Goal: Information Seeking & Learning: Learn about a topic

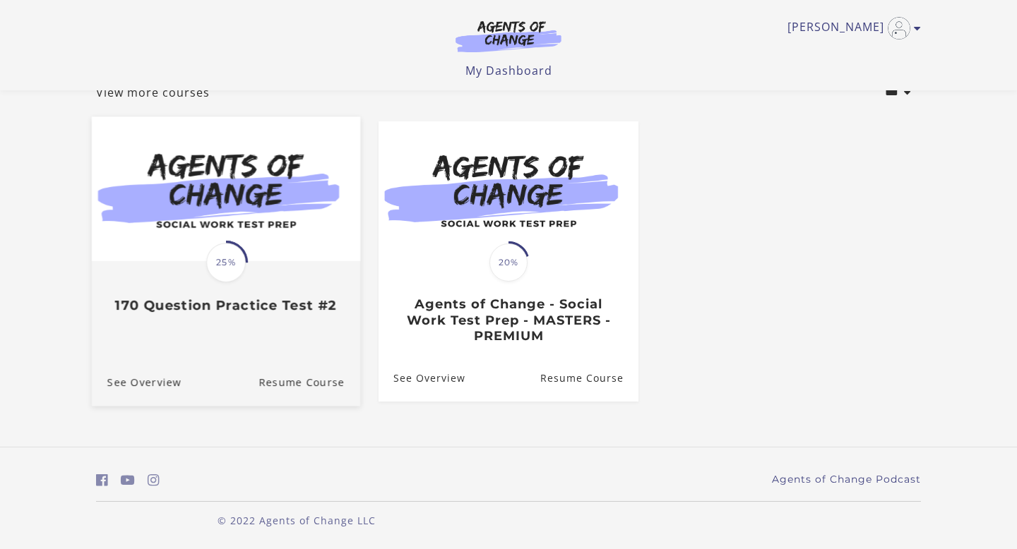
scroll to position [98, 0]
click at [266, 321] on link "Translation missing: en.liquid.partials.dashboard_course_card.progress_descript…" at bounding box center [226, 221] width 268 height 209
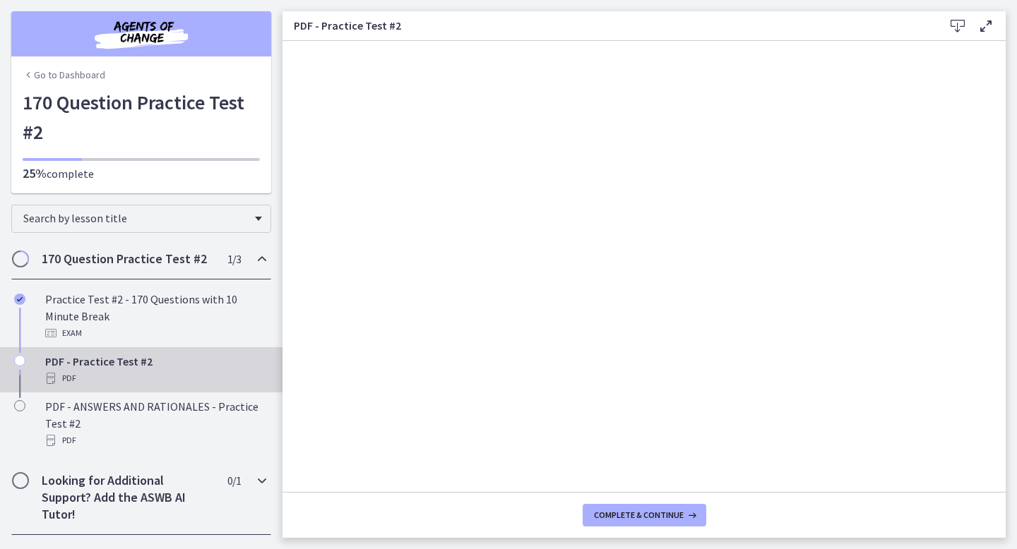
click at [186, 484] on h2 "Looking for Additional Support? Add the ASWB AI Tutor!" at bounding box center [128, 497] width 172 height 51
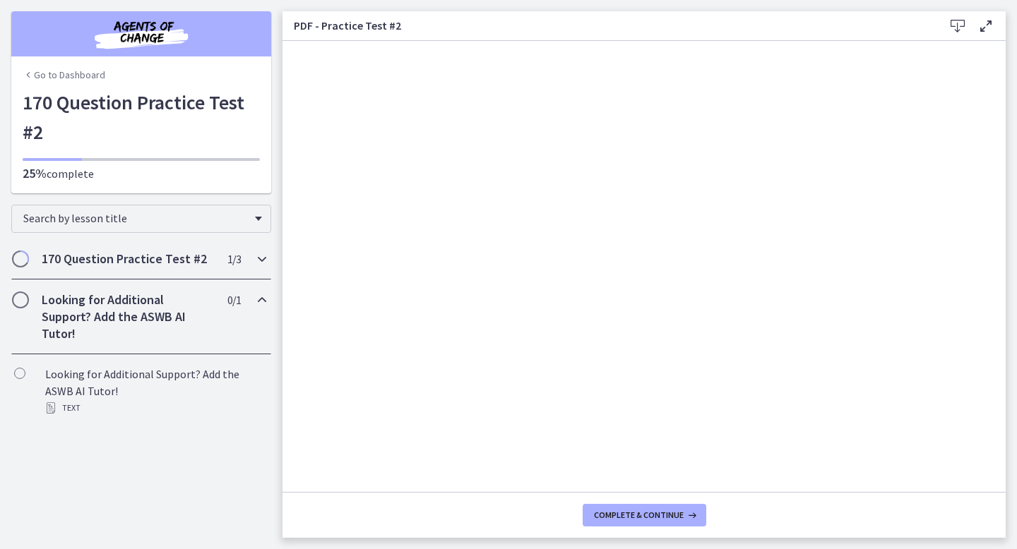
click at [227, 258] on span "1 / 3 Completed" at bounding box center [233, 259] width 13 height 17
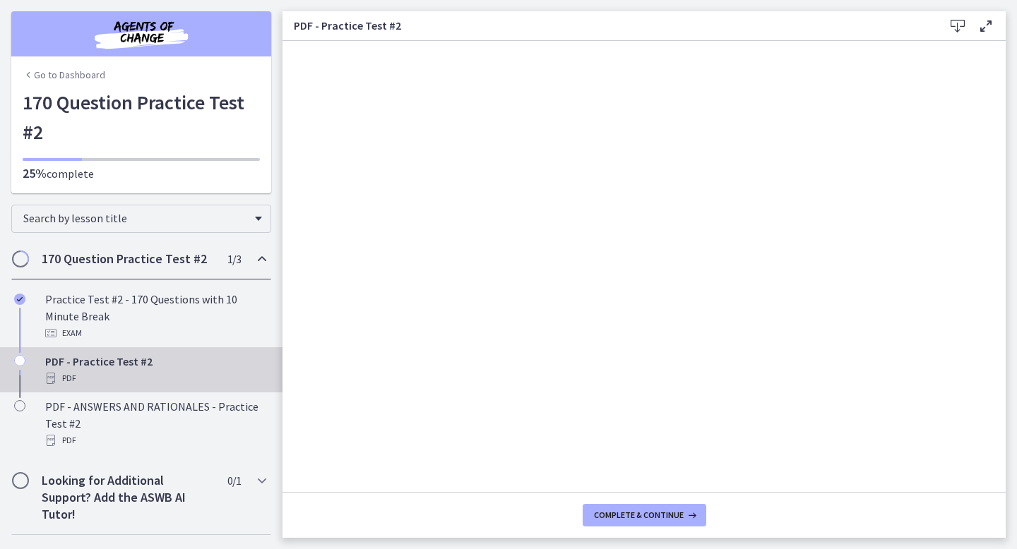
click at [44, 68] on link "Go to Dashboard" at bounding box center [64, 75] width 83 height 14
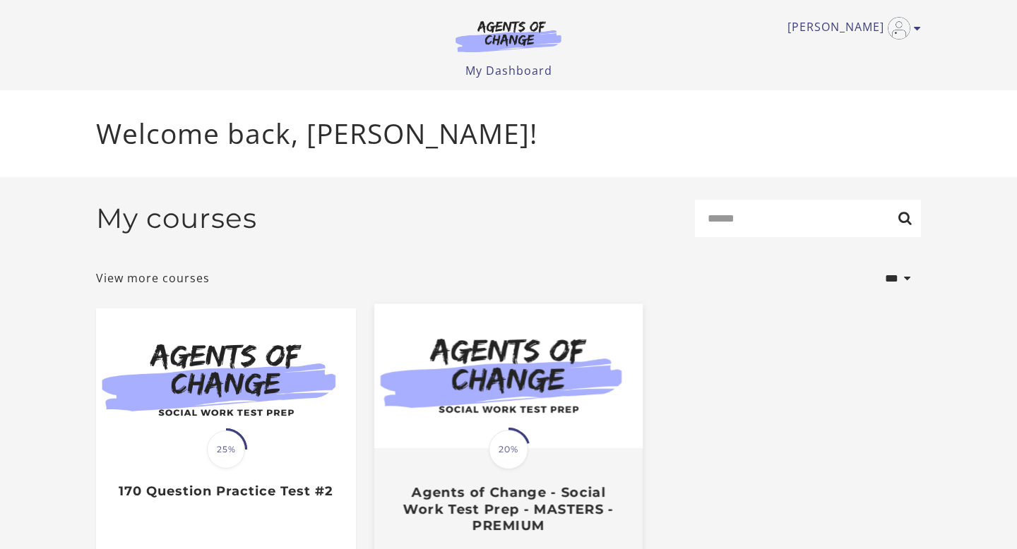
click at [426, 371] on img at bounding box center [508, 376] width 268 height 145
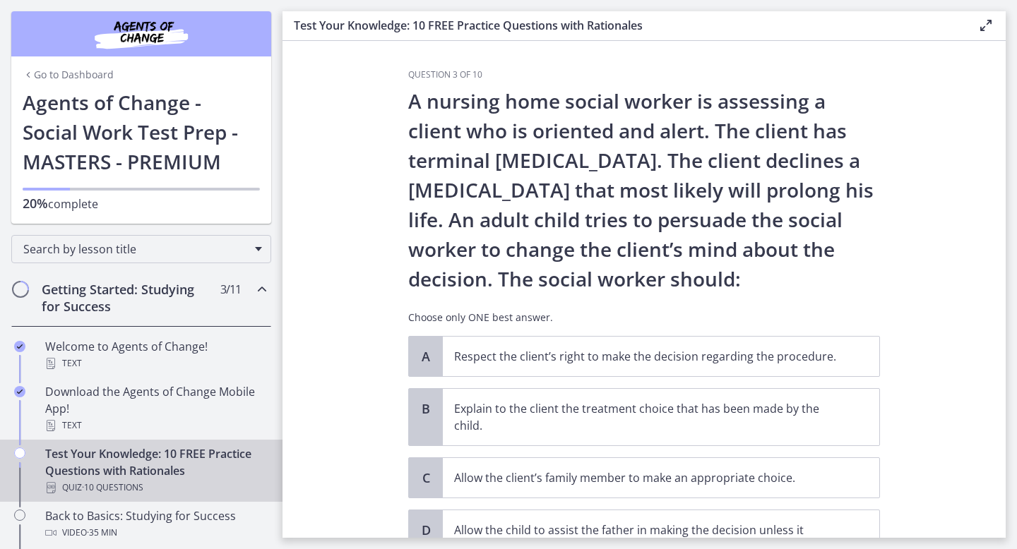
click at [268, 289] on icon "Chapters" at bounding box center [261, 289] width 17 height 17
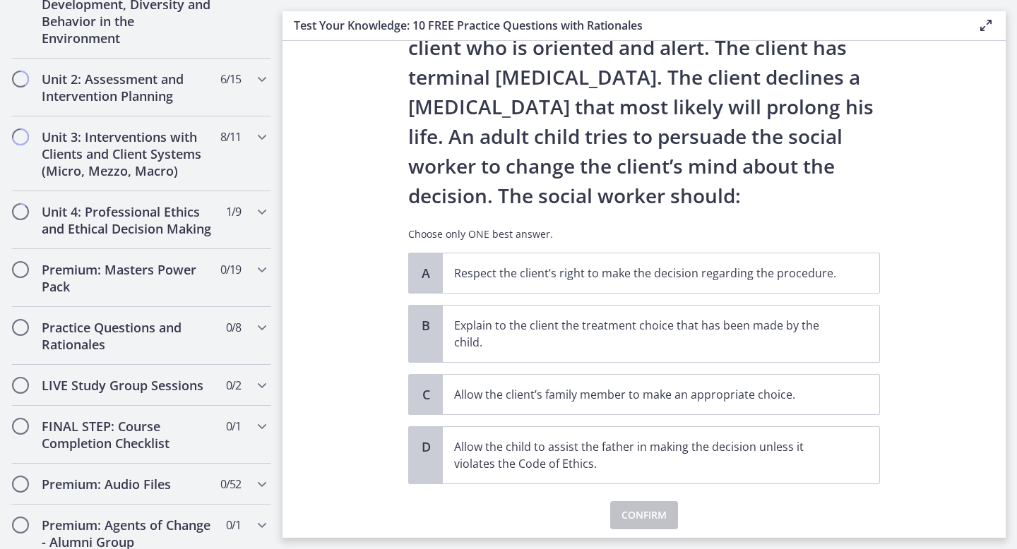
scroll to position [83, 0]
click at [566, 261] on span "Respect the client’s right to make the decision regarding the procedure." at bounding box center [661, 274] width 436 height 40
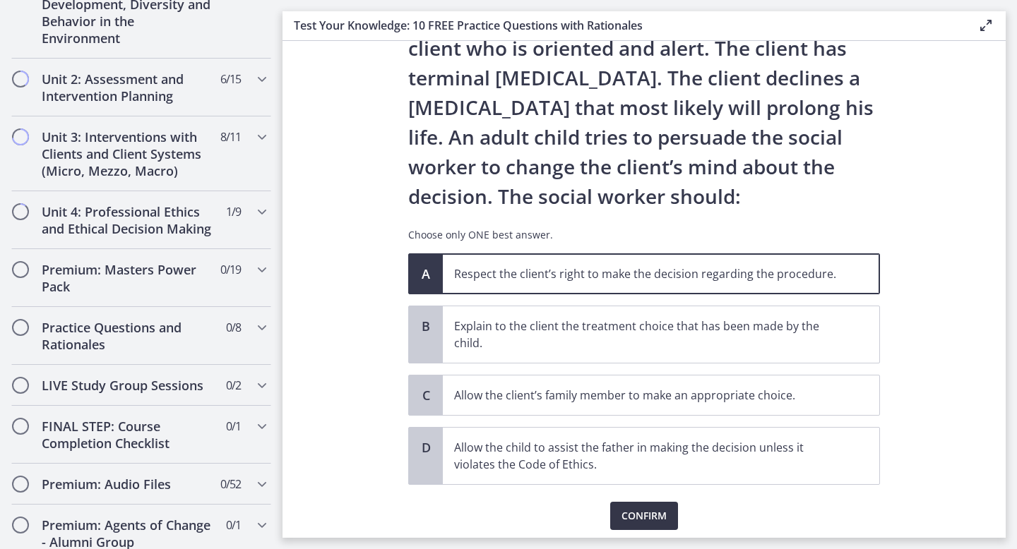
click at [637, 518] on span "Confirm" at bounding box center [643, 516] width 45 height 17
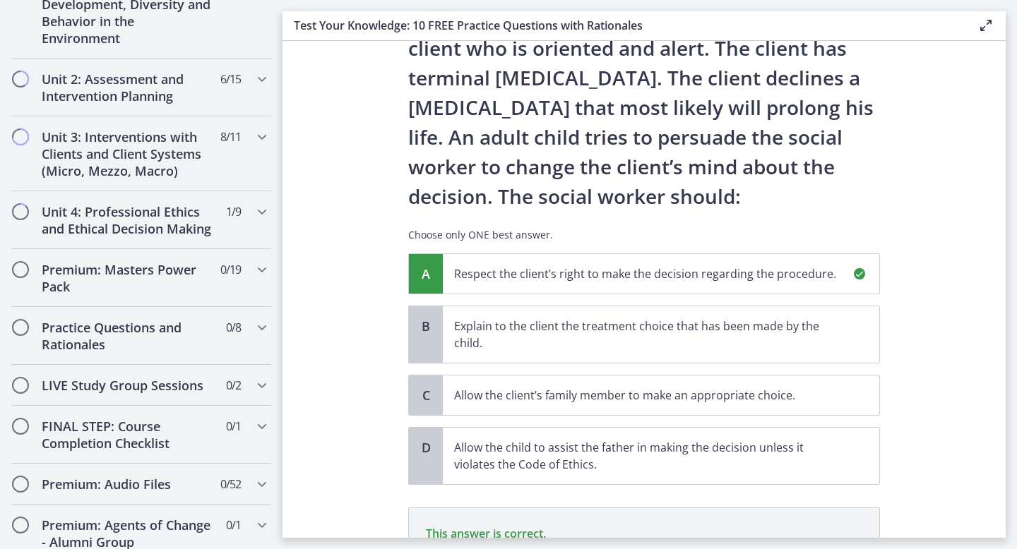
scroll to position [280, 0]
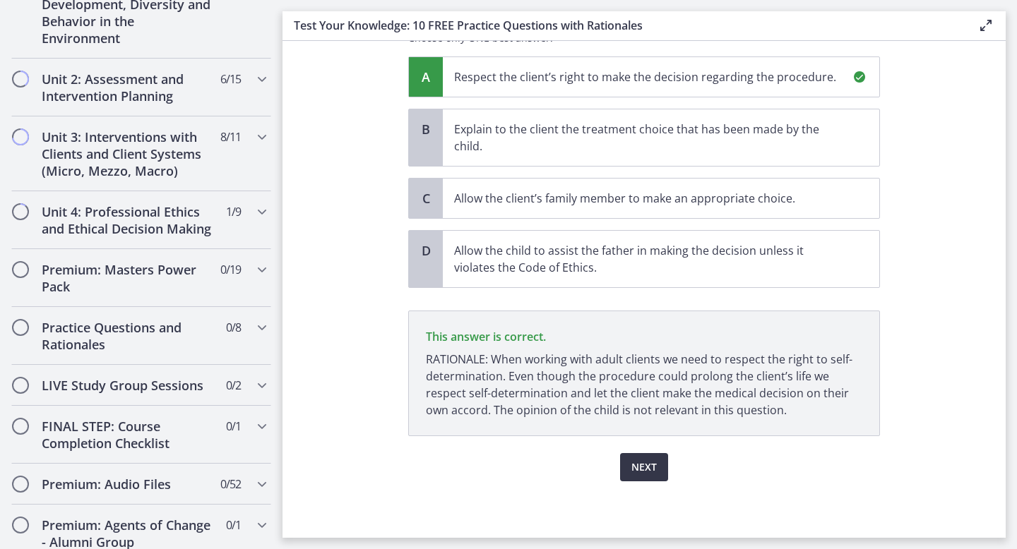
click at [642, 458] on button "Next" at bounding box center [644, 467] width 48 height 28
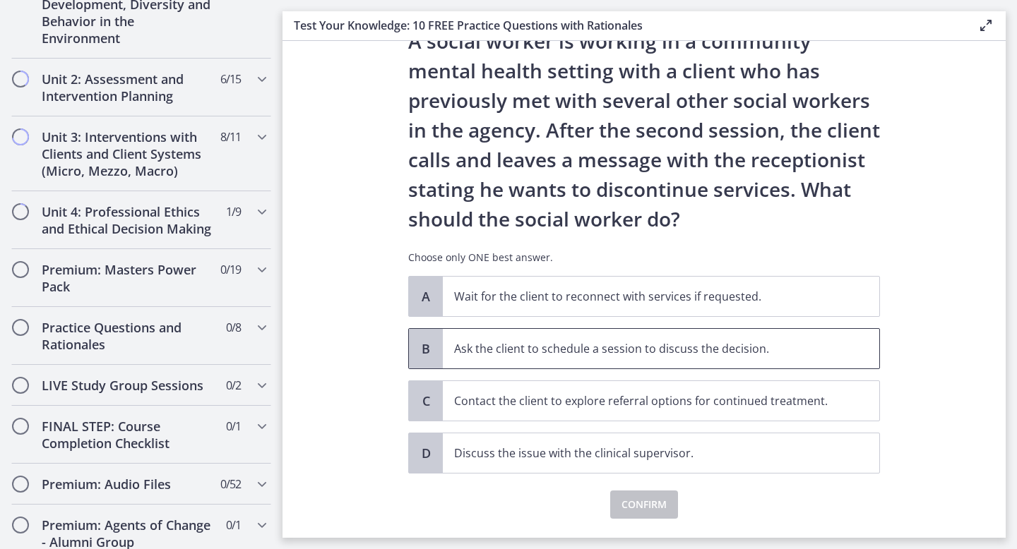
scroll to position [51, 0]
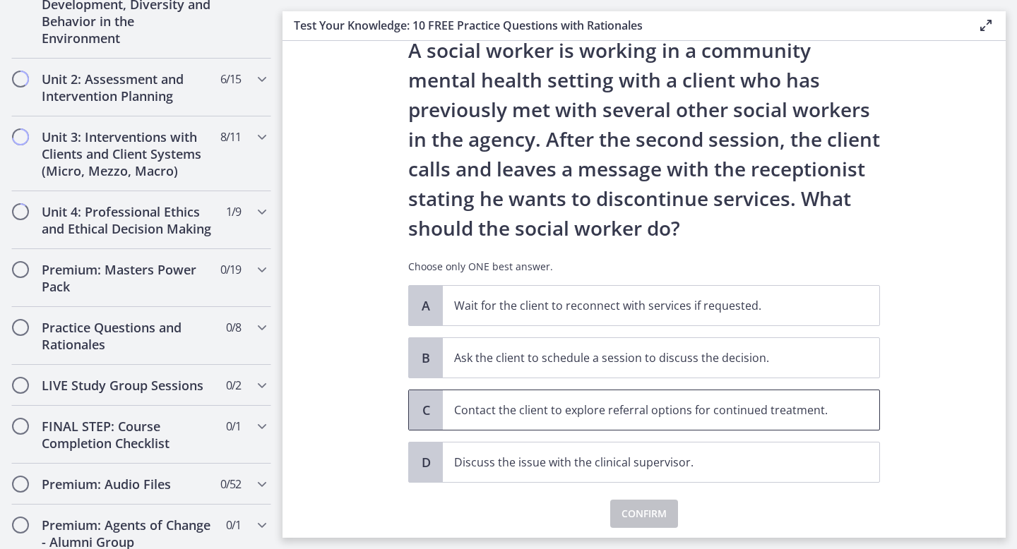
click at [650, 412] on p "Contact the client to explore referral options for continued treatment." at bounding box center [646, 410] width 385 height 17
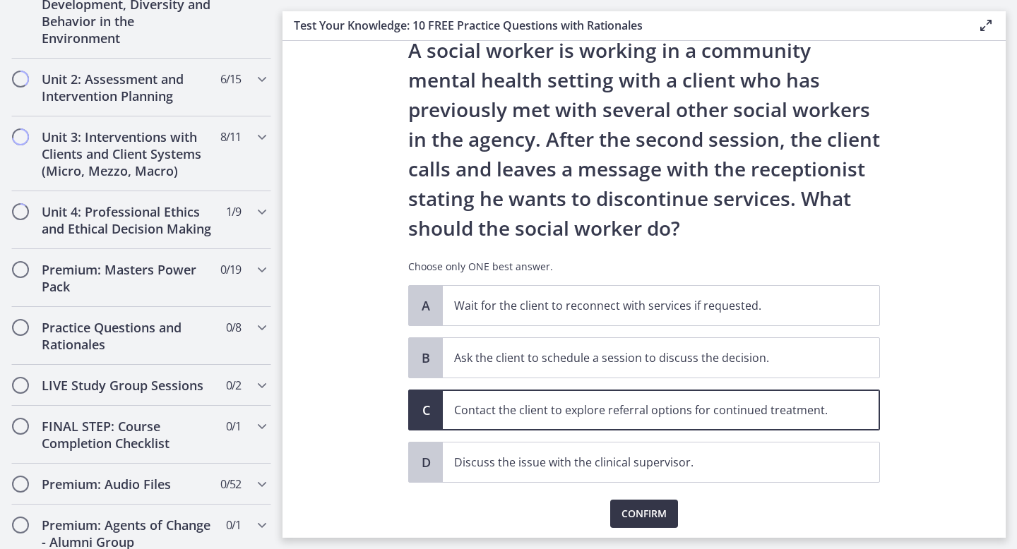
click at [630, 509] on span "Confirm" at bounding box center [643, 514] width 45 height 17
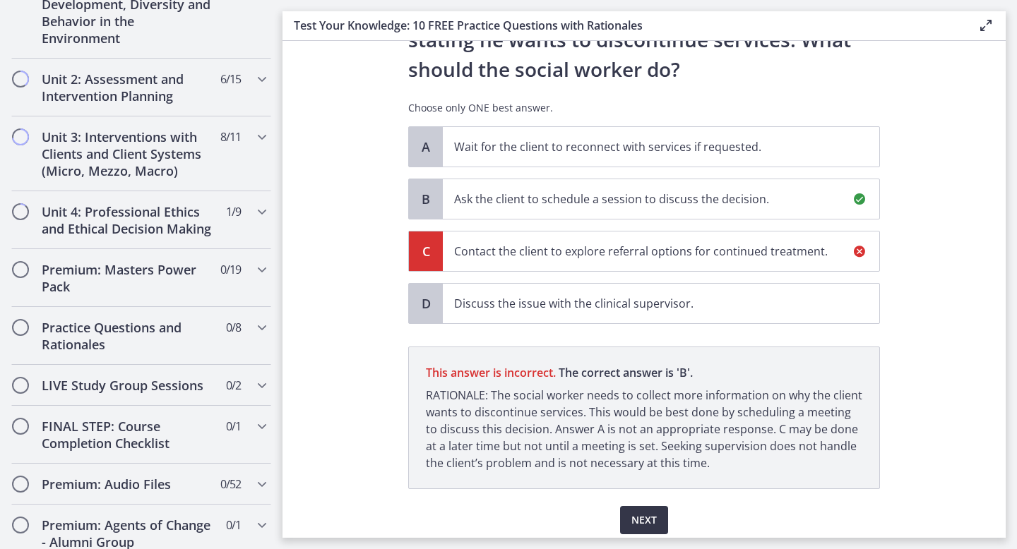
scroll to position [263, 0]
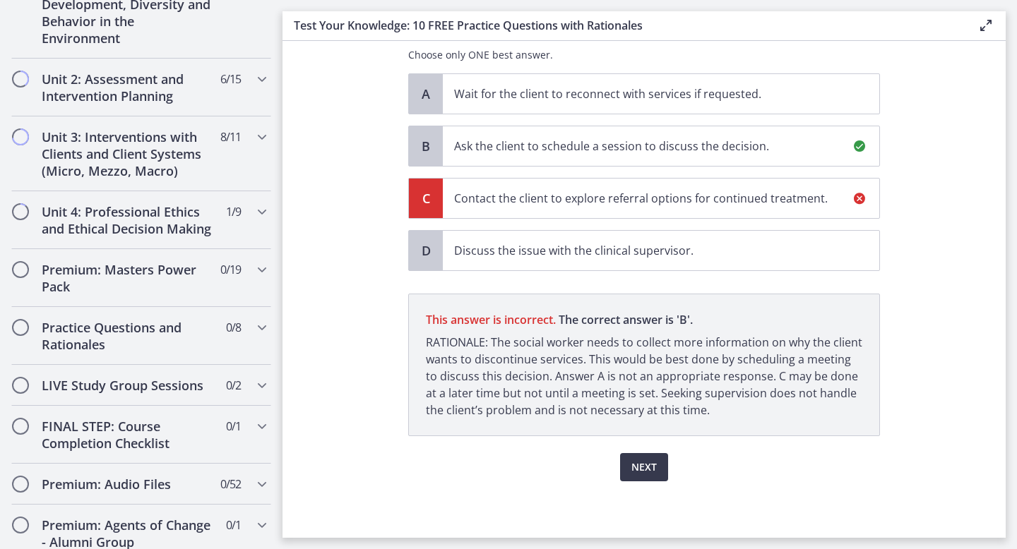
click at [758, 145] on p "Ask the client to schedule a session to discuss the decision." at bounding box center [646, 146] width 385 height 17
click at [644, 469] on span "Next" at bounding box center [643, 467] width 25 height 17
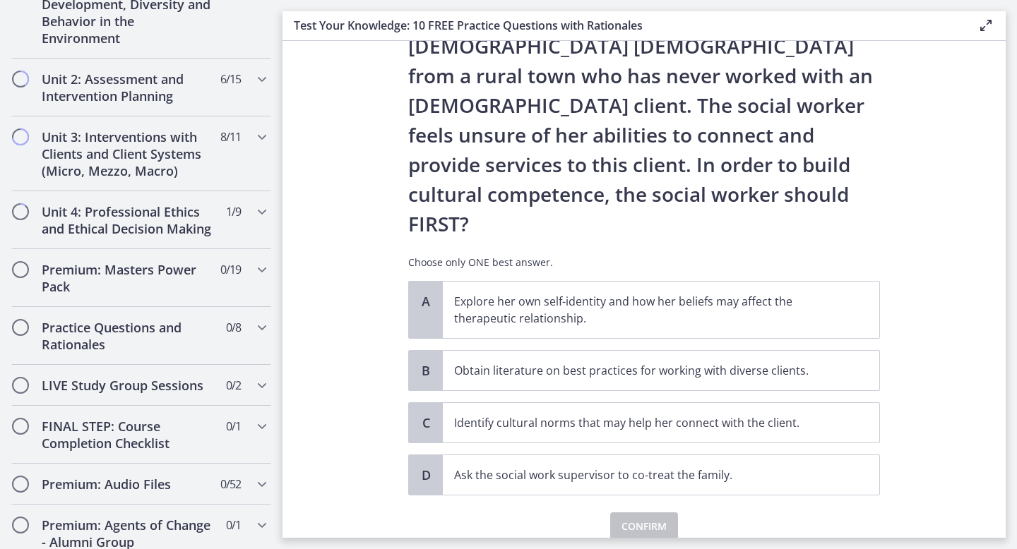
scroll to position [173, 0]
click at [724, 404] on span "Identify cultural norms that may help her connect with the client." at bounding box center [661, 424] width 436 height 40
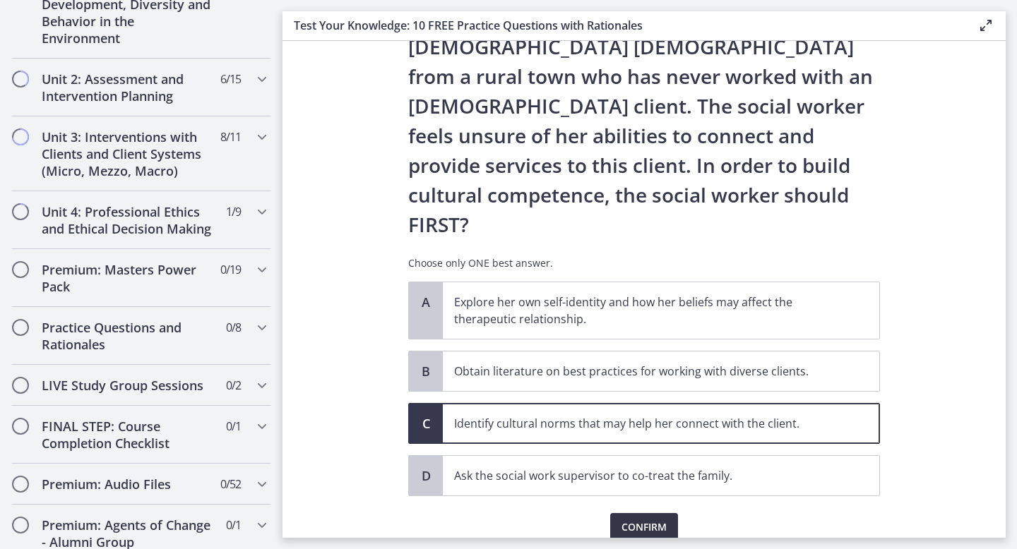
click at [642, 519] on span "Confirm" at bounding box center [643, 527] width 45 height 17
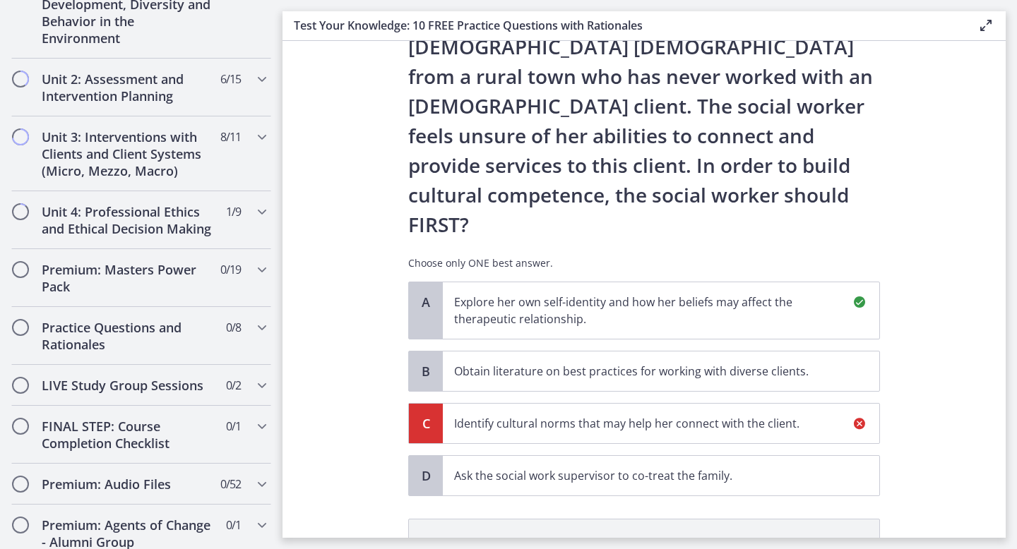
scroll to position [339, 0]
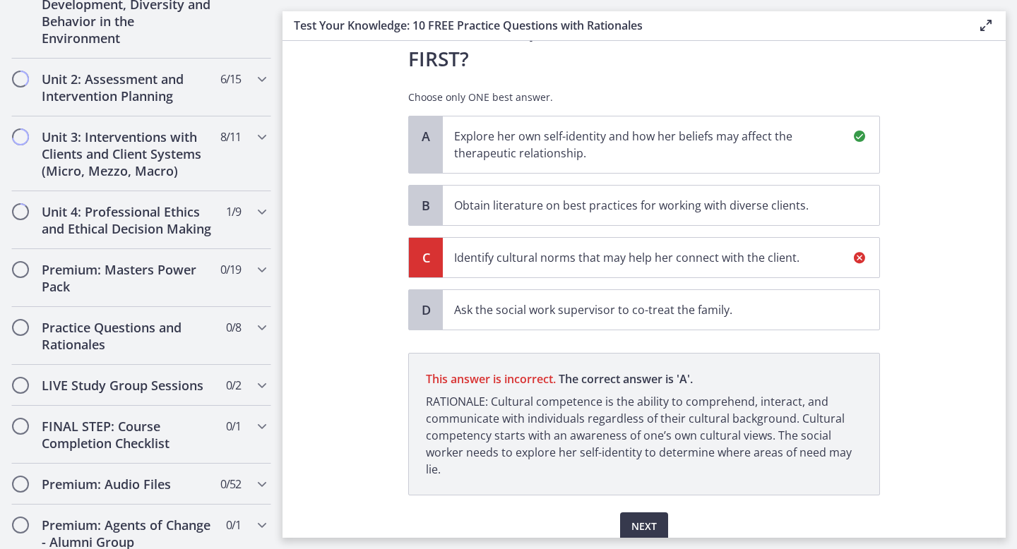
click at [851, 116] on span at bounding box center [859, 137] width 40 height 42
click at [646, 518] on span "Next" at bounding box center [643, 526] width 25 height 17
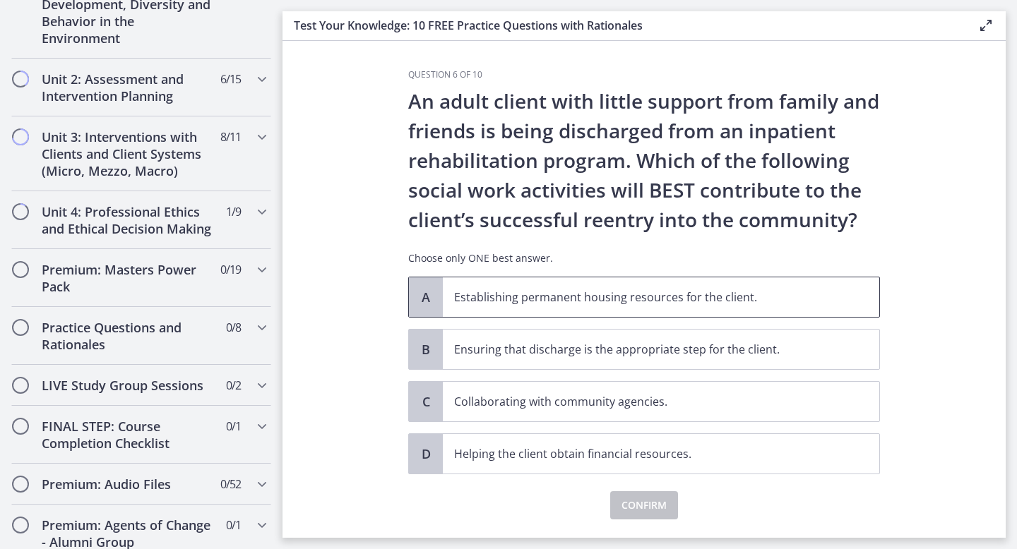
click at [705, 294] on p "Establishing permanent housing resources for the client." at bounding box center [646, 297] width 385 height 17
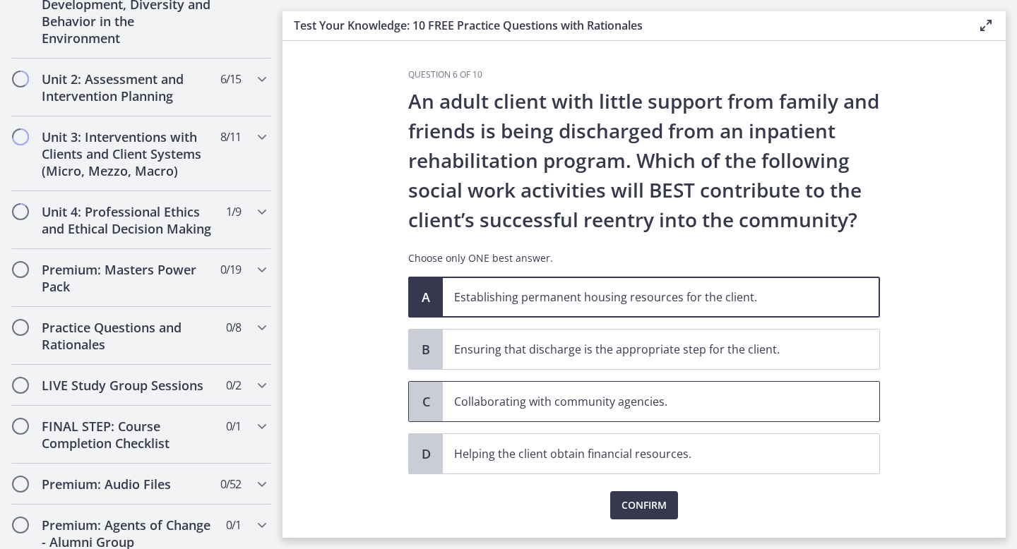
click at [627, 417] on span "Collaborating with community agencies." at bounding box center [661, 402] width 436 height 40
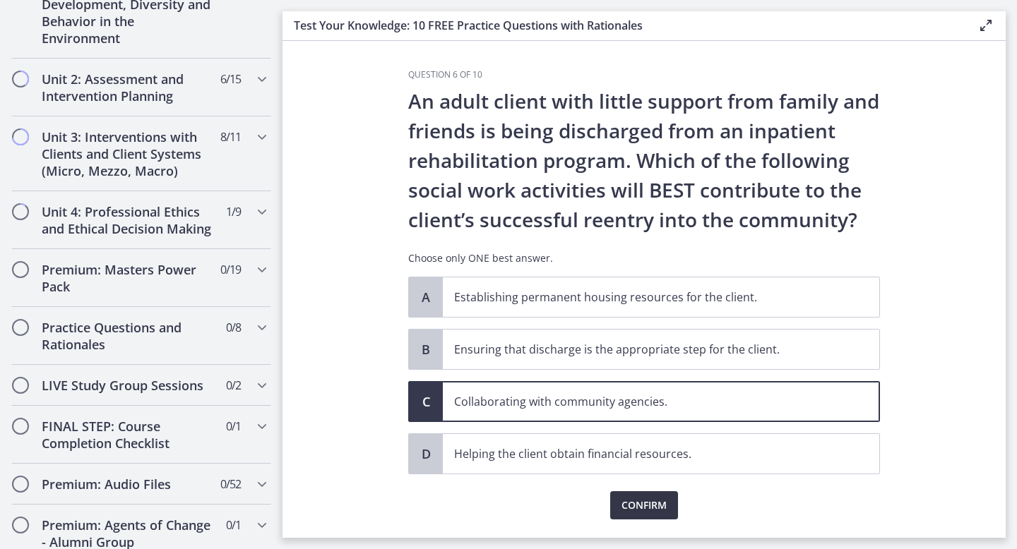
click at [633, 510] on span "Confirm" at bounding box center [643, 505] width 45 height 17
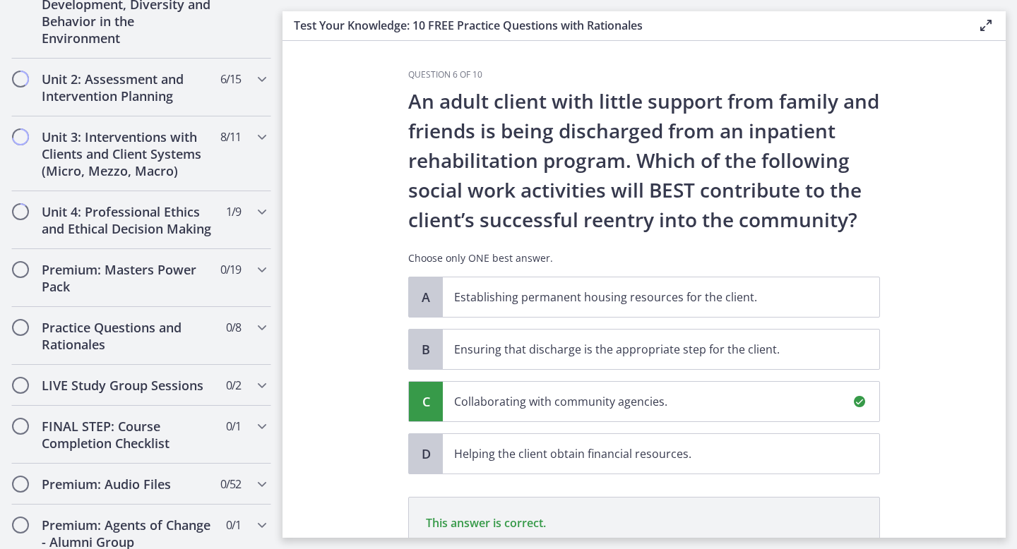
scroll to position [203, 0]
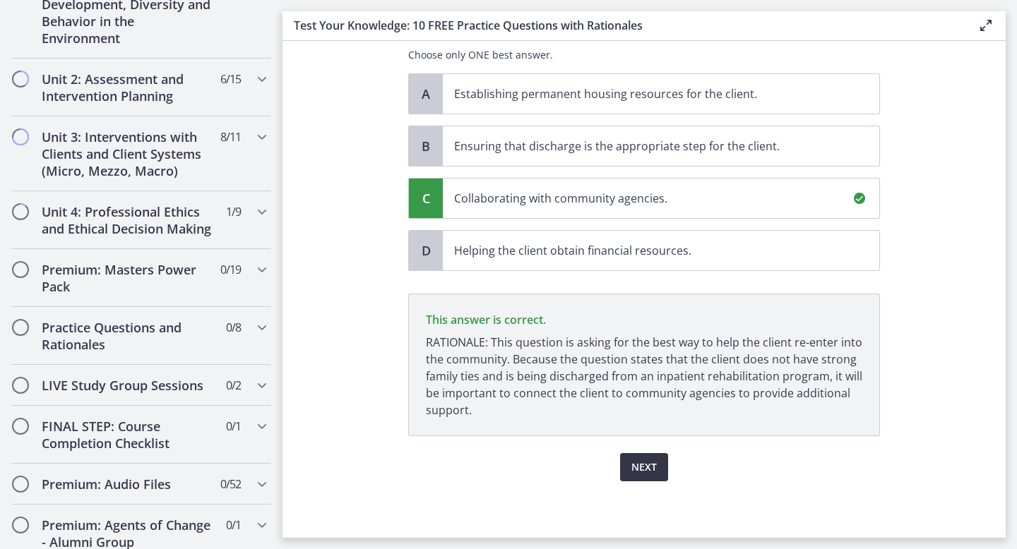
click at [637, 470] on span "Next" at bounding box center [643, 467] width 25 height 17
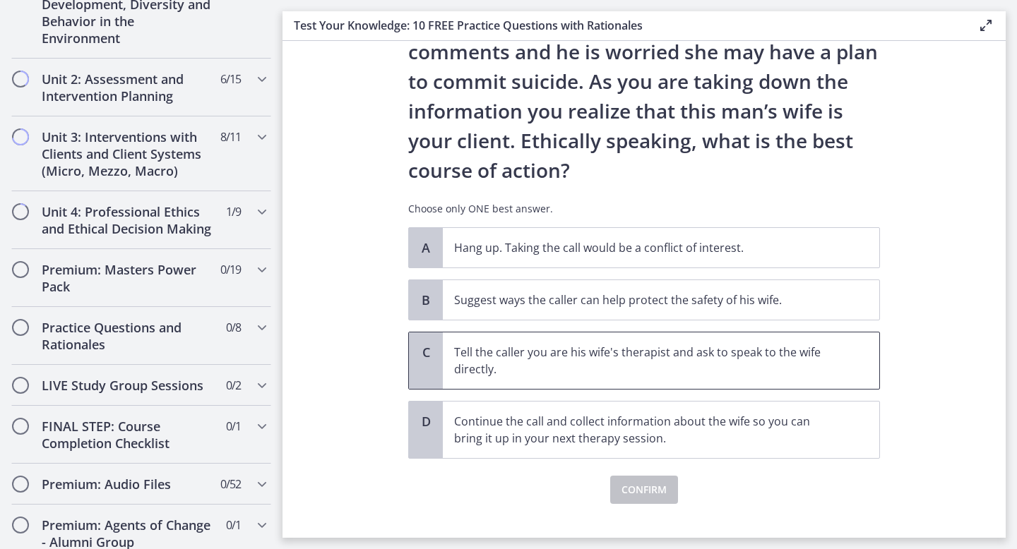
scroll to position [144, 0]
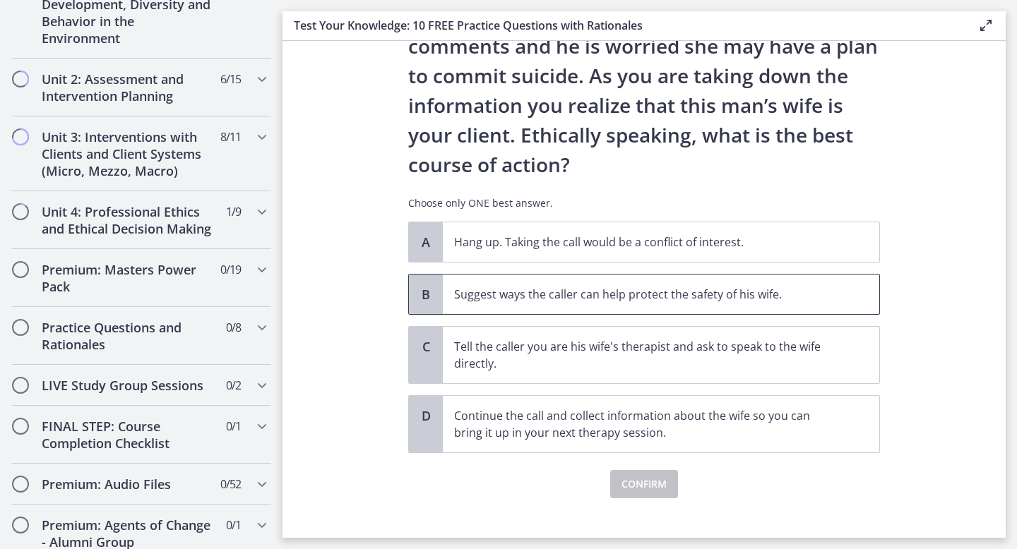
click at [671, 304] on span "Suggest ways the caller can help protect the safety of his wife." at bounding box center [661, 295] width 436 height 40
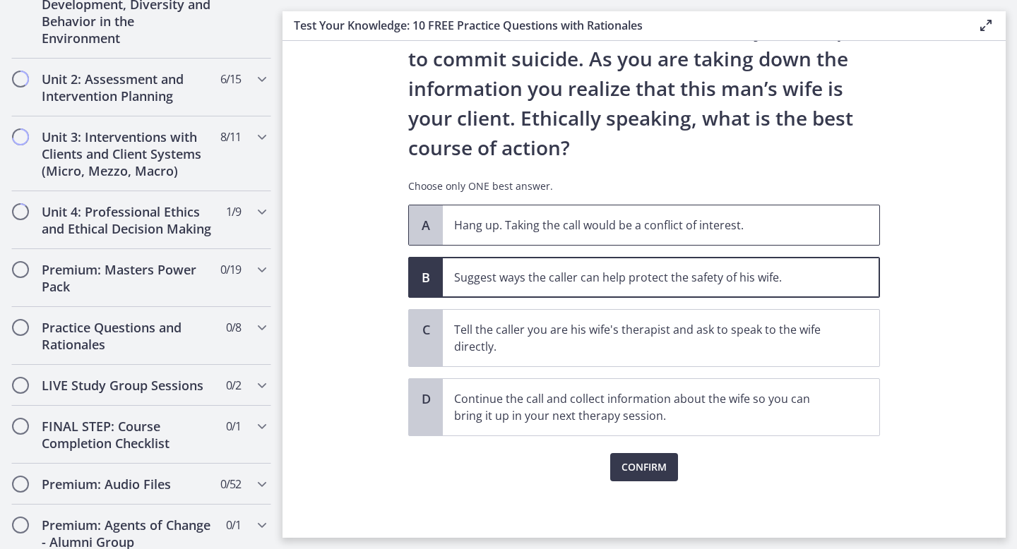
scroll to position [160, 0]
click at [637, 477] on button "Confirm" at bounding box center [644, 468] width 68 height 28
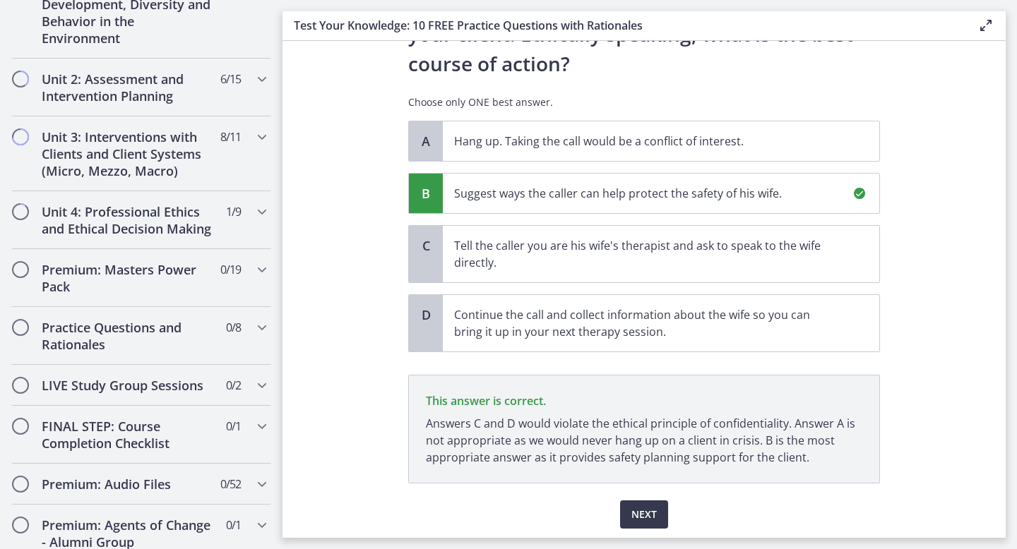
scroll to position [292, 0]
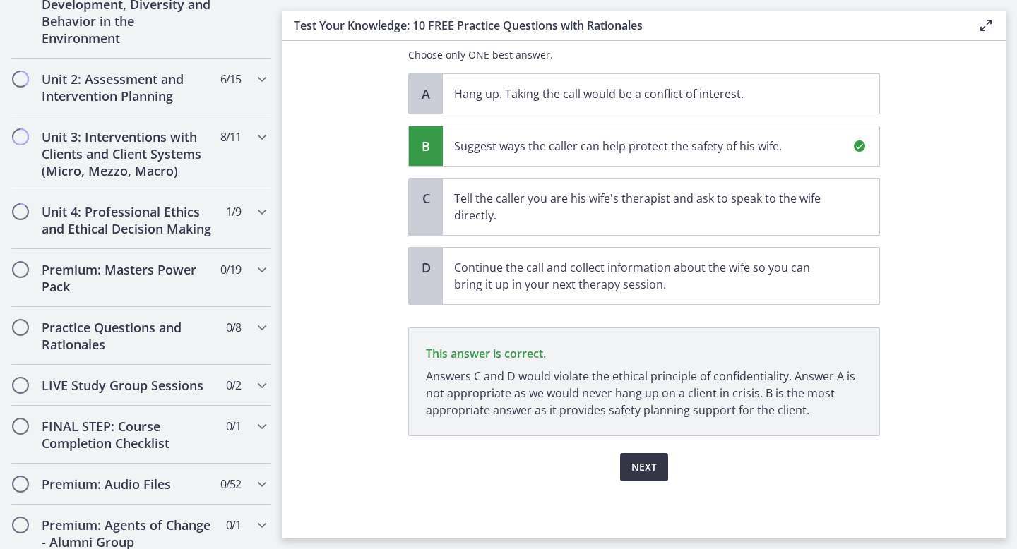
click at [640, 467] on span "Next" at bounding box center [643, 467] width 25 height 17
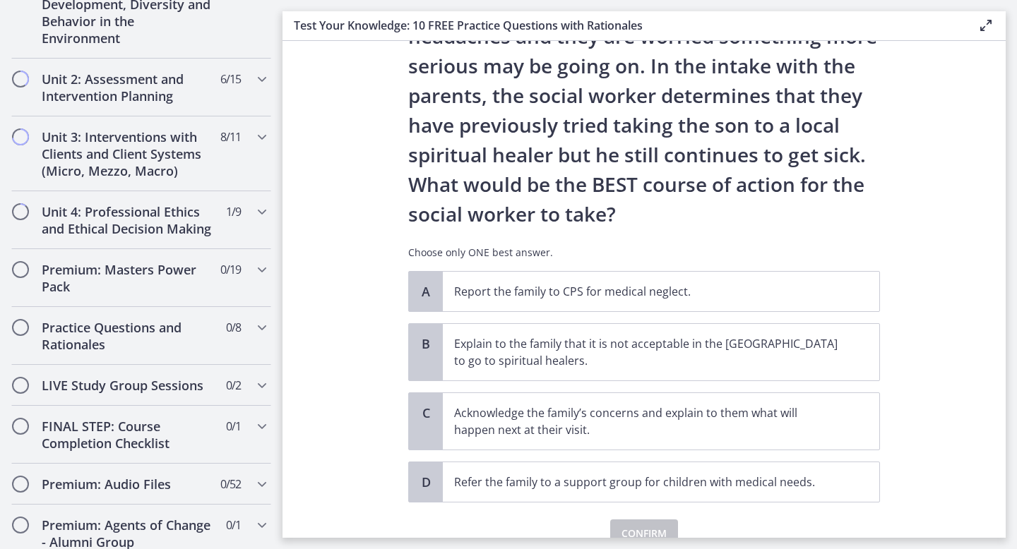
scroll to position [190, 0]
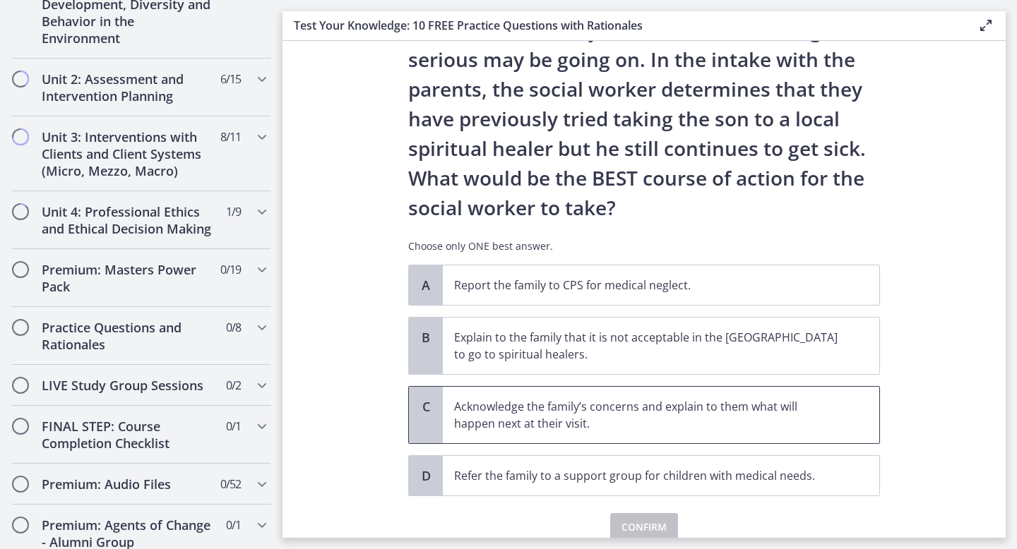
click at [600, 431] on p "Acknowledge the family’s concerns and explain to them what will happen next at …" at bounding box center [646, 415] width 385 height 34
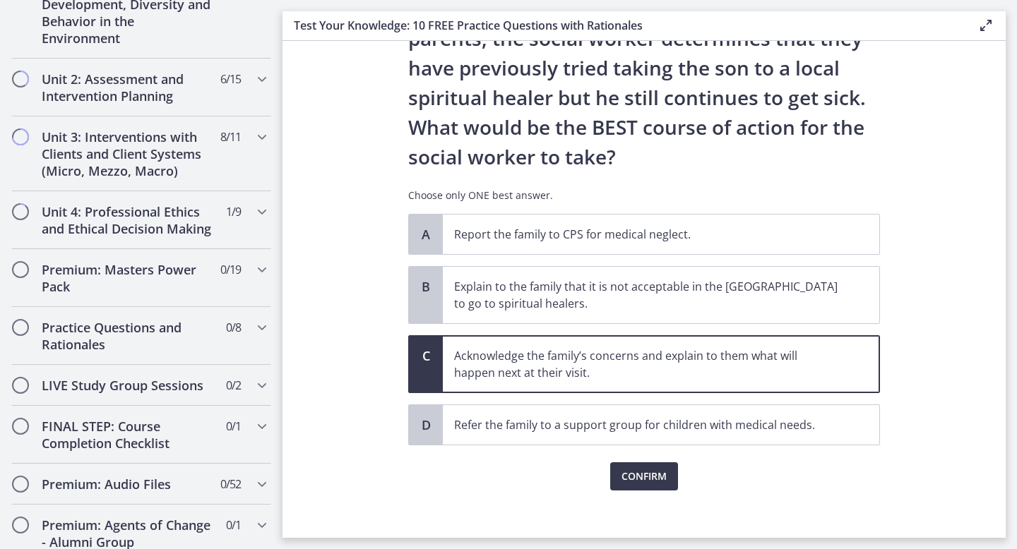
scroll to position [250, 0]
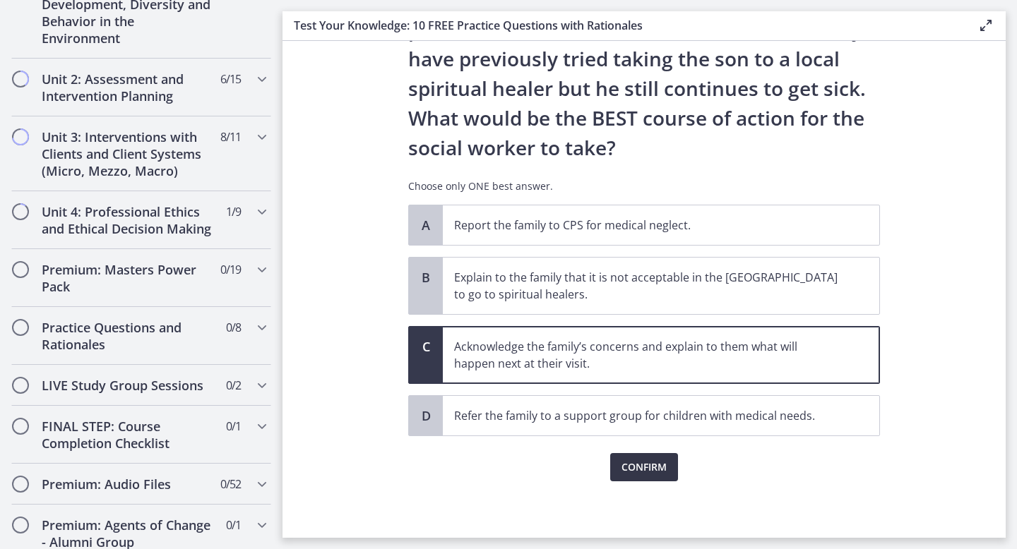
click at [633, 470] on span "Confirm" at bounding box center [643, 467] width 45 height 17
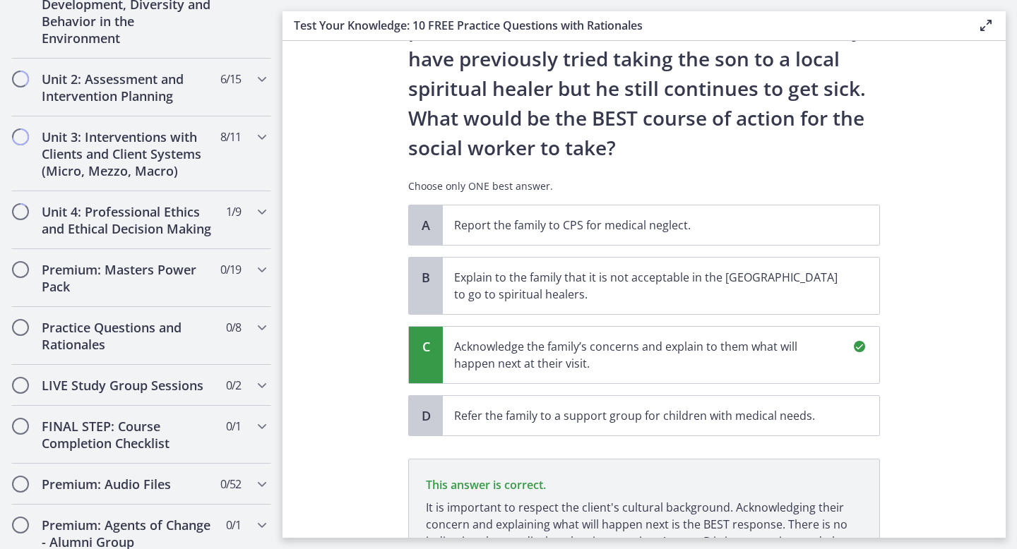
scroll to position [415, 0]
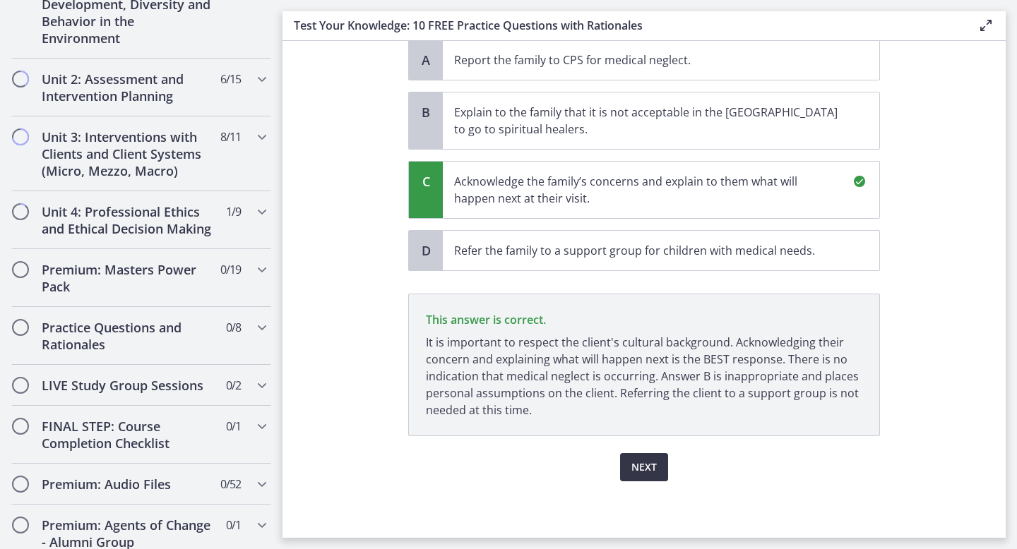
click at [633, 470] on span "Next" at bounding box center [643, 467] width 25 height 17
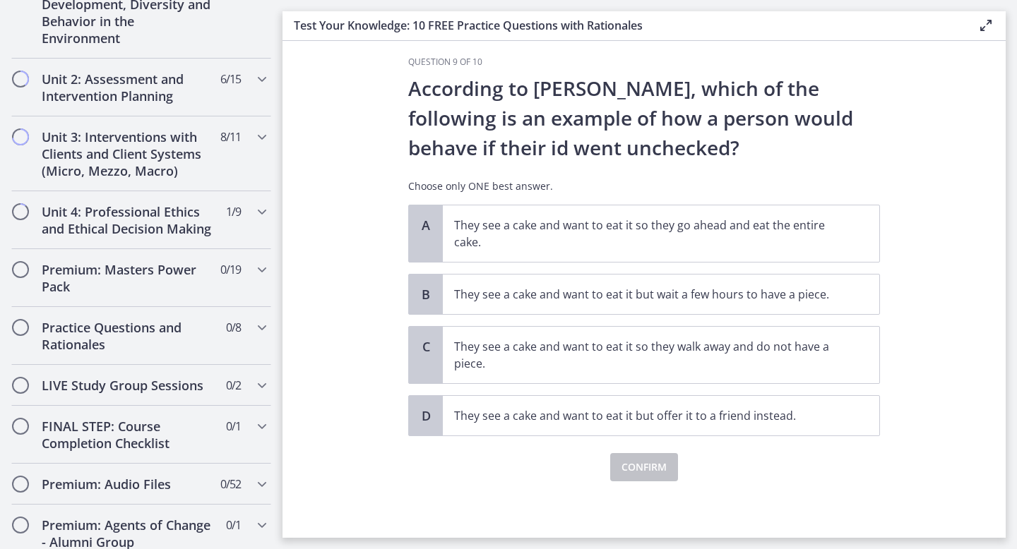
scroll to position [0, 0]
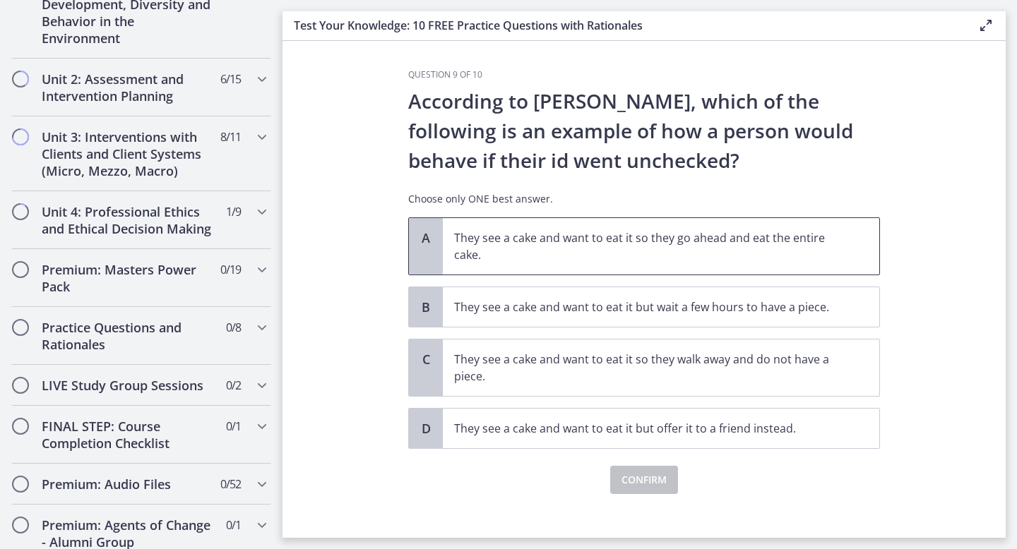
click at [671, 240] on p "They see a cake and want to eat it so they go ahead and eat the entire cake." at bounding box center [646, 246] width 385 height 34
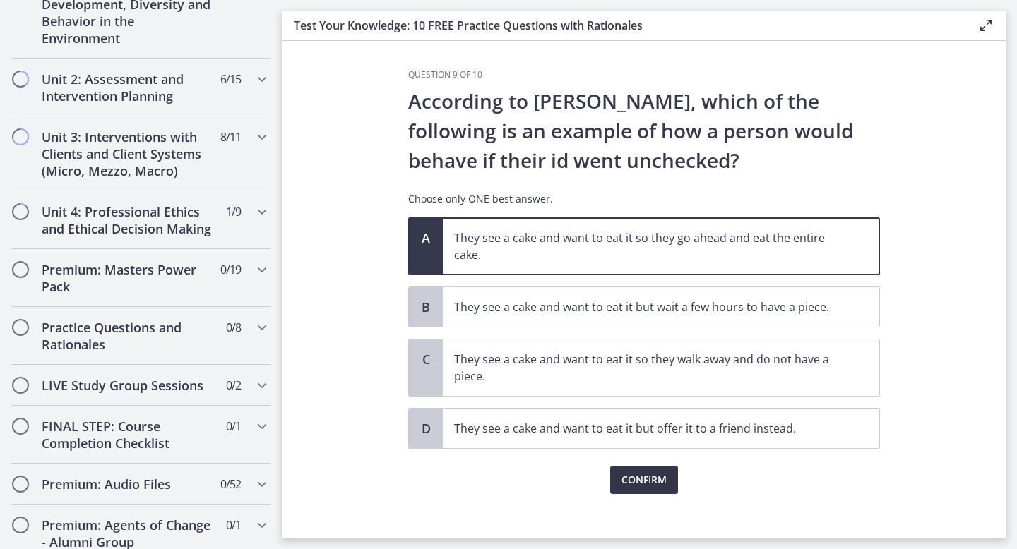
click at [641, 475] on span "Confirm" at bounding box center [643, 480] width 45 height 17
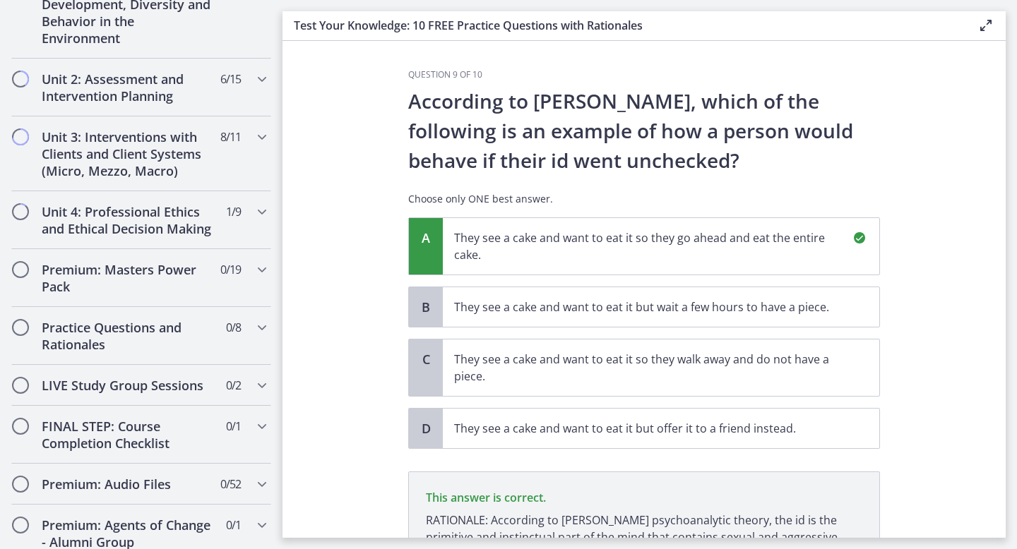
scroll to position [161, 0]
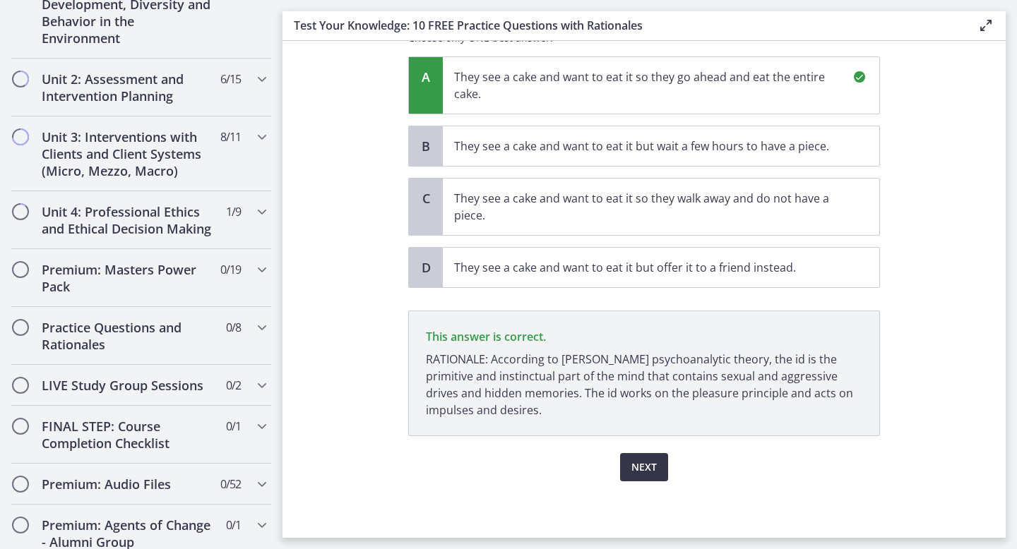
click at [641, 475] on span "Next" at bounding box center [643, 467] width 25 height 17
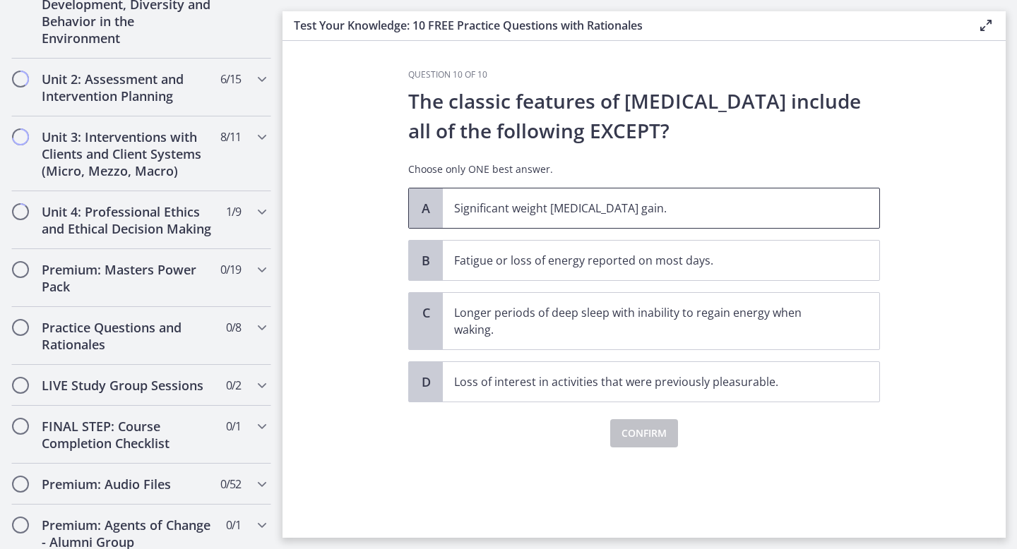
click at [700, 207] on p "Significant weight loss or weight gain." at bounding box center [646, 208] width 385 height 17
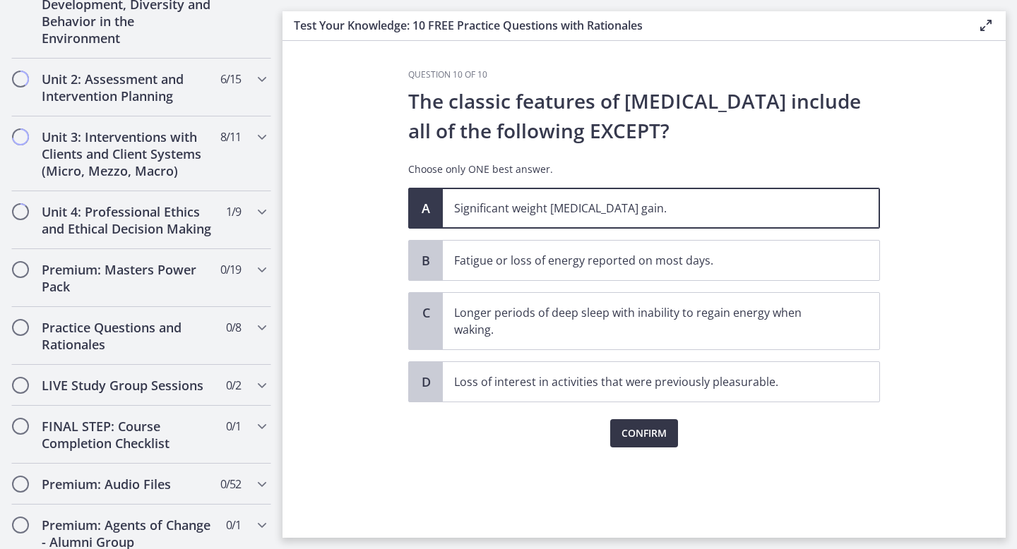
click at [664, 421] on button "Confirm" at bounding box center [644, 433] width 68 height 28
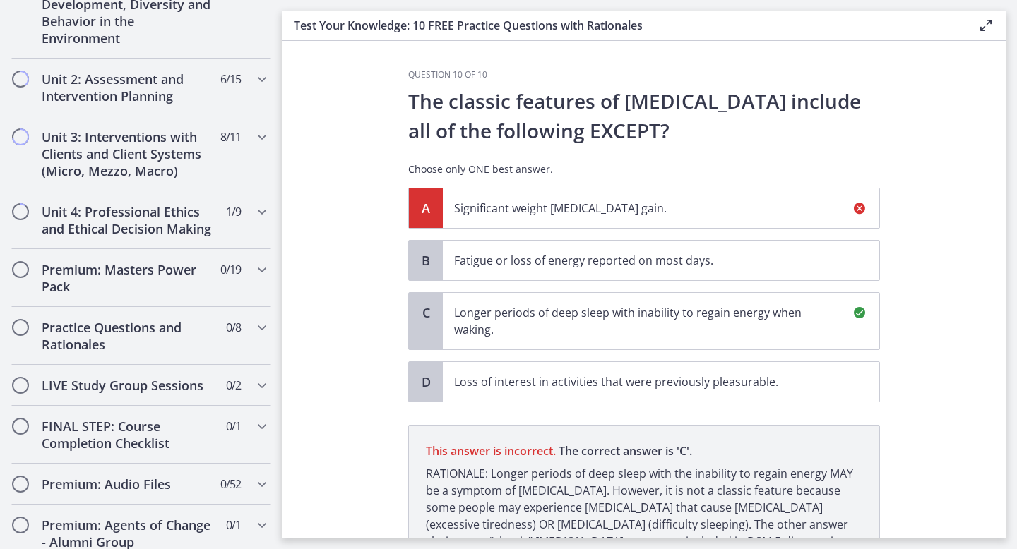
scroll to position [131, 0]
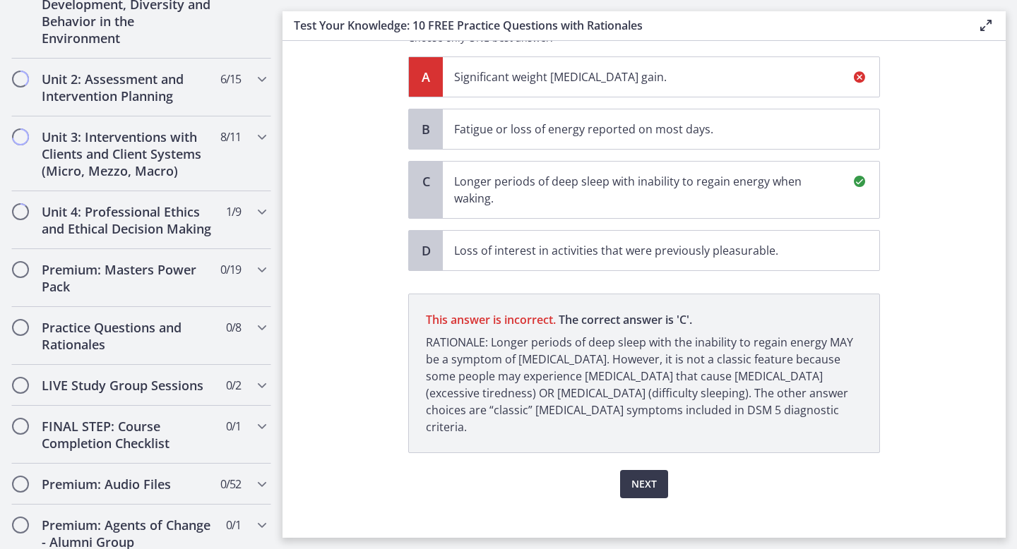
click at [746, 196] on p "Longer periods of deep sleep with inability to regain energy when waking." at bounding box center [646, 190] width 385 height 34
click at [635, 476] on span "Next" at bounding box center [643, 484] width 25 height 17
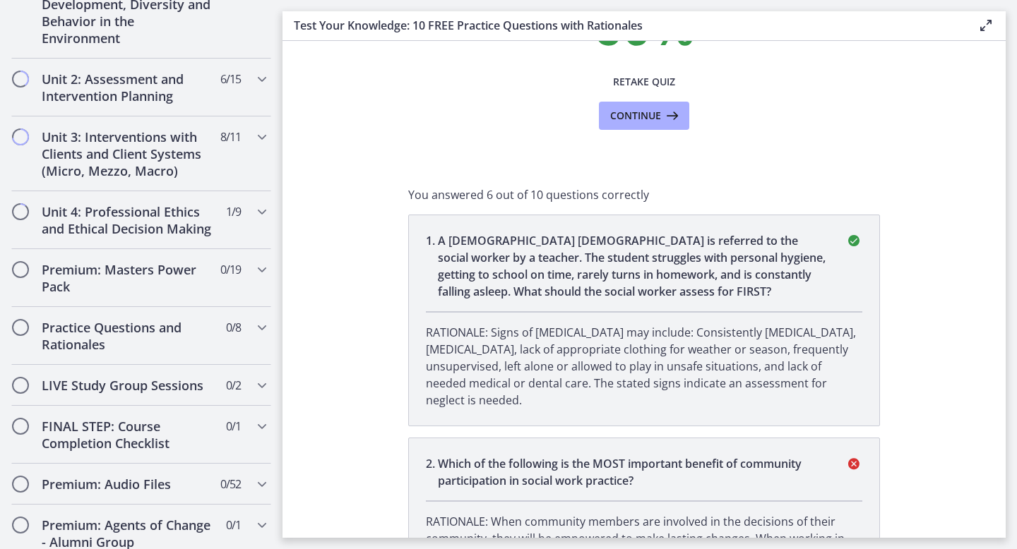
scroll to position [0, 0]
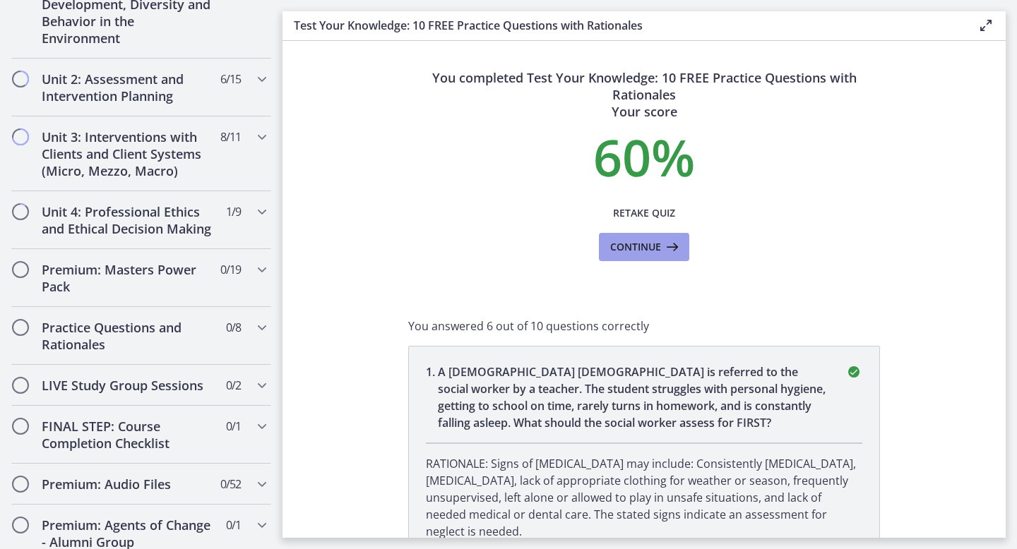
click at [660, 242] on span "Continue" at bounding box center [635, 247] width 51 height 17
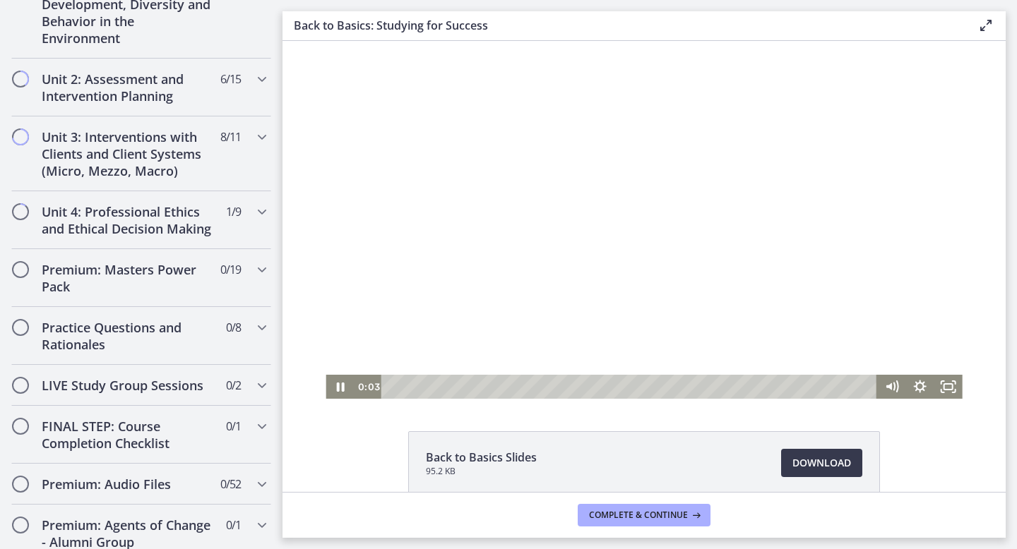
click at [652, 225] on div at bounding box center [643, 220] width 636 height 358
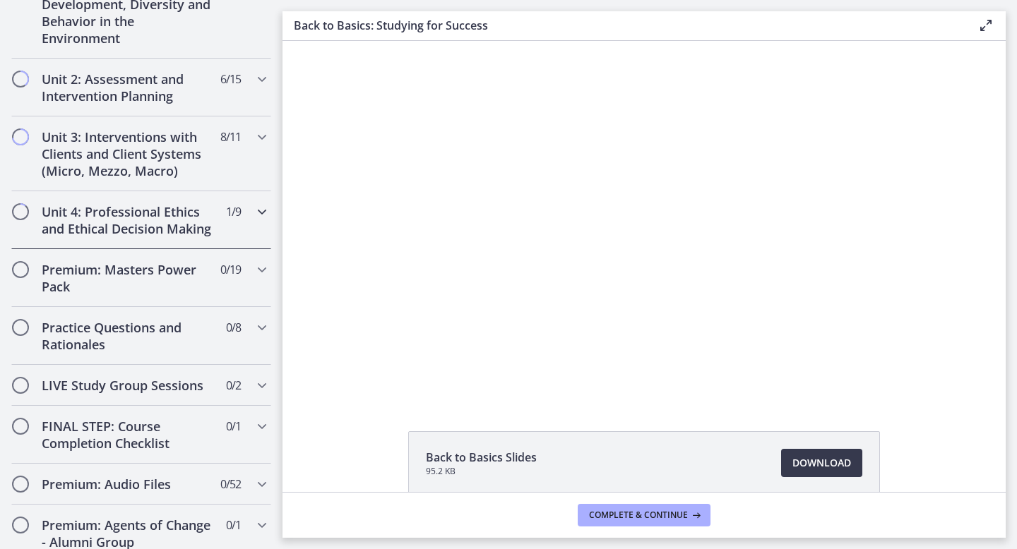
click at [147, 199] on div "Unit 4: Professional Ethics and Ethical Decision Making 1 / 9 Completed" at bounding box center [141, 220] width 260 height 58
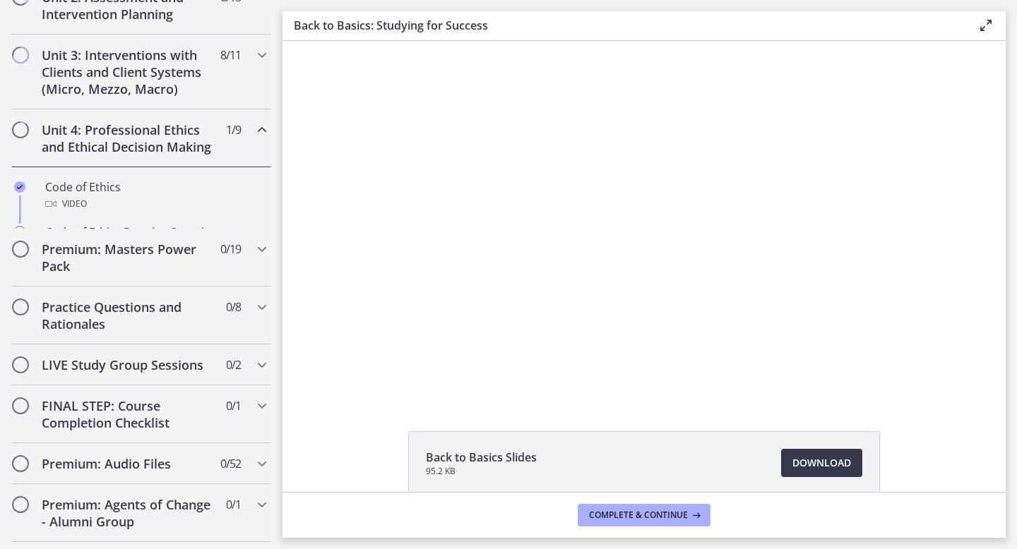
scroll to position [435, 0]
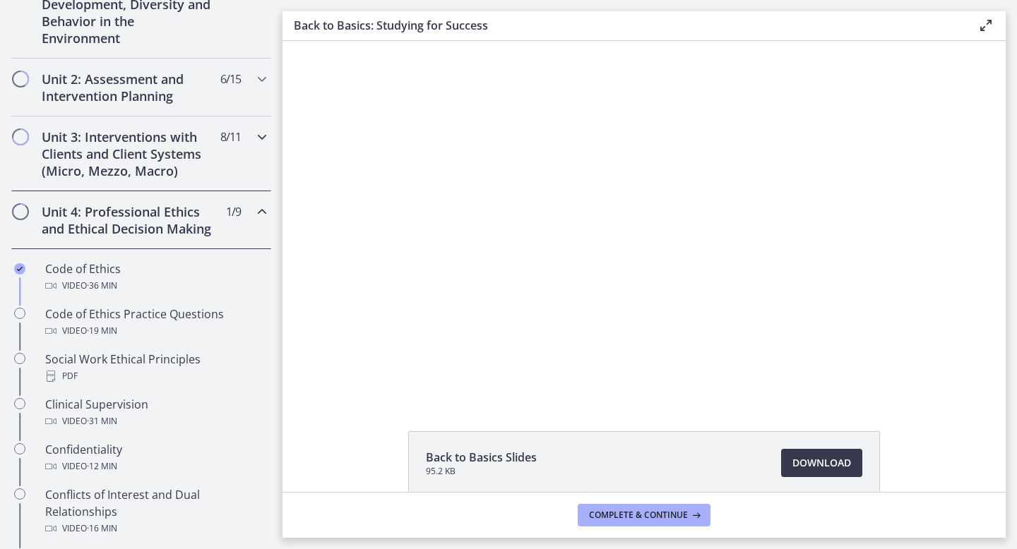
click at [174, 161] on h2 "Unit 3: Interventions with Clients and Client Systems (Micro, Mezzo, Macro)" at bounding box center [128, 153] width 172 height 51
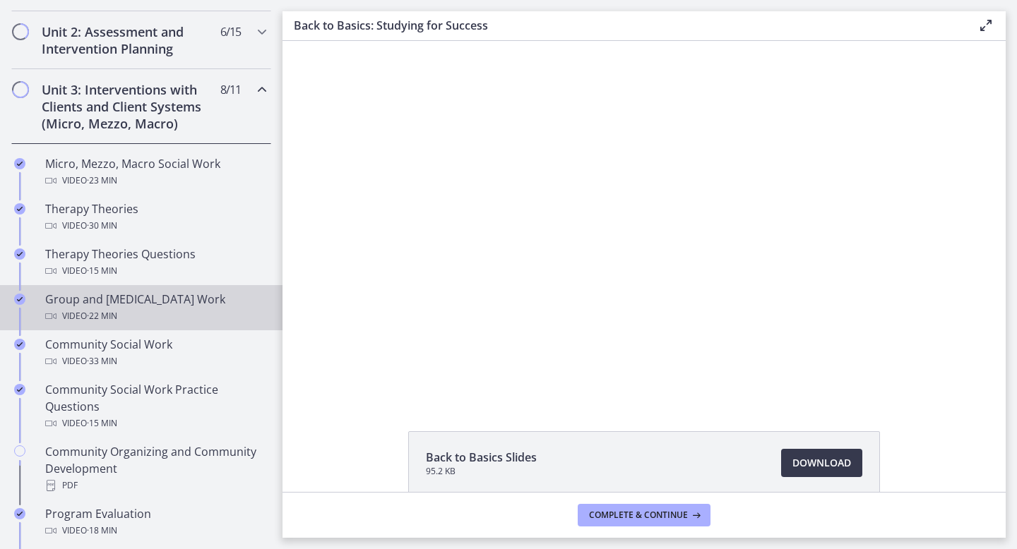
scroll to position [485, 0]
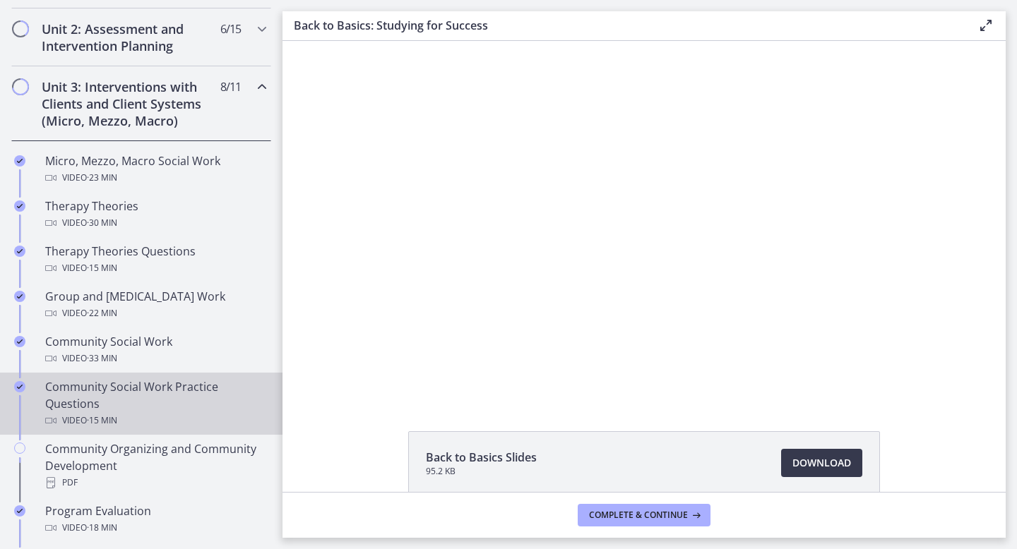
click at [141, 385] on div "Community Social Work Practice Questions Video · 15 min" at bounding box center [155, 403] width 220 height 51
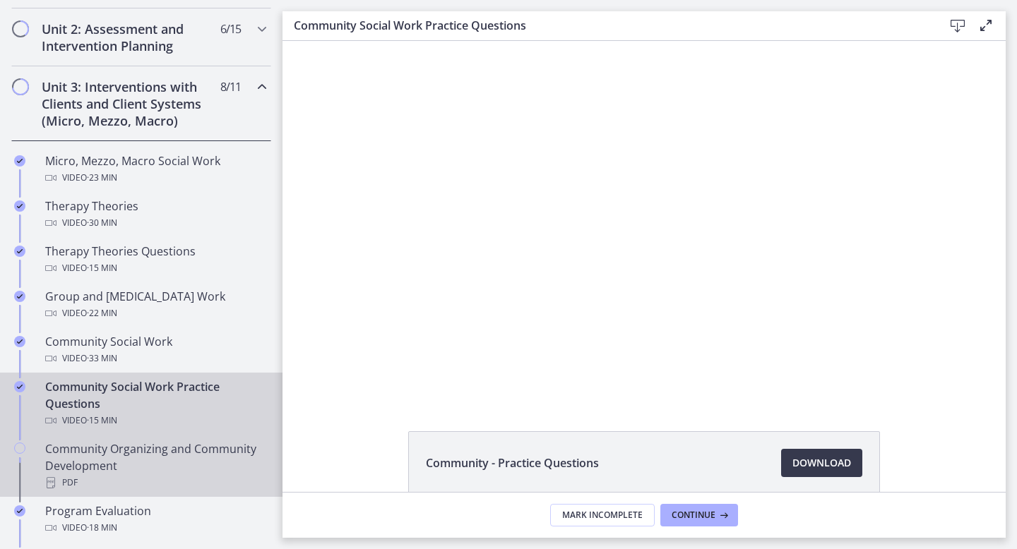
scroll to position [598, 0]
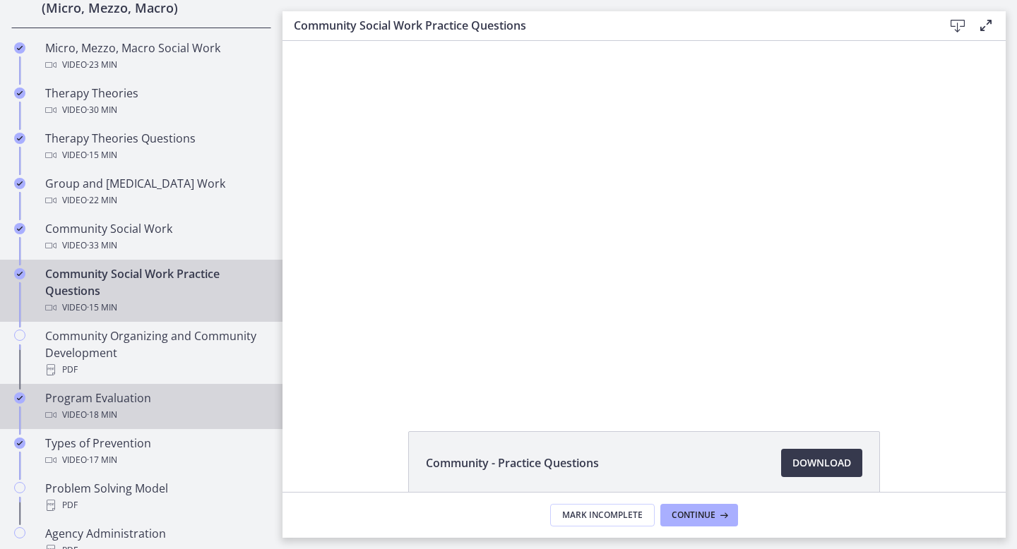
click at [131, 417] on div "Video · 18 min" at bounding box center [155, 415] width 220 height 17
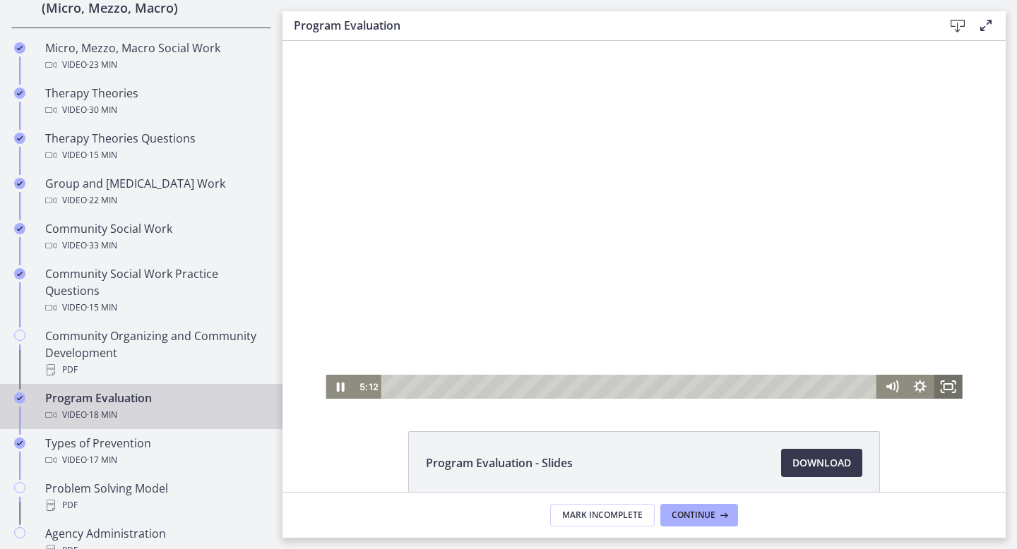
click at [954, 383] on icon "Fullscreen" at bounding box center [948, 387] width 28 height 24
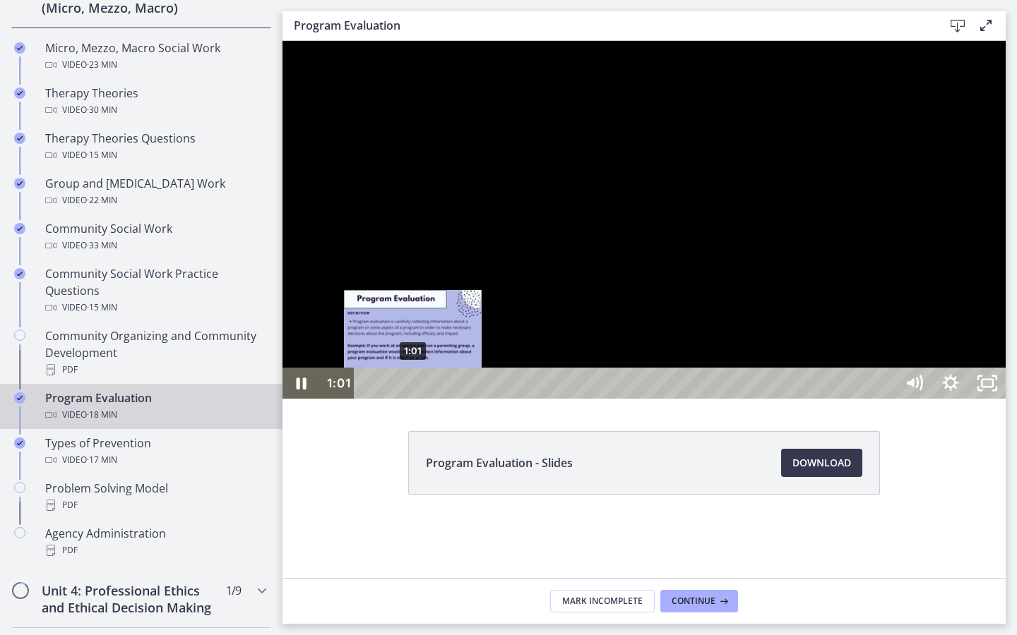
click at [413, 399] on div "1:01" at bounding box center [627, 383] width 518 height 31
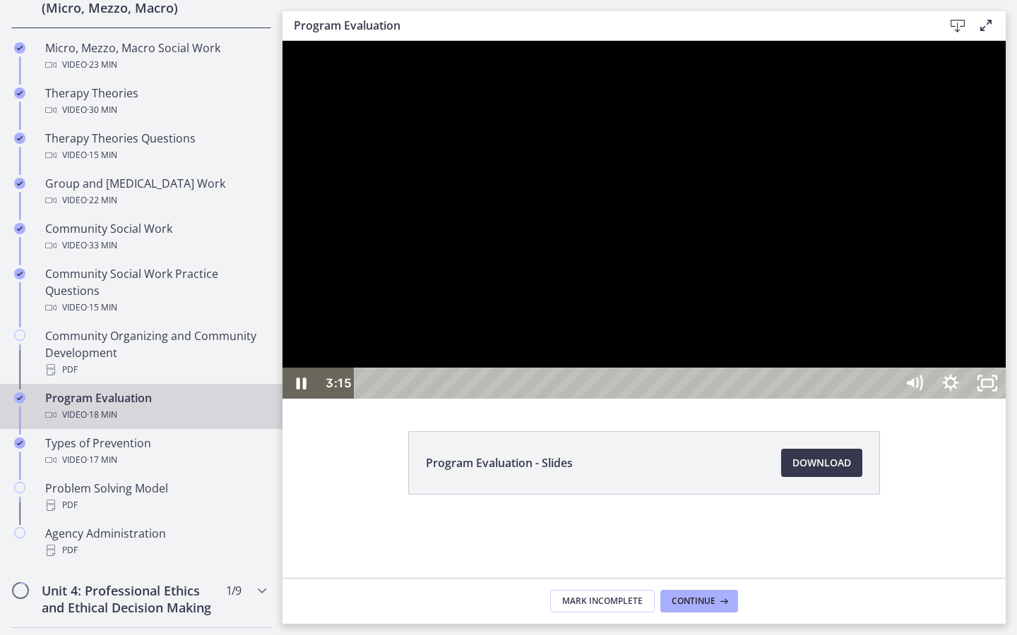
click at [777, 360] on div at bounding box center [643, 220] width 723 height 358
click at [666, 373] on div at bounding box center [643, 220] width 723 height 358
click at [639, 399] on div at bounding box center [643, 220] width 723 height 358
click at [675, 399] on div at bounding box center [643, 220] width 723 height 358
click at [606, 382] on div at bounding box center [643, 220] width 723 height 358
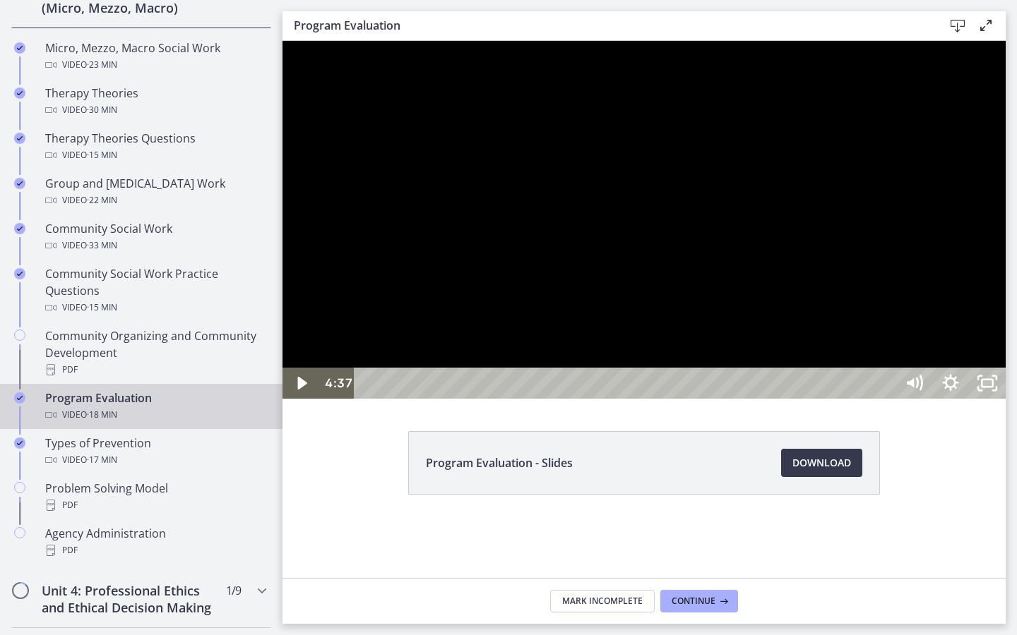
click at [606, 382] on div at bounding box center [643, 220] width 723 height 358
click at [1005, 198] on div at bounding box center [643, 220] width 723 height 358
click at [1005, 232] on div at bounding box center [643, 220] width 723 height 358
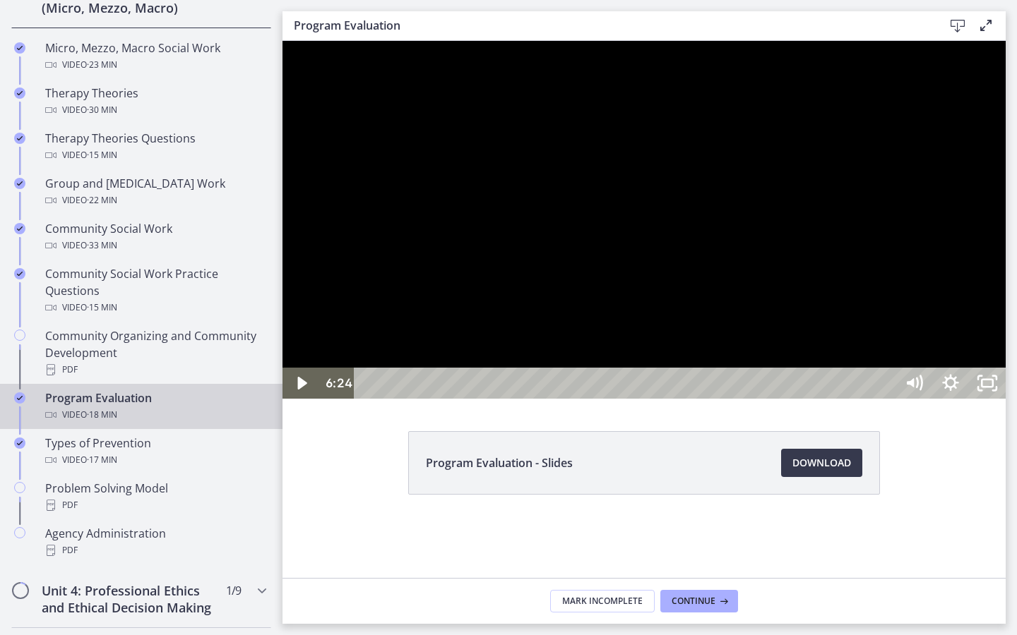
click at [1005, 232] on div at bounding box center [643, 220] width 723 height 358
click at [759, 267] on div at bounding box center [643, 220] width 723 height 358
click at [282, 41] on button "Play Video: cls591kiv67s72vpohu0.mp4" at bounding box center [282, 41] width 1 height 1
click at [599, 333] on div at bounding box center [643, 220] width 723 height 358
click at [282, 41] on button "Play Video: cls591kiv67s72vpohu0.mp4" at bounding box center [282, 41] width 1 height 1
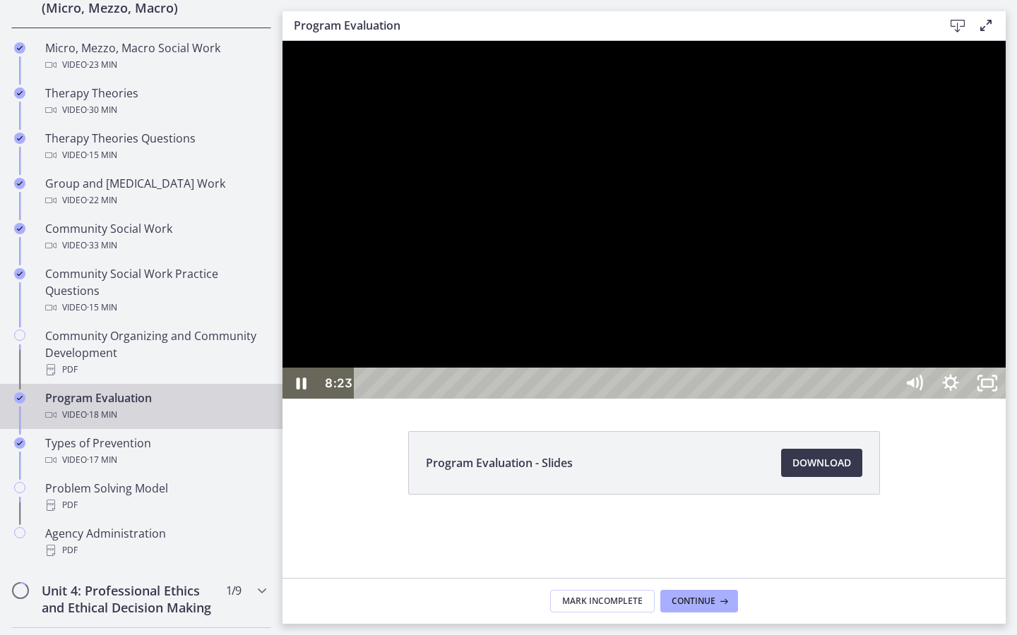
click at [282, 41] on button "Pause: cls591kiv67s72vpohu0.mp4" at bounding box center [282, 41] width 1 height 1
click at [282, 41] on button "Play Video: cls591kiv67s72vpohu0.mp4" at bounding box center [282, 41] width 1 height 1
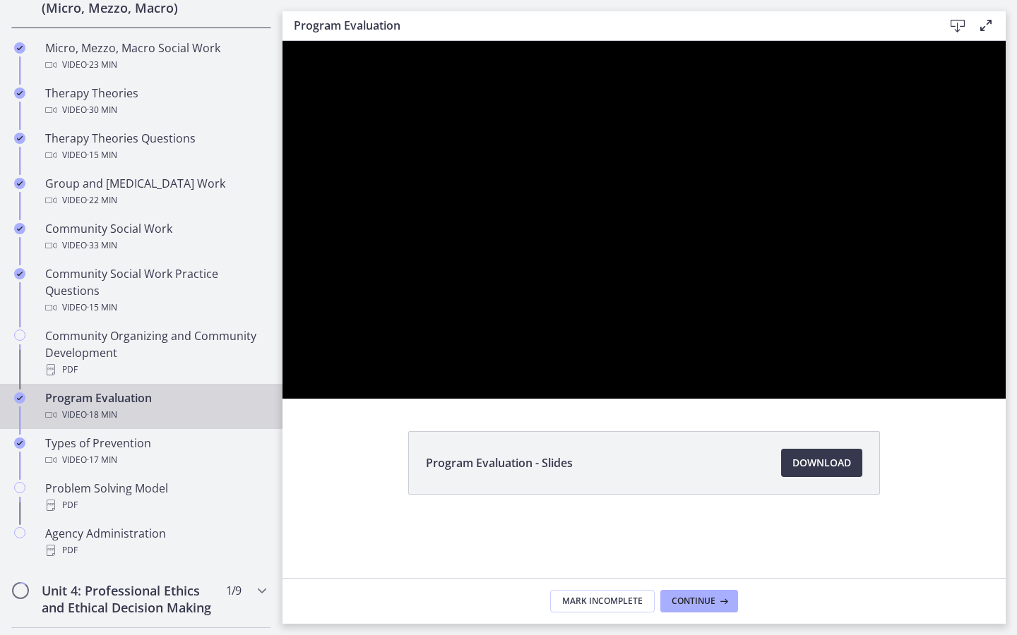
click at [282, 41] on button "Pause: cls591kiv67s72vpohu0.mp4" at bounding box center [282, 41] width 1 height 1
click at [282, 41] on button "Play Video: cls591kiv67s72vpohu0.mp4" at bounding box center [282, 41] width 1 height 1
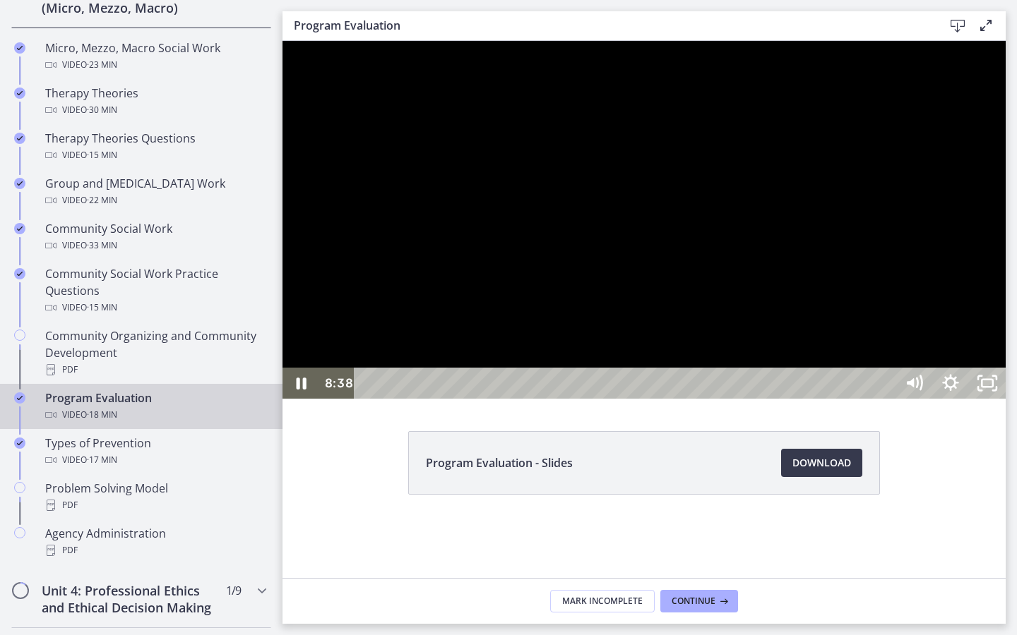
click at [839, 300] on div at bounding box center [643, 220] width 723 height 358
click at [282, 41] on button "Play Video: cls591kiv67s72vpohu0.mp4" at bounding box center [282, 41] width 1 height 1
click at [282, 41] on button "Pause: cls591kiv67s72vpohu0.mp4" at bounding box center [282, 41] width 1 height 1
click at [282, 41] on button "Play Video: cls591kiv67s72vpohu0.mp4" at bounding box center [282, 41] width 1 height 1
click at [282, 41] on button "Pause: cls591kiv67s72vpohu0.mp4" at bounding box center [282, 41] width 1 height 1
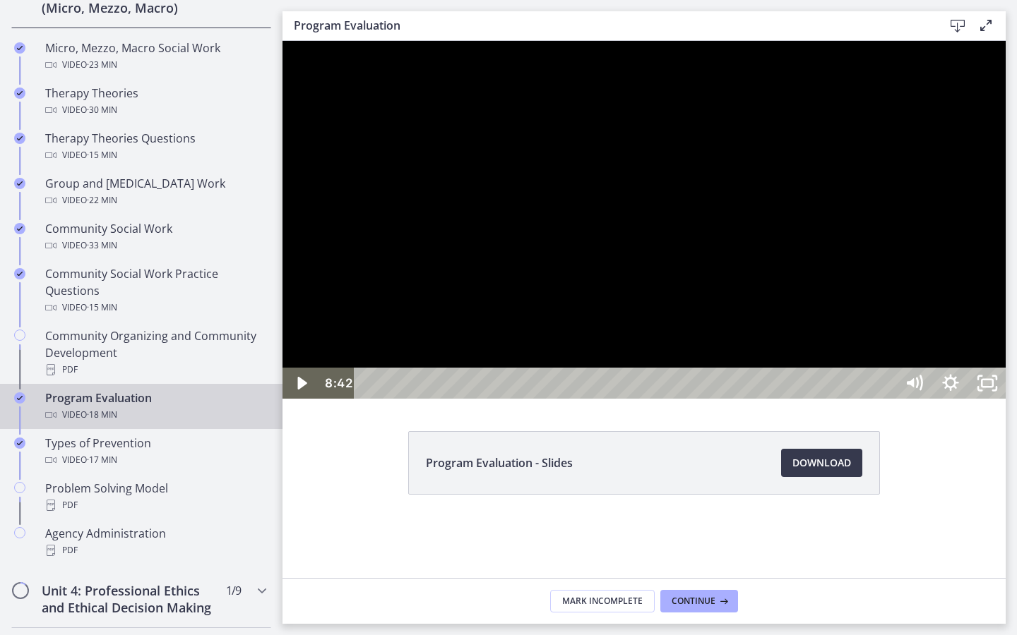
click at [282, 41] on button "Play Video: cls591kiv67s72vpohu0.mp4" at bounding box center [282, 41] width 1 height 1
click at [773, 397] on div at bounding box center [643, 220] width 723 height 358
click at [282, 41] on button "Play Video: cls591kiv67s72vpohu0.mp4" at bounding box center [282, 41] width 1 height 1
click at [734, 390] on div at bounding box center [643, 220] width 723 height 358
click at [282, 41] on button "Play Video: cls591kiv67s72vpohu0.mp4" at bounding box center [282, 41] width 1 height 1
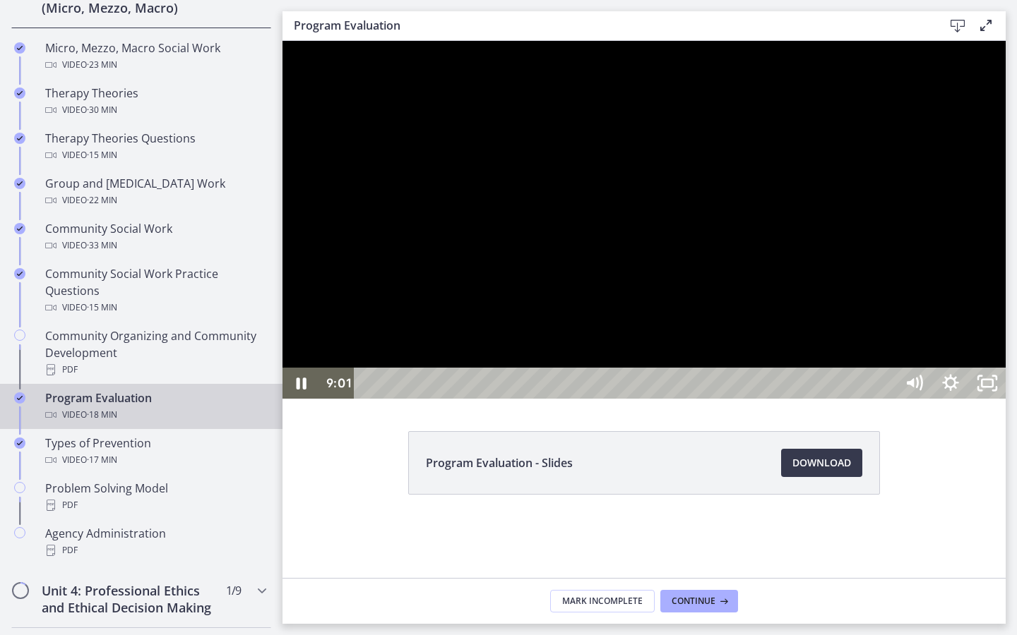
click at [646, 375] on div at bounding box center [643, 220] width 723 height 358
click at [282, 41] on button "Play Video: cls591kiv67s72vpohu0.mp4" at bounding box center [282, 41] width 1 height 1
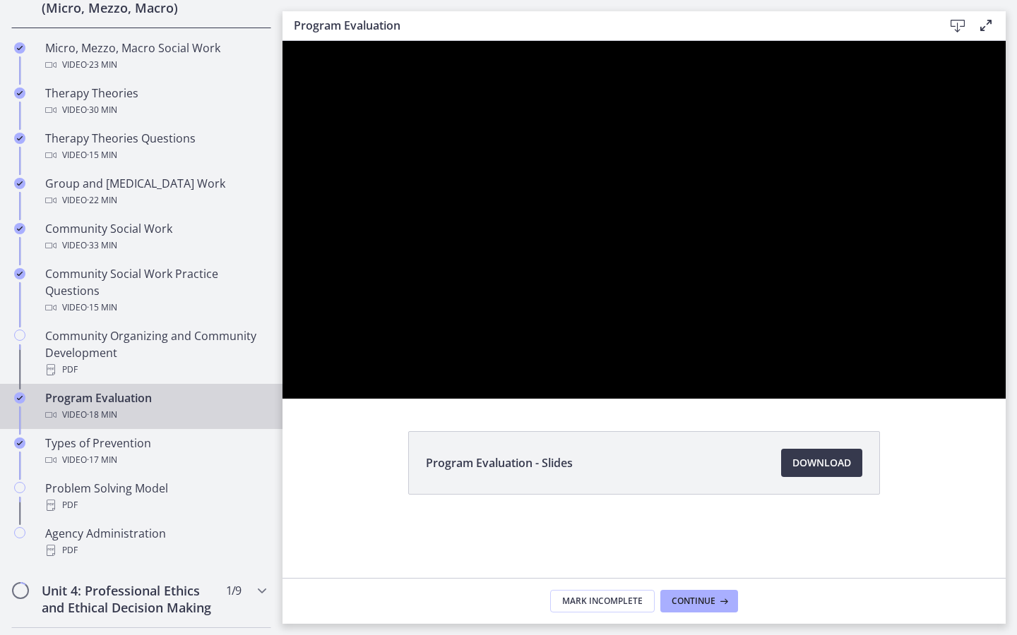
click at [282, 41] on button "Pause: cls591kiv67s72vpohu0.mp4" at bounding box center [282, 41] width 1 height 1
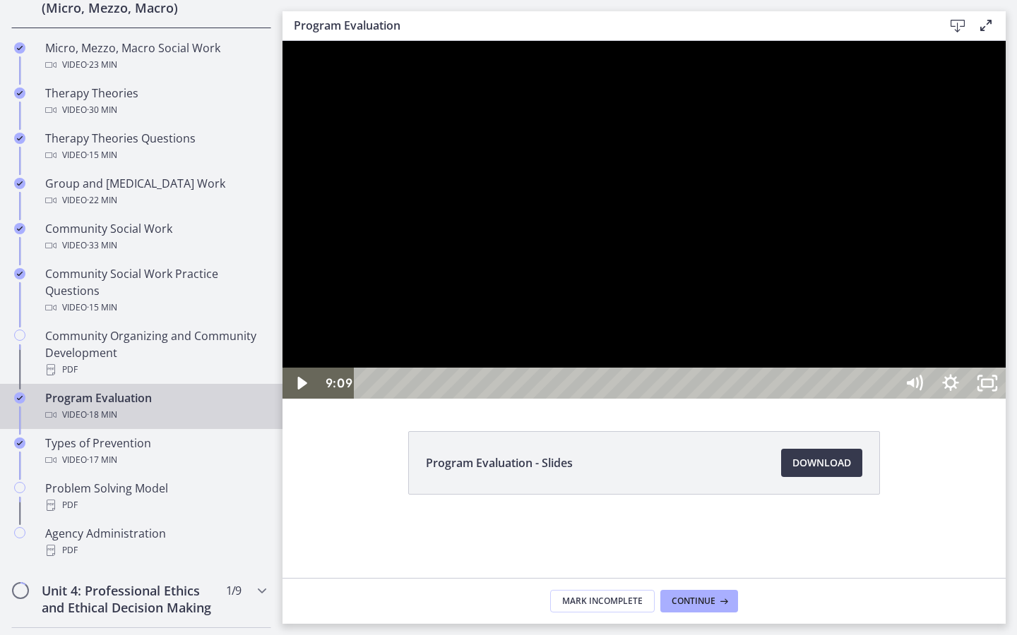
click at [549, 348] on div at bounding box center [643, 220] width 723 height 358
click at [854, 326] on div at bounding box center [643, 220] width 723 height 358
click at [746, 354] on div at bounding box center [643, 220] width 723 height 358
click at [282, 41] on button "Play Video: cls591kiv67s72vpohu0.mp4" at bounding box center [282, 41] width 1 height 1
click at [638, 342] on div at bounding box center [643, 220] width 723 height 358
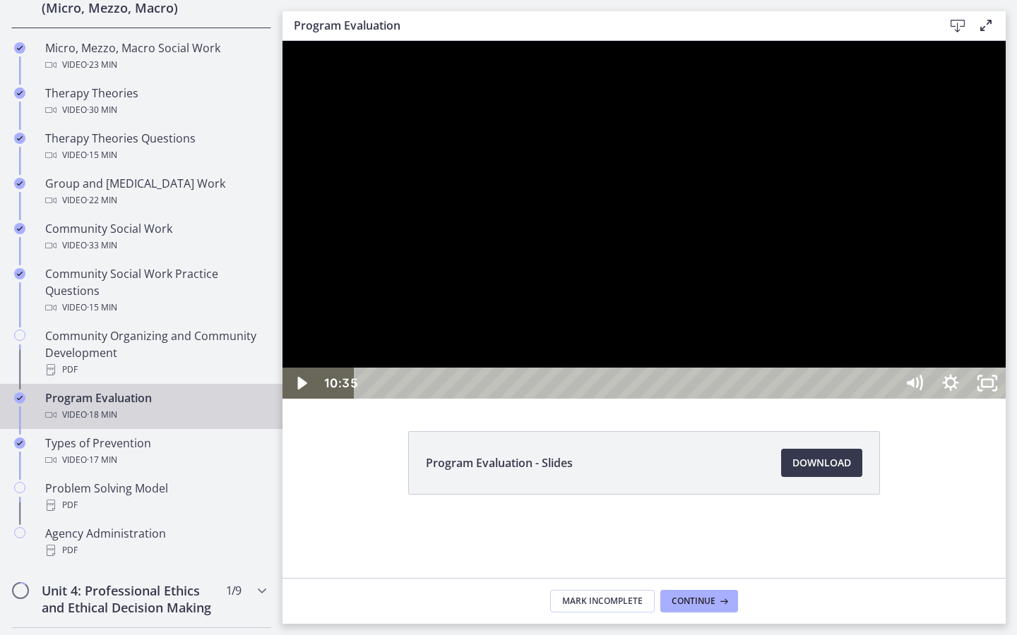
click at [282, 41] on button "Play Video: cls591kiv67s72vpohu0.mp4" at bounding box center [282, 41] width 1 height 1
click at [714, 363] on div at bounding box center [643, 220] width 723 height 358
click at [282, 41] on button "Play Video: cls591kiv67s72vpohu0.mp4" at bounding box center [282, 41] width 1 height 1
click at [631, 354] on div at bounding box center [643, 220] width 723 height 358
click at [282, 41] on button "Play Video: cls591kiv67s72vpohu0.mp4" at bounding box center [282, 41] width 1 height 1
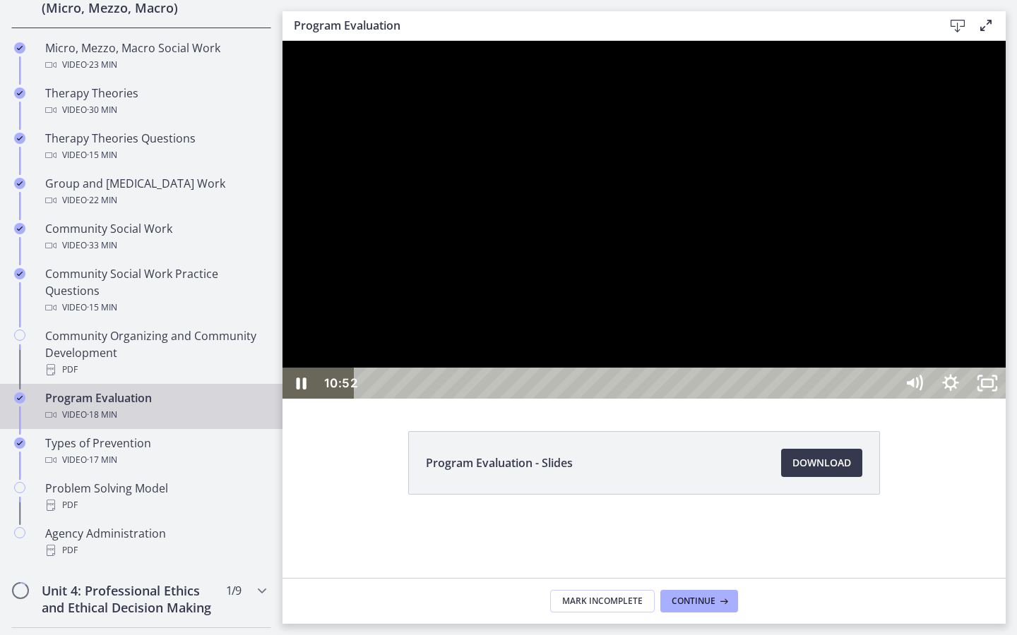
click at [598, 362] on div at bounding box center [643, 220] width 723 height 358
click at [282, 41] on button "Play Video: cls591kiv67s72vpohu0.mp4" at bounding box center [282, 41] width 1 height 1
click at [564, 306] on div at bounding box center [643, 220] width 723 height 358
click at [282, 41] on button "Play Video: cls591kiv67s72vpohu0.mp4" at bounding box center [282, 41] width 1 height 1
click at [501, 337] on div at bounding box center [643, 220] width 723 height 358
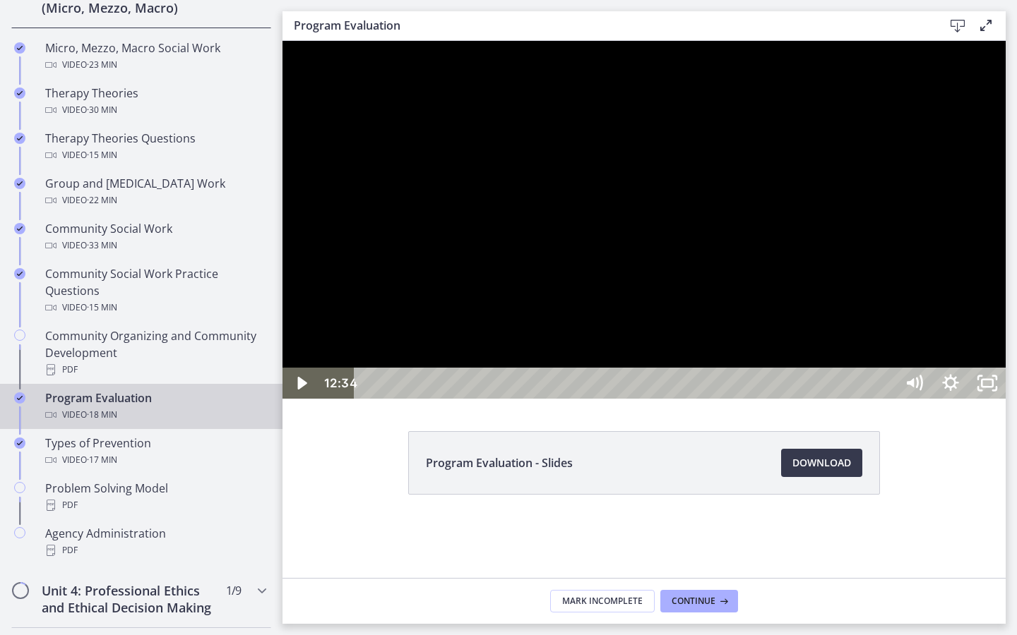
click at [282, 41] on button "Play Video: cls591kiv67s72vpohu0.mp4" at bounding box center [282, 41] width 1 height 1
click at [686, 278] on div at bounding box center [643, 220] width 723 height 358
click at [282, 41] on button "Play Video: cls591kiv67s72vpohu0.mp4" at bounding box center [282, 41] width 1 height 1
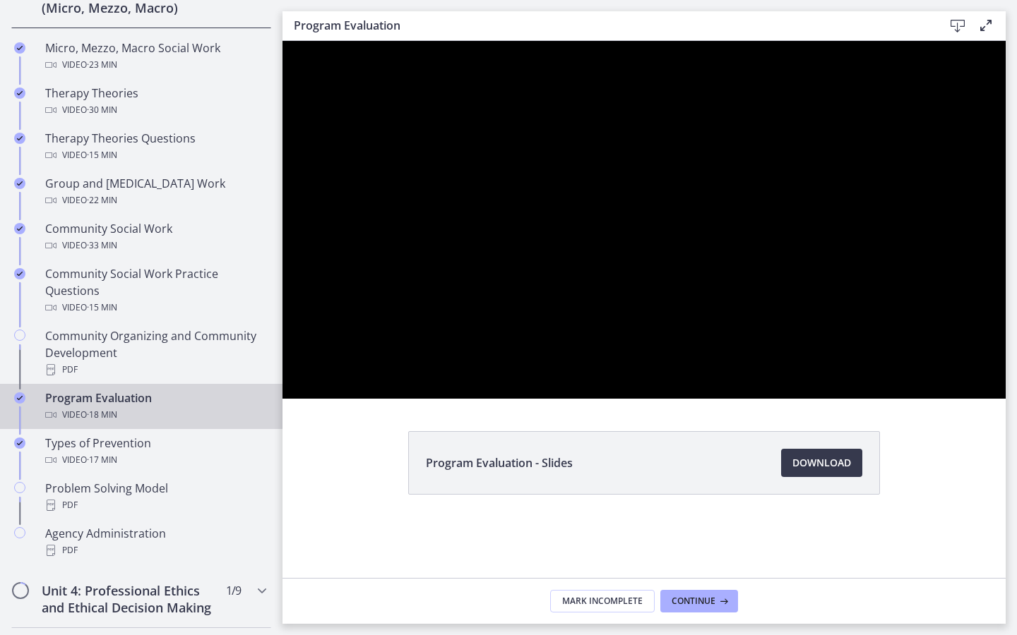
click at [282, 41] on button "Pause: cls591kiv67s72vpohu0.mp4" at bounding box center [282, 41] width 1 height 1
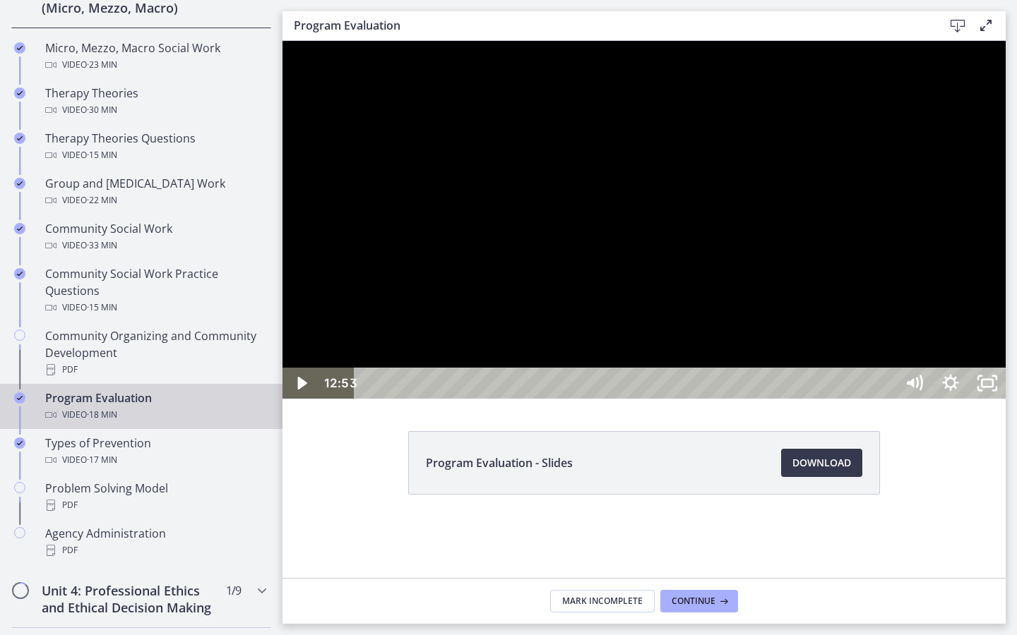
click at [616, 349] on div at bounding box center [643, 220] width 723 height 358
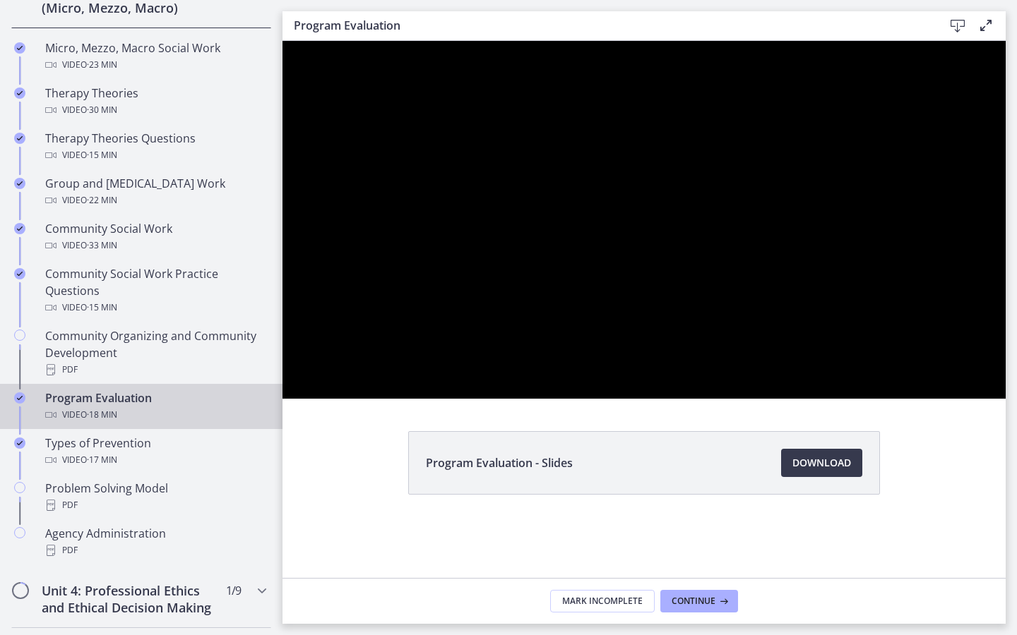
click at [282, 41] on button "Pause: cls591kiv67s72vpohu0.mp4" at bounding box center [282, 41] width 1 height 1
click at [282, 41] on button "Play Video: cls591kiv67s72vpohu0.mp4" at bounding box center [282, 41] width 1 height 1
click at [282, 41] on button "Pause: cls591kiv67s72vpohu0.mp4" at bounding box center [282, 41] width 1 height 1
click at [282, 41] on button "Play Video: cls591kiv67s72vpohu0.mp4" at bounding box center [282, 41] width 1 height 1
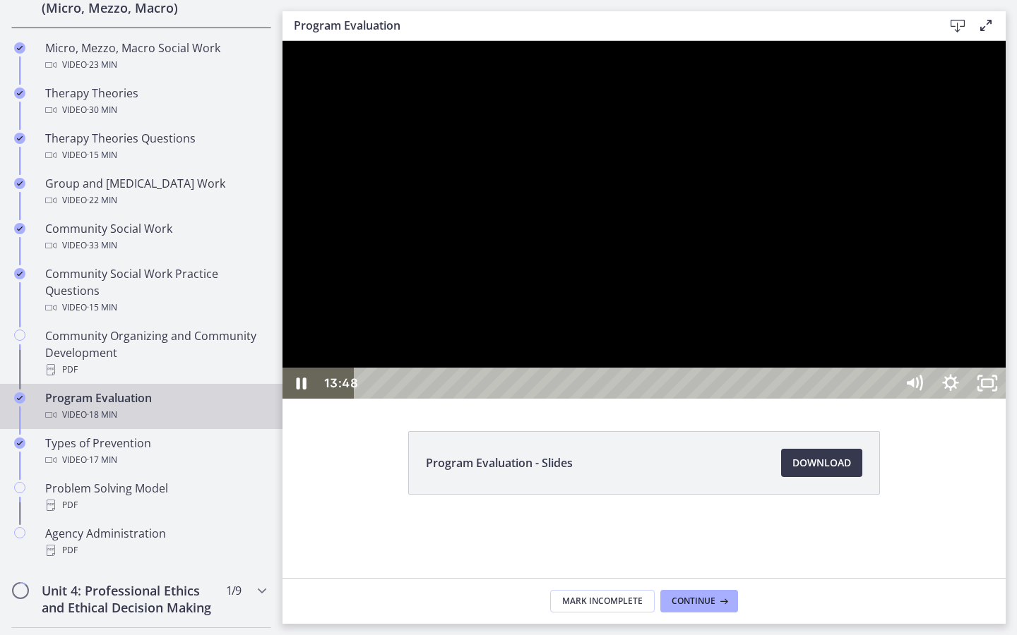
click at [793, 399] on div at bounding box center [643, 220] width 723 height 358
click at [282, 41] on button "Play Video: cls591kiv67s72vpohu0.mp4" at bounding box center [282, 41] width 1 height 1
click at [282, 41] on button "Pause: cls591kiv67s72vpohu0.mp4" at bounding box center [282, 41] width 1 height 1
click at [282, 41] on button "Play Video: cls591kiv67s72vpohu0.mp4" at bounding box center [282, 41] width 1 height 1
click at [710, 388] on div at bounding box center [643, 220] width 723 height 358
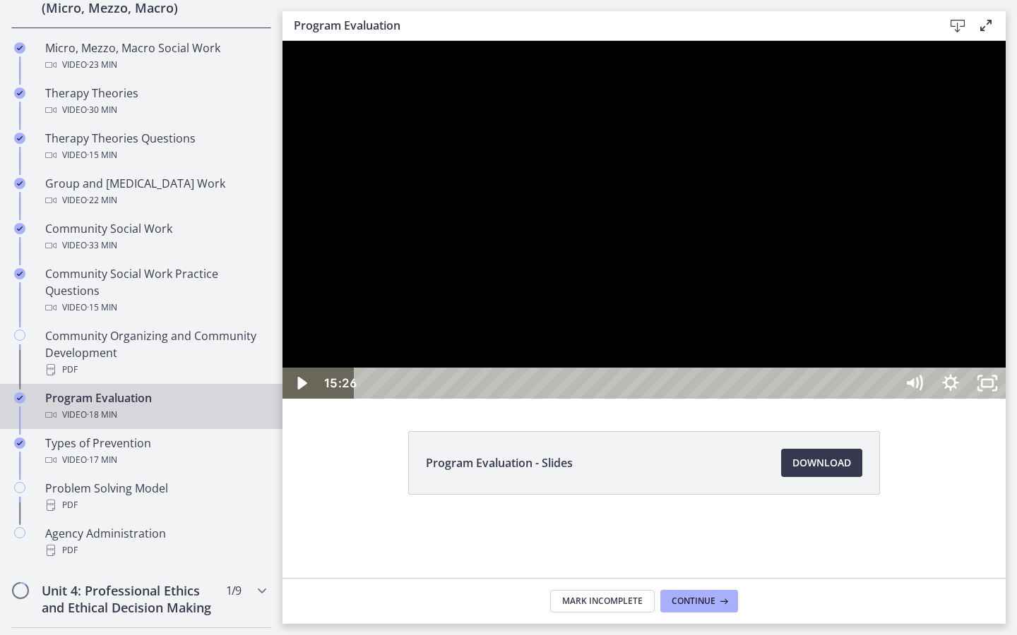
click at [710, 388] on div at bounding box center [643, 220] width 723 height 358
click at [282, 41] on button "Pause: cls591kiv67s72vpohu0.mp4" at bounding box center [282, 41] width 1 height 1
click at [282, 41] on button "Play Video: cls591kiv67s72vpohu0.mp4" at bounding box center [282, 41] width 1 height 1
click at [868, 375] on div at bounding box center [643, 220] width 723 height 358
click at [751, 318] on div at bounding box center [643, 220] width 723 height 358
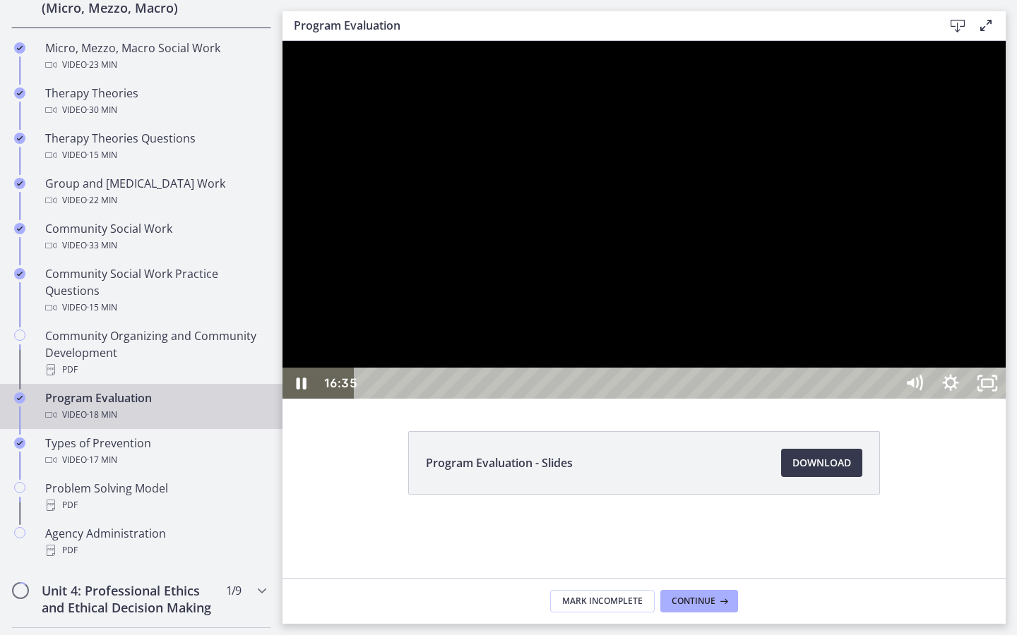
click at [676, 305] on div at bounding box center [643, 220] width 723 height 358
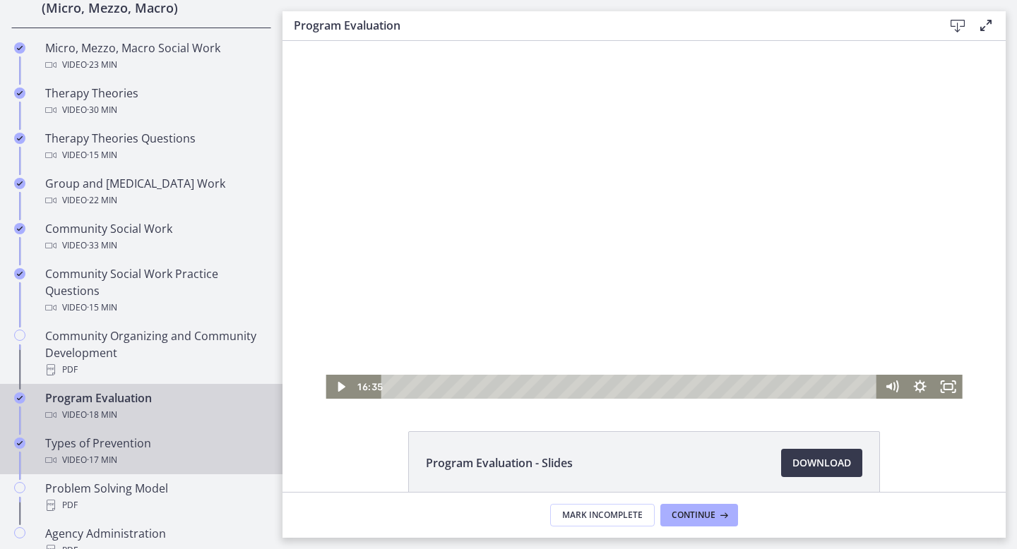
click at [162, 457] on div "Video · 17 min" at bounding box center [155, 460] width 220 height 17
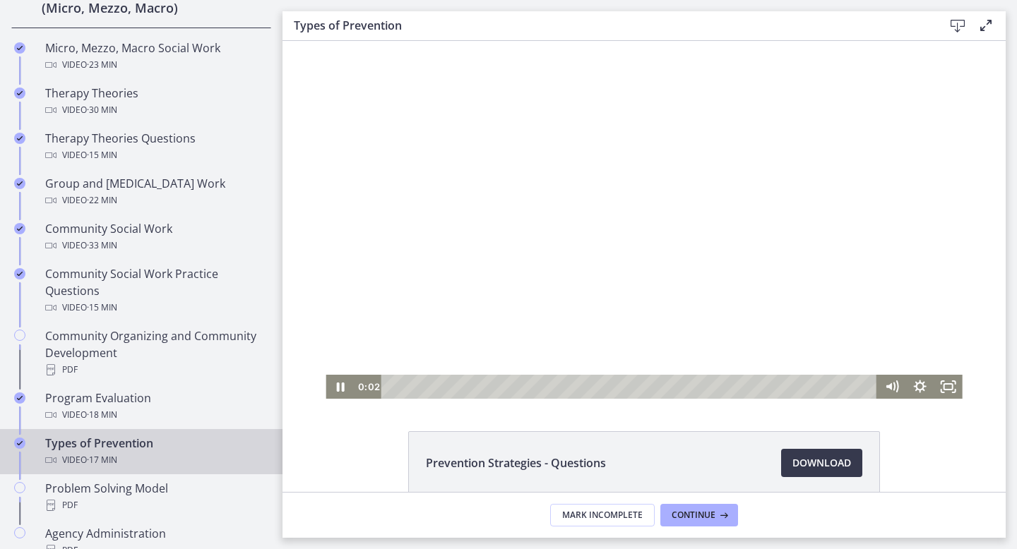
click at [529, 387] on div "Playbar" at bounding box center [631, 387] width 479 height 24
click at [486, 383] on div "3:25" at bounding box center [631, 387] width 479 height 24
click at [452, 253] on div at bounding box center [643, 220] width 636 height 358
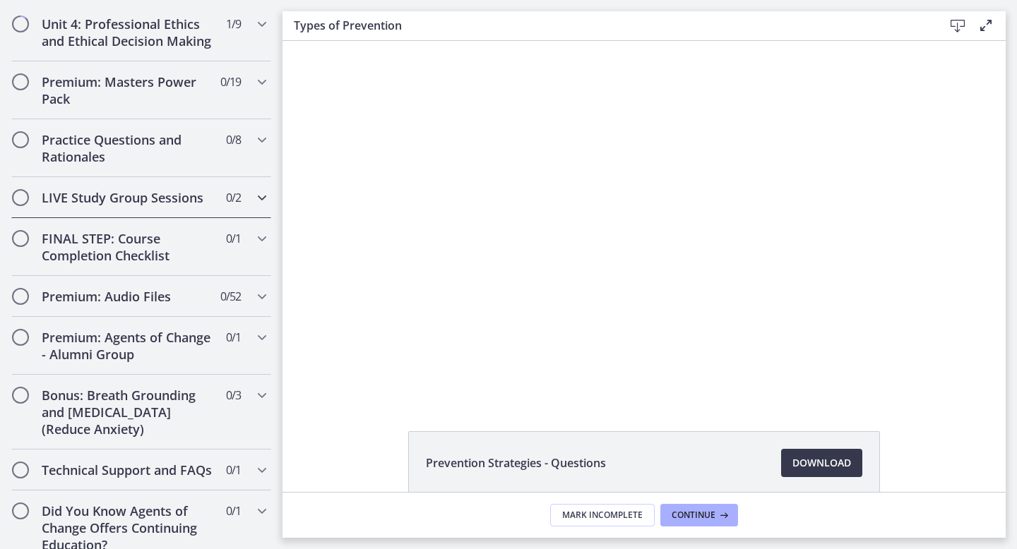
scroll to position [1180, 0]
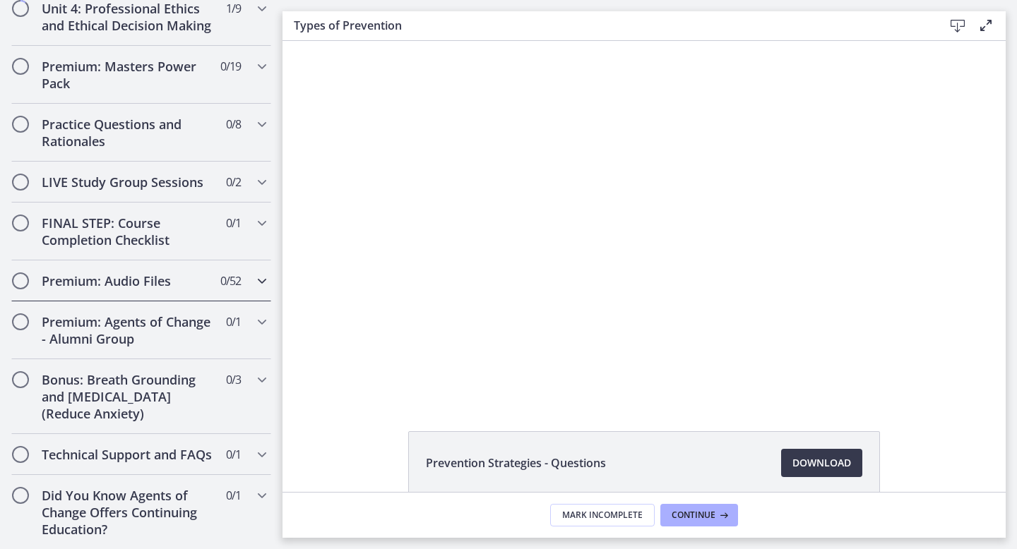
click at [169, 288] on h2 "Premium: Audio Files" at bounding box center [128, 281] width 172 height 17
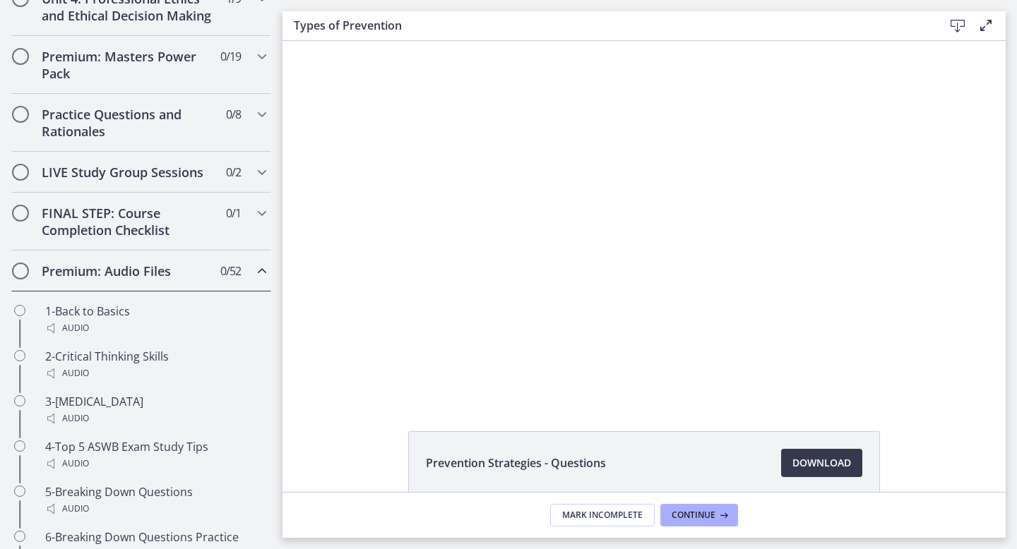
scroll to position [628, 0]
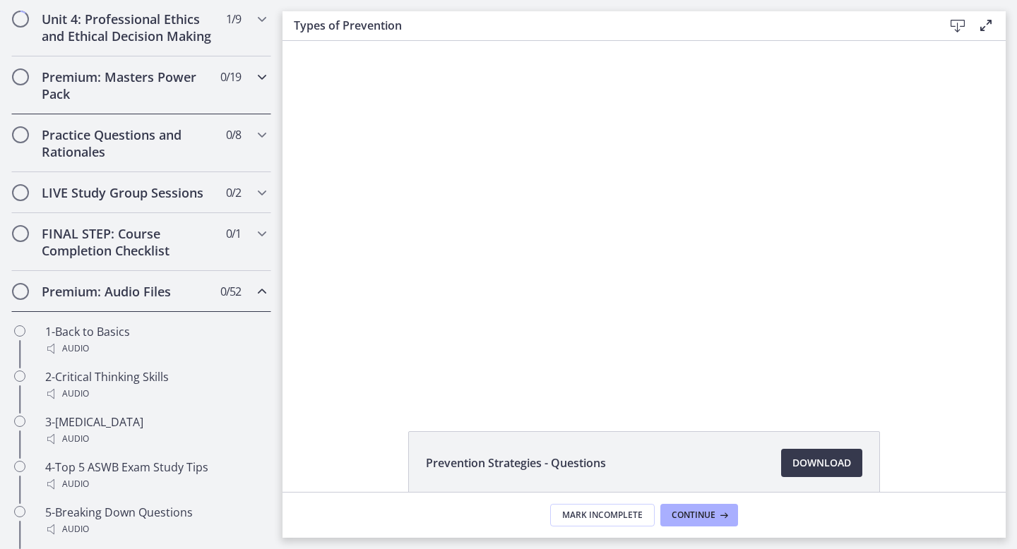
click at [179, 102] on div "Premium: Masters Power Pack 0 / 19 Completed" at bounding box center [141, 85] width 260 height 58
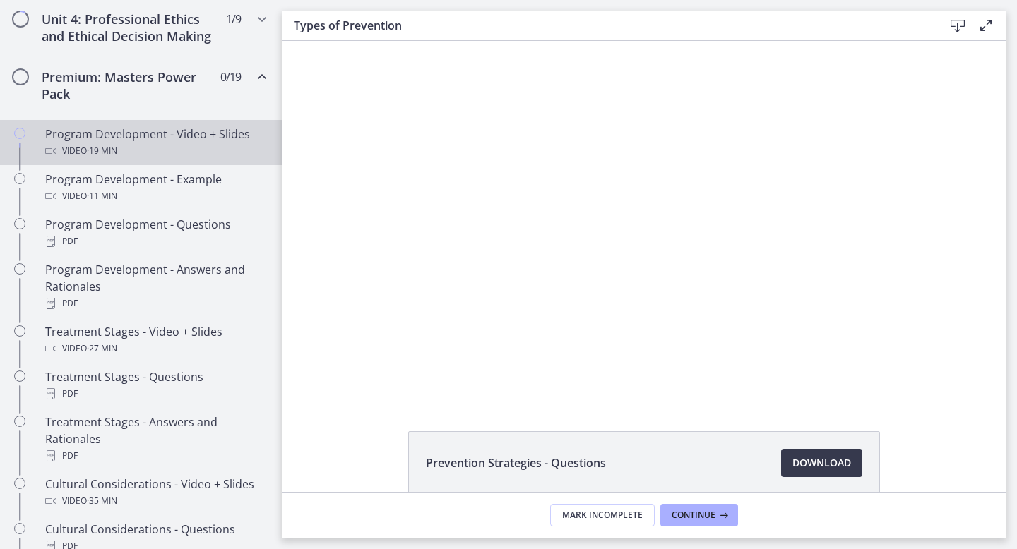
click at [171, 145] on div "Video · 19 min" at bounding box center [155, 151] width 220 height 17
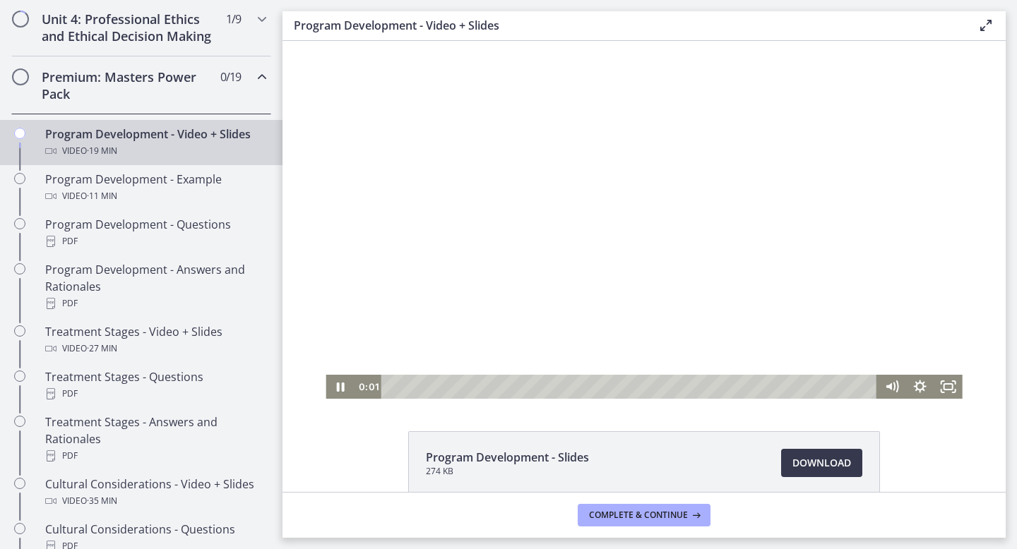
click at [562, 389] on div "Playbar" at bounding box center [631, 387] width 479 height 24
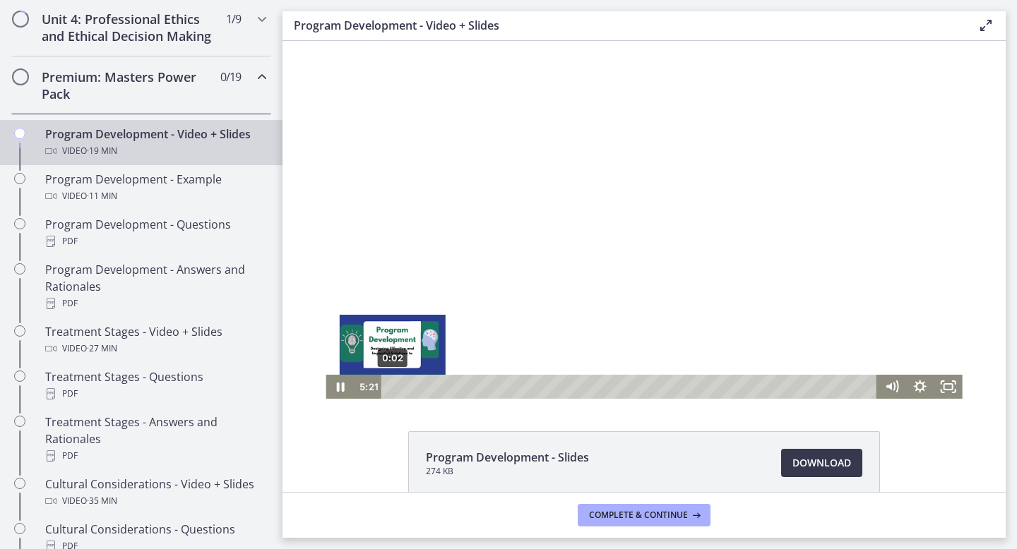
click at [393, 384] on div "0:02" at bounding box center [631, 387] width 479 height 24
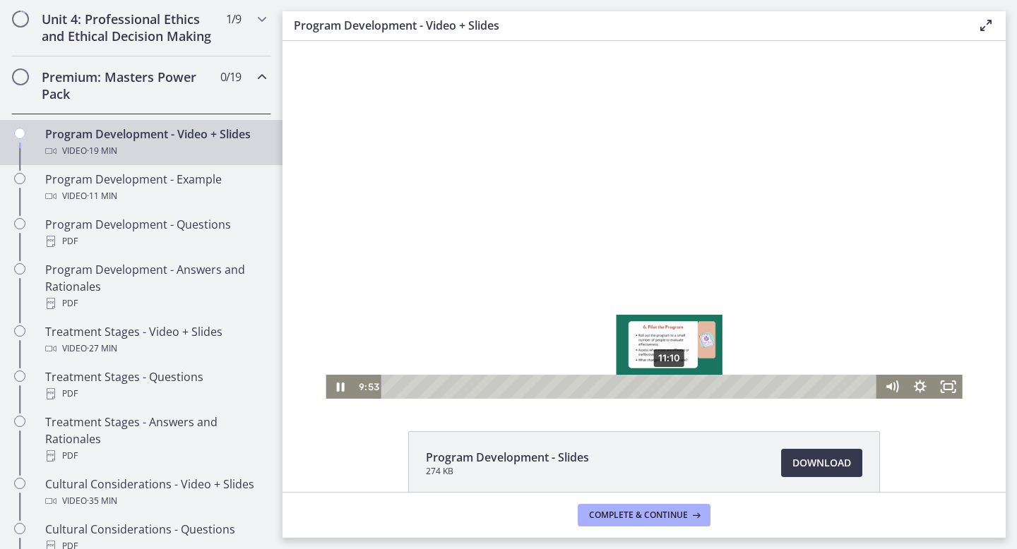
click at [670, 385] on div "11:10" at bounding box center [631, 387] width 479 height 24
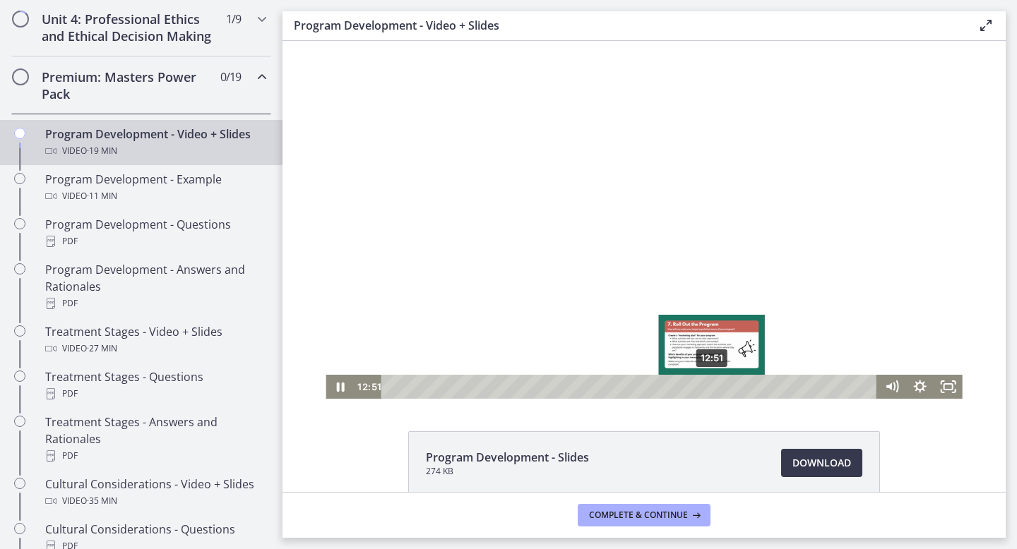
click at [712, 385] on div "12:51" at bounding box center [631, 387] width 479 height 24
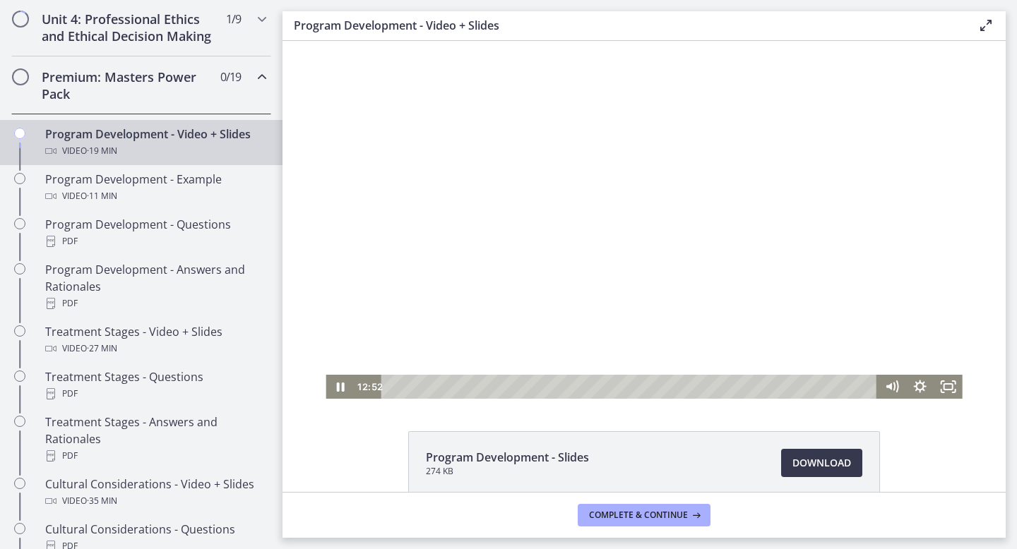
click at [617, 293] on div at bounding box center [643, 220] width 636 height 358
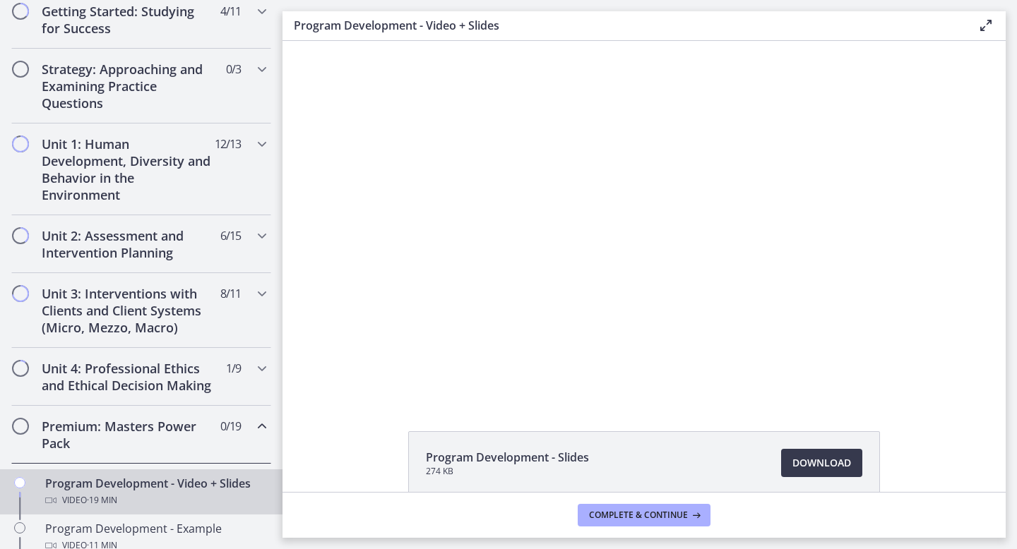
scroll to position [277, 0]
click at [196, 174] on h2 "Unit 1: Human Development, Diversity and Behavior in the Environment" at bounding box center [128, 170] width 172 height 68
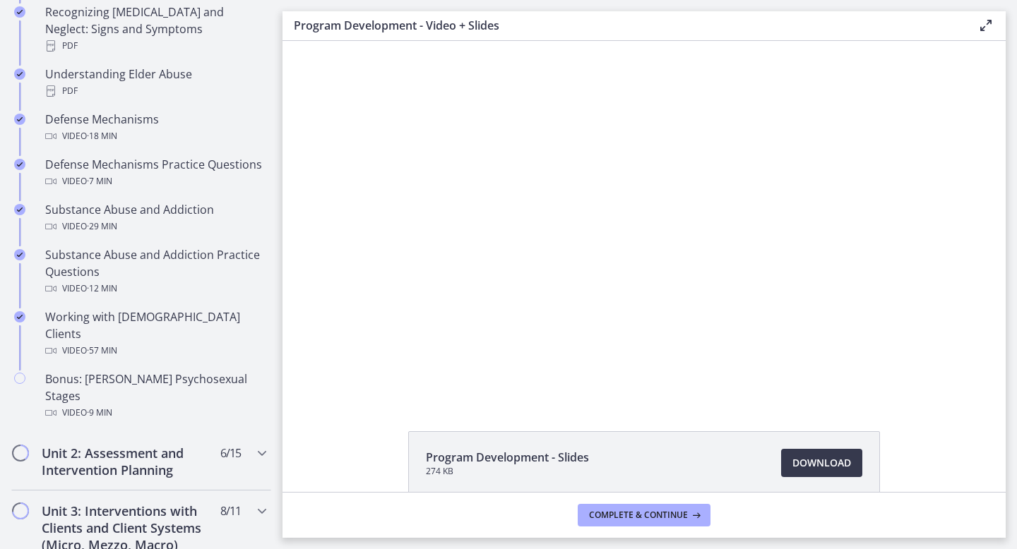
scroll to position [779, 0]
click at [161, 443] on h2 "Unit 2: Assessment and Intervention Planning" at bounding box center [128, 460] width 172 height 34
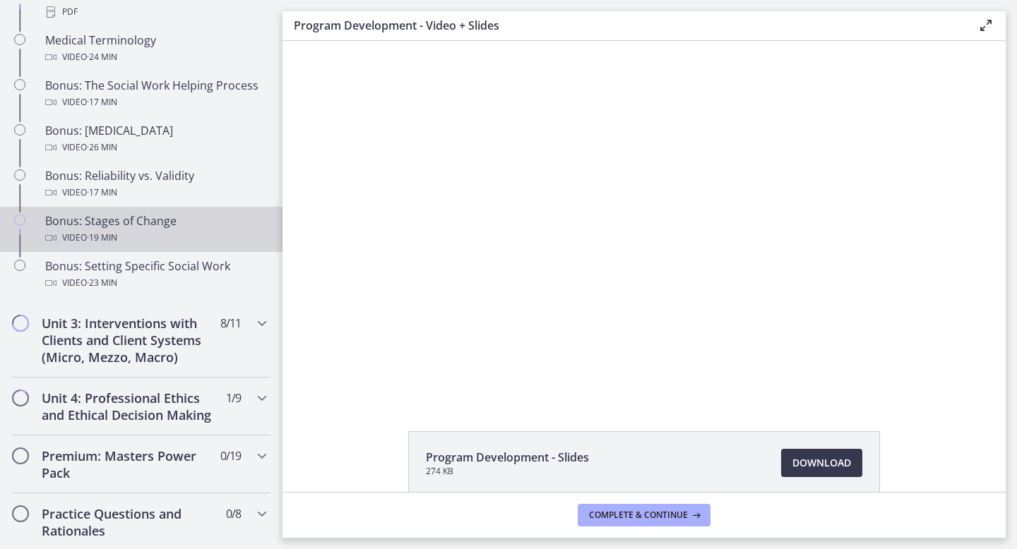
scroll to position [1111, 0]
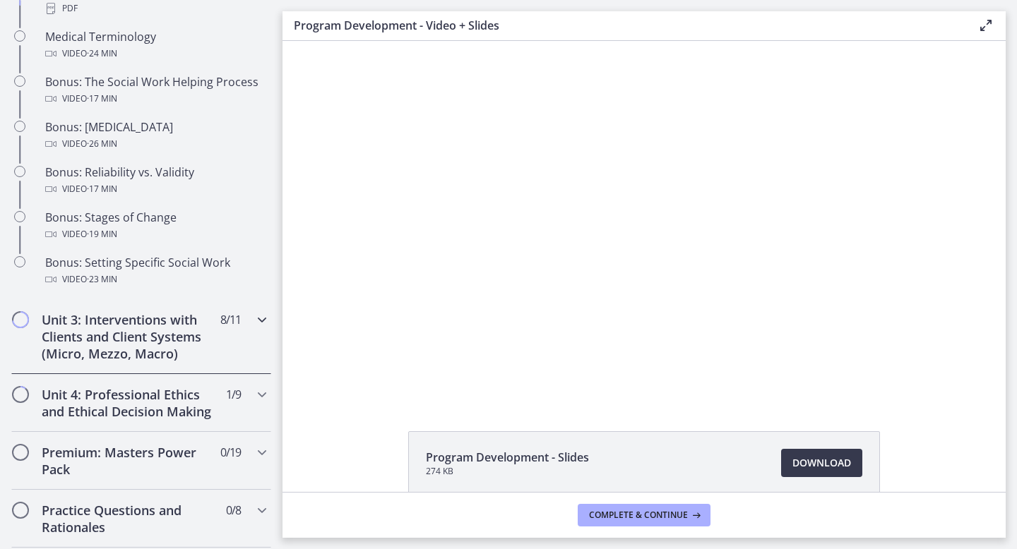
click at [162, 352] on h2 "Unit 3: Interventions with Clients and Client Systems (Micro, Mezzo, Macro)" at bounding box center [128, 336] width 172 height 51
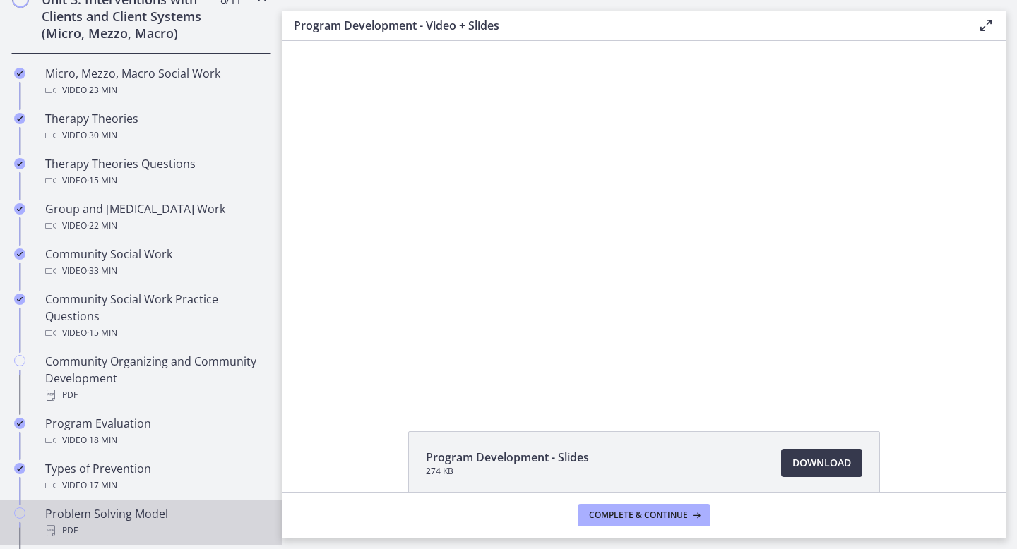
scroll to position [575, 0]
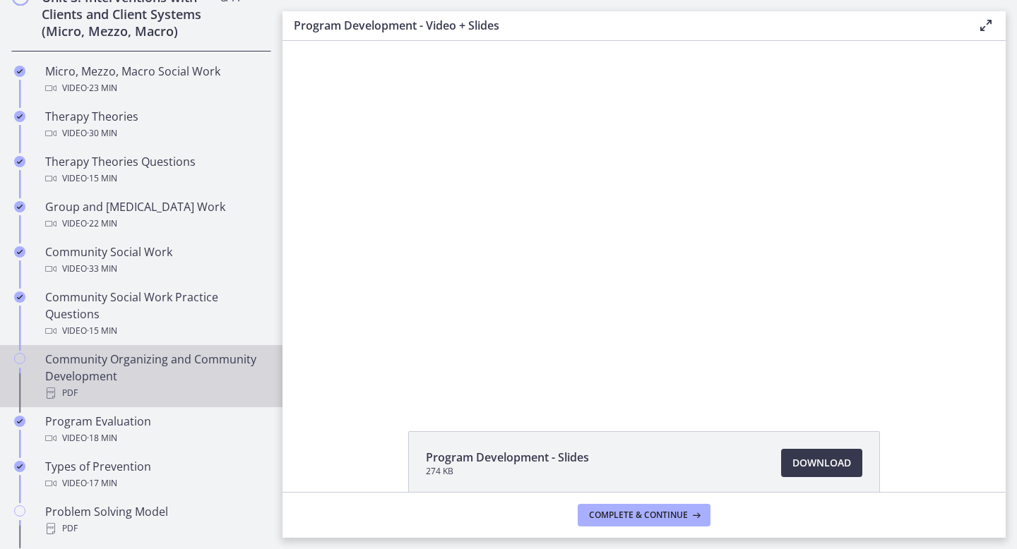
click at [136, 366] on div "Community Organizing and Community Development PDF" at bounding box center [155, 376] width 220 height 51
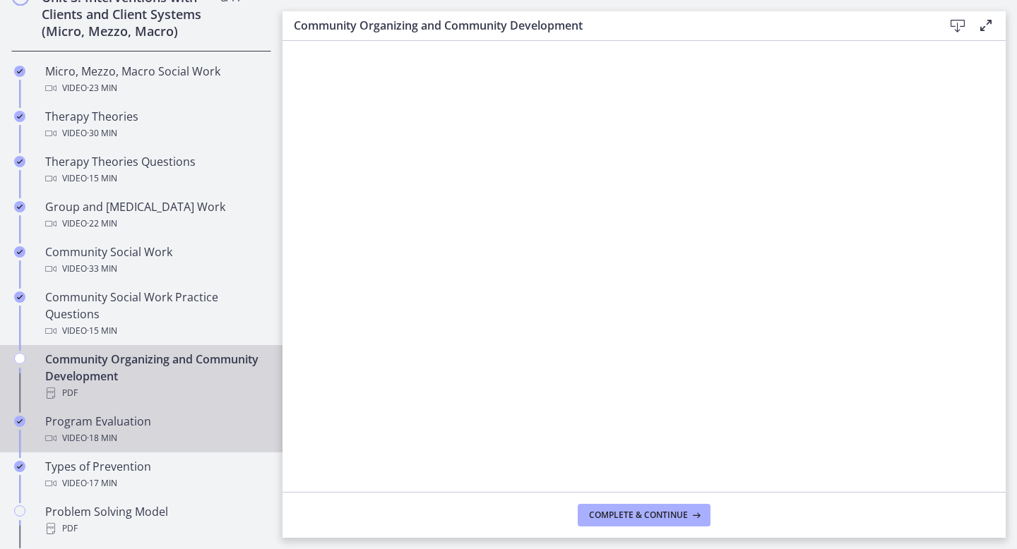
click at [183, 429] on div "Program Evaluation Video · 18 min" at bounding box center [155, 430] width 220 height 34
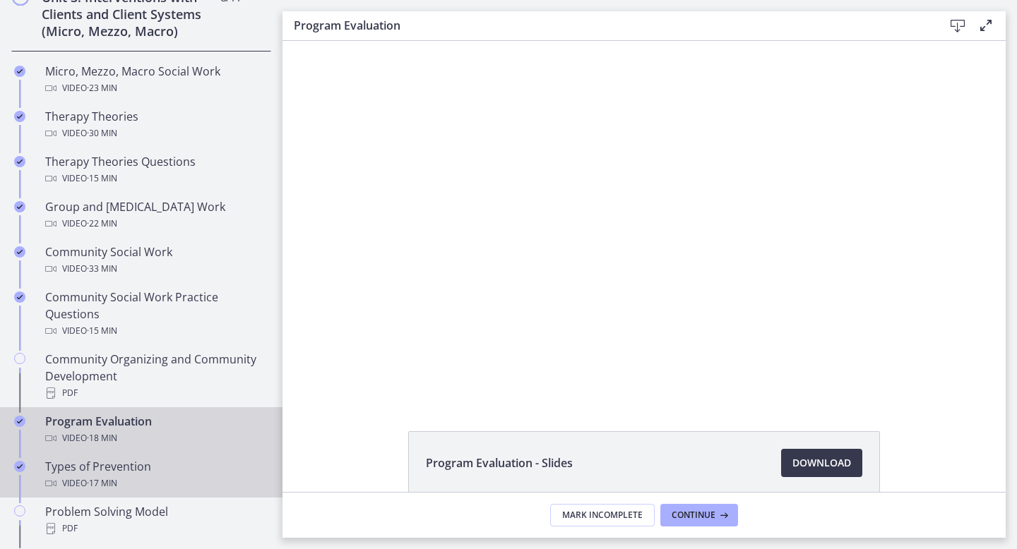
click at [198, 474] on div "Types of Prevention Video · 17 min" at bounding box center [155, 475] width 220 height 34
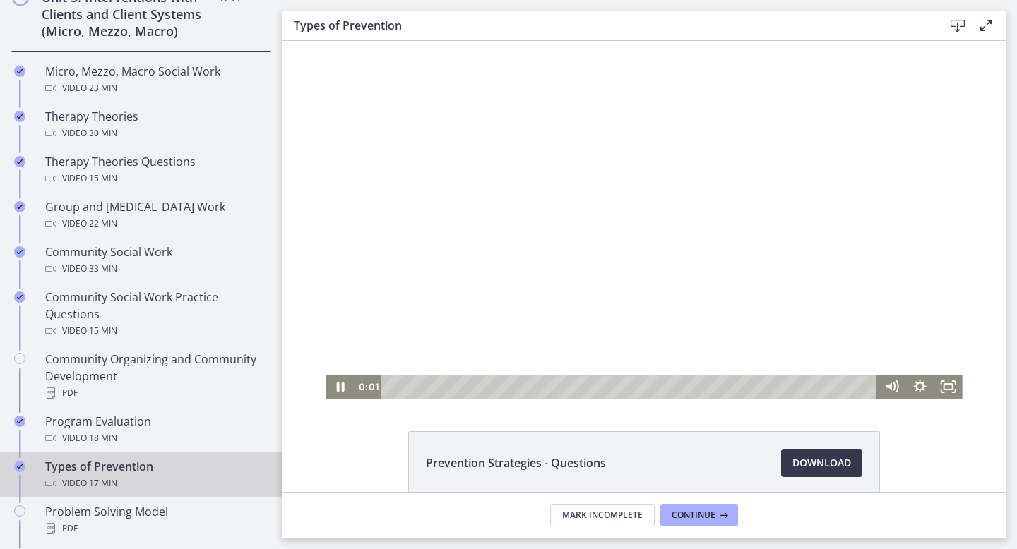
click at [496, 218] on div at bounding box center [643, 220] width 636 height 358
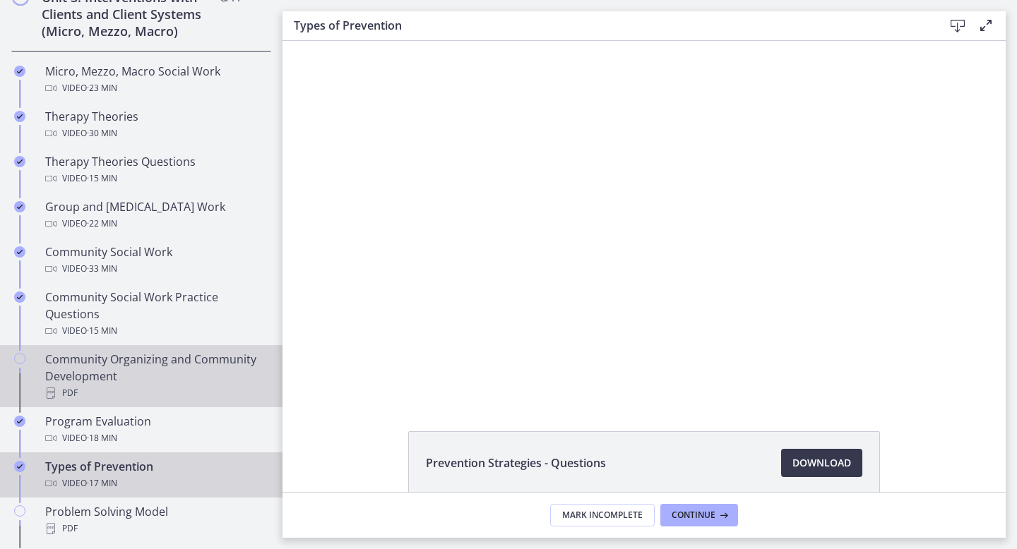
scroll to position [761, 0]
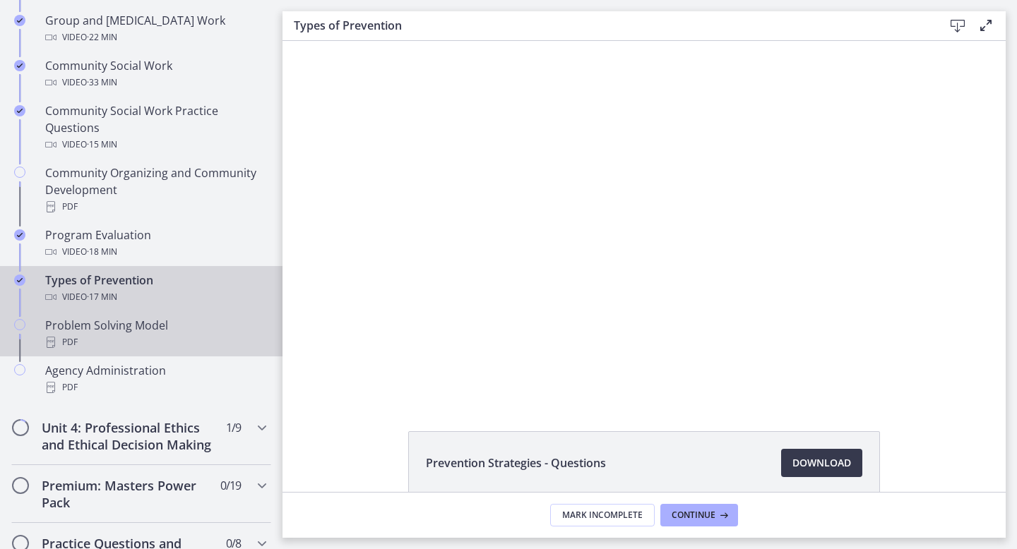
click at [151, 337] on div "PDF" at bounding box center [155, 342] width 220 height 17
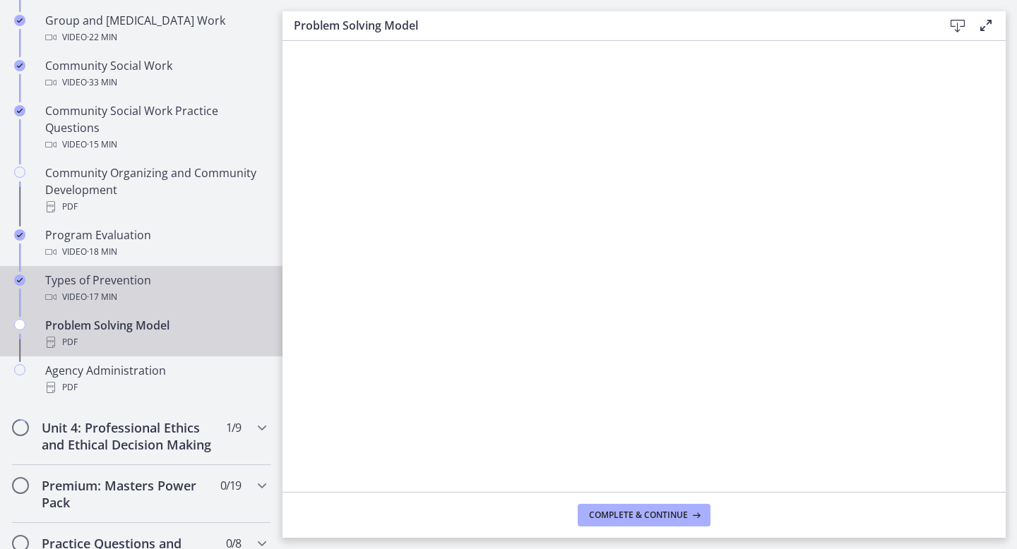
click at [159, 294] on div "Video · 17 min" at bounding box center [155, 297] width 220 height 17
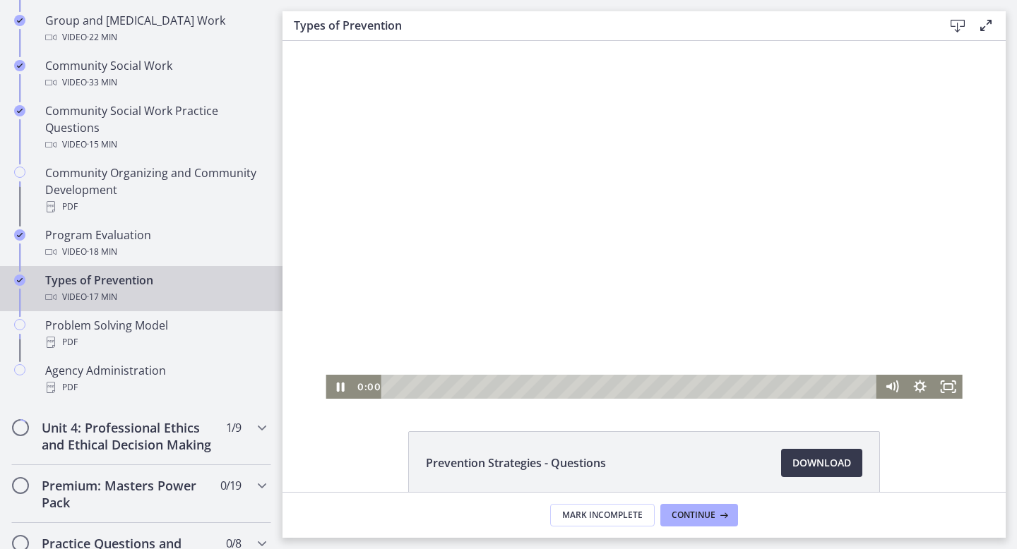
click at [537, 269] on div at bounding box center [643, 220] width 636 height 358
click at [941, 393] on icon "Fullscreen" at bounding box center [948, 387] width 28 height 24
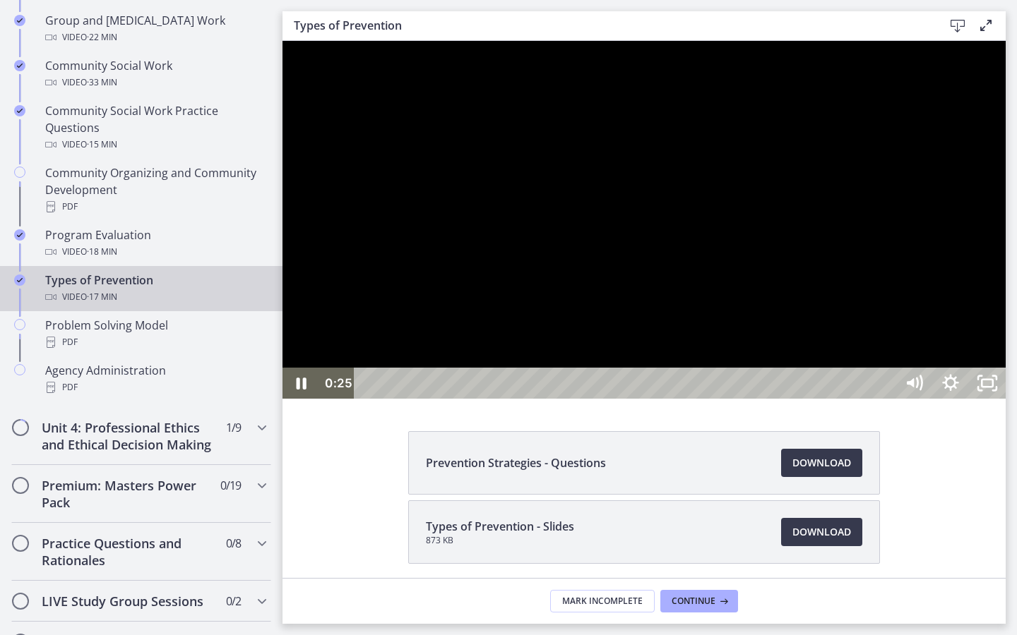
click at [1005, 268] on div at bounding box center [643, 220] width 723 height 358
click at [1005, 241] on div at bounding box center [643, 220] width 723 height 358
click at [282, 41] on button "Play Video: cbe60hpt4o1cl02sih20.mp4" at bounding box center [282, 41] width 1 height 1
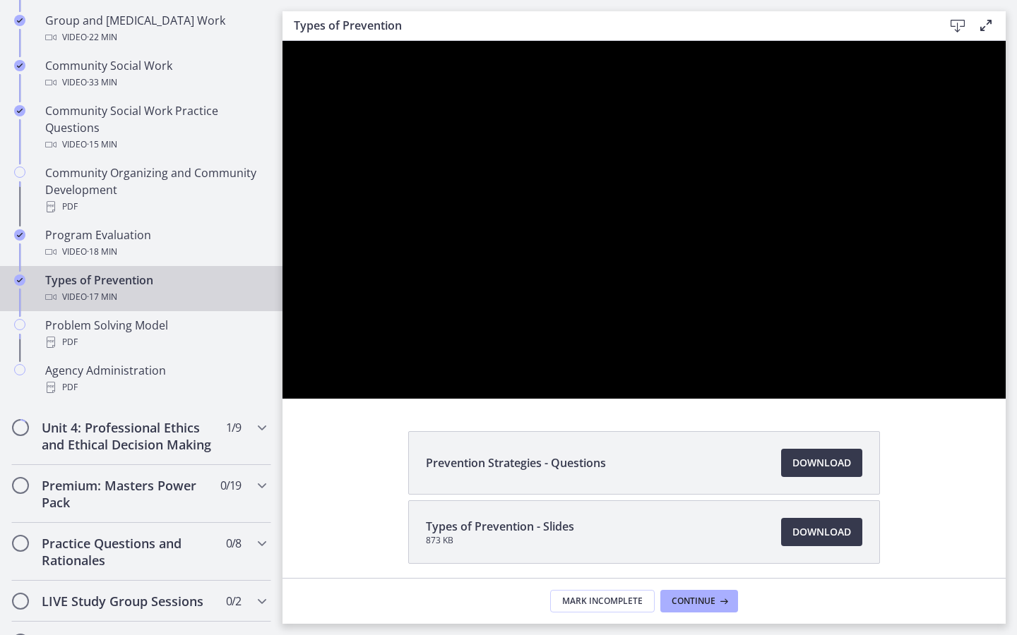
click at [282, 41] on button "Pause: cbe60hpt4o1cl02sih20.mp4" at bounding box center [282, 41] width 1 height 1
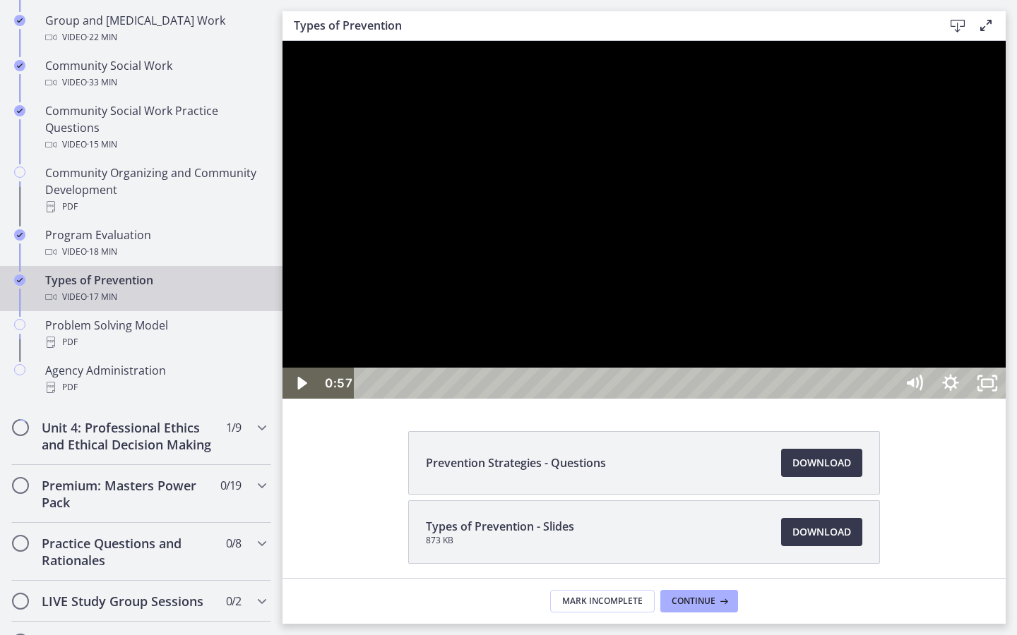
click at [1005, 311] on div at bounding box center [643, 220] width 723 height 358
click at [728, 390] on div at bounding box center [643, 220] width 723 height 358
click at [835, 399] on div at bounding box center [643, 220] width 723 height 358
click at [669, 399] on div at bounding box center [643, 220] width 723 height 358
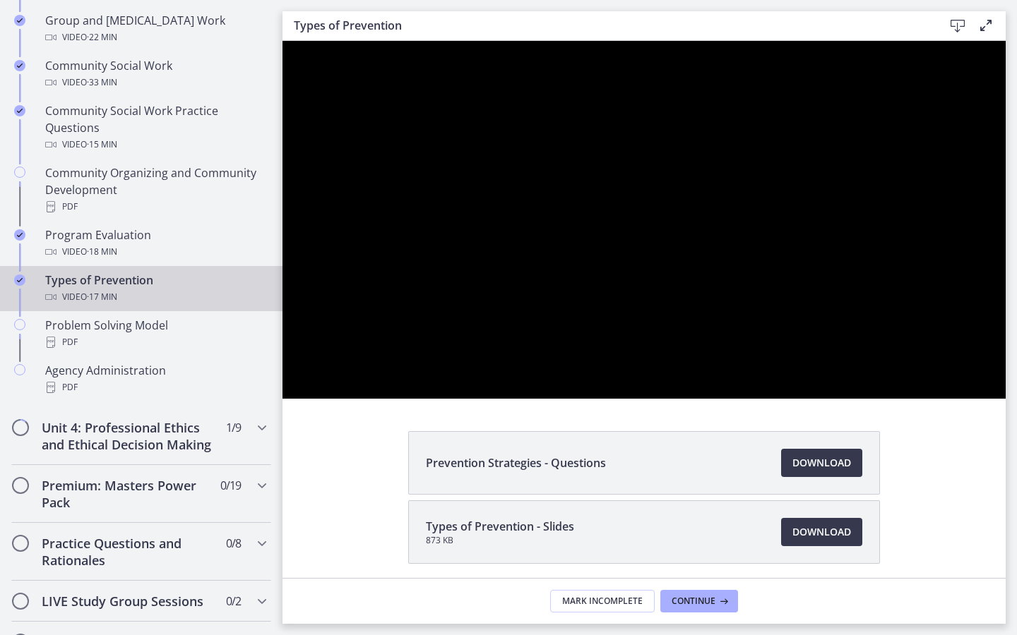
click at [282, 41] on button "Play Video: cbe60hpt4o1cl02sih20.mp4" at bounding box center [282, 41] width 1 height 1
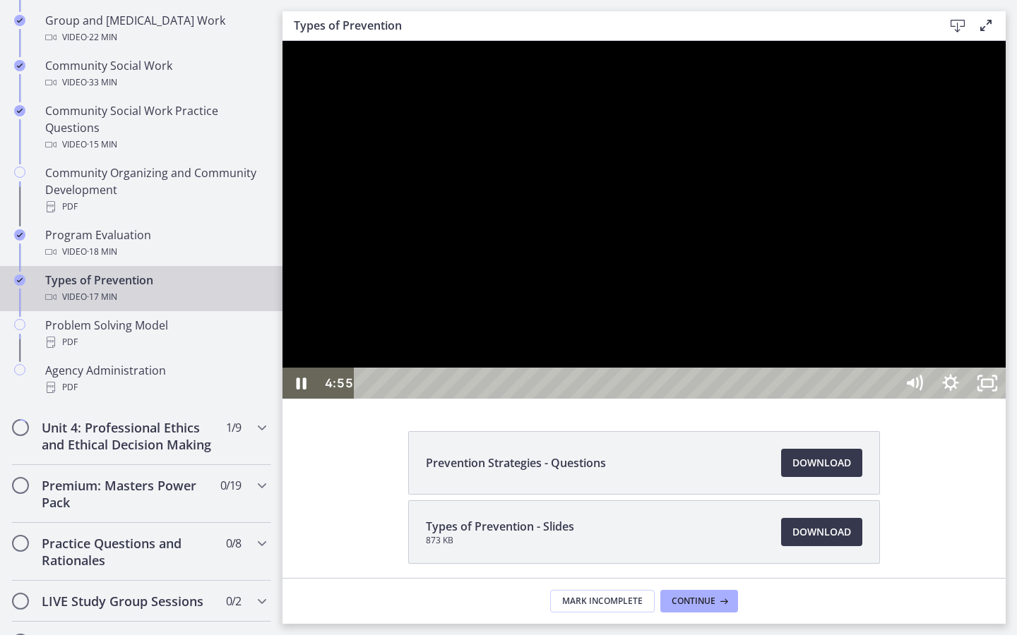
click at [1005, 259] on div at bounding box center [643, 220] width 723 height 358
click at [1005, 277] on div at bounding box center [643, 220] width 723 height 358
click at [943, 340] on div at bounding box center [643, 220] width 723 height 358
click at [282, 41] on button "Play Video: cbe60hpt4o1cl02sih20.mp4" at bounding box center [282, 41] width 1 height 1
click at [795, 399] on div at bounding box center [643, 220] width 723 height 358
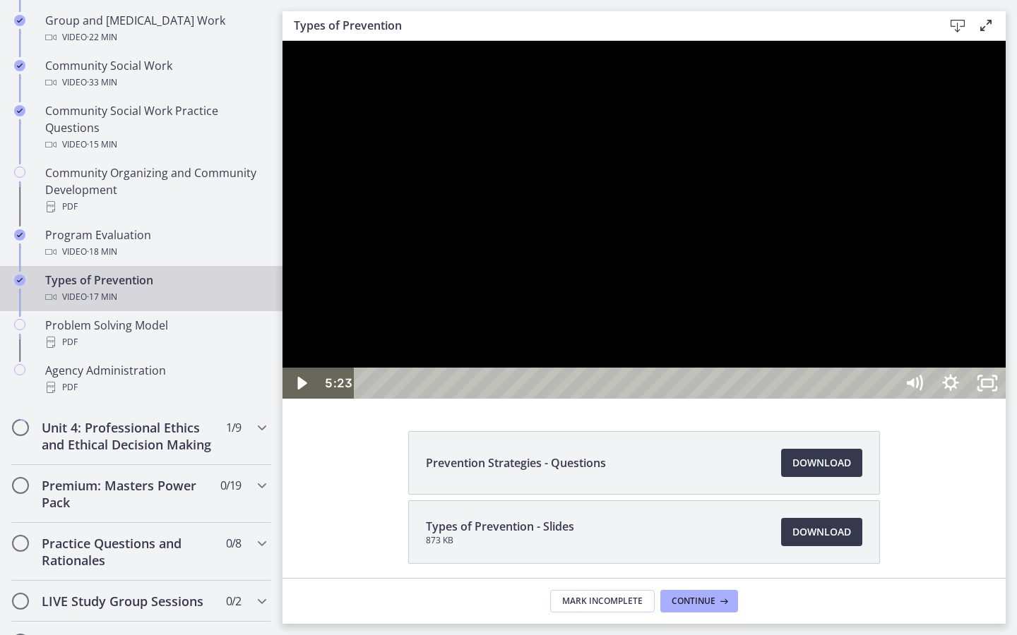
click at [851, 325] on div at bounding box center [643, 220] width 723 height 358
click at [917, 372] on div at bounding box center [643, 220] width 723 height 358
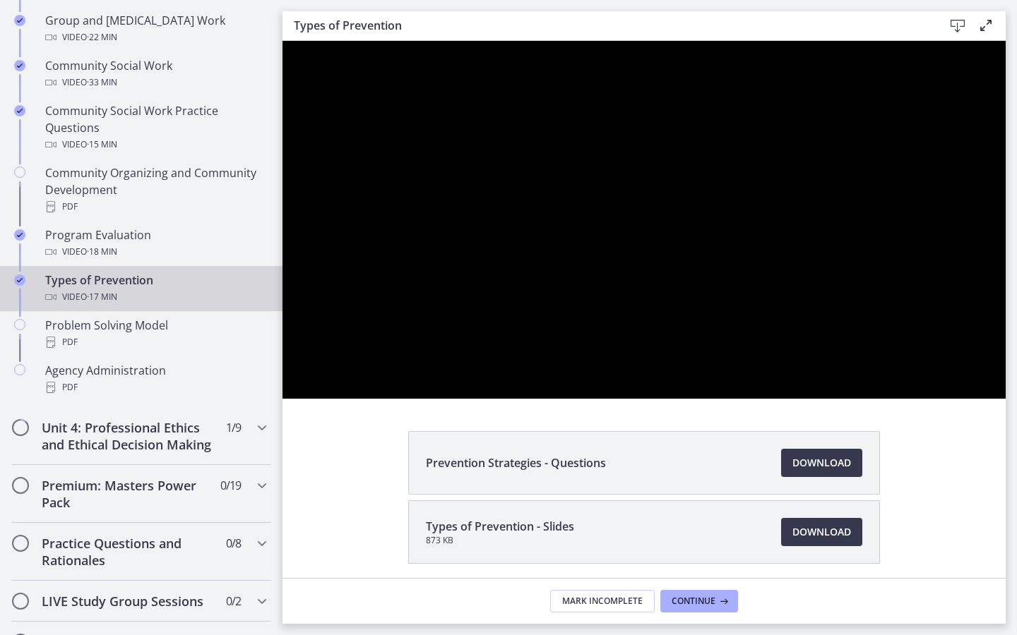
click at [282, 41] on button "Play Video: cbe60hpt4o1cl02sih20.mp4" at bounding box center [282, 41] width 1 height 1
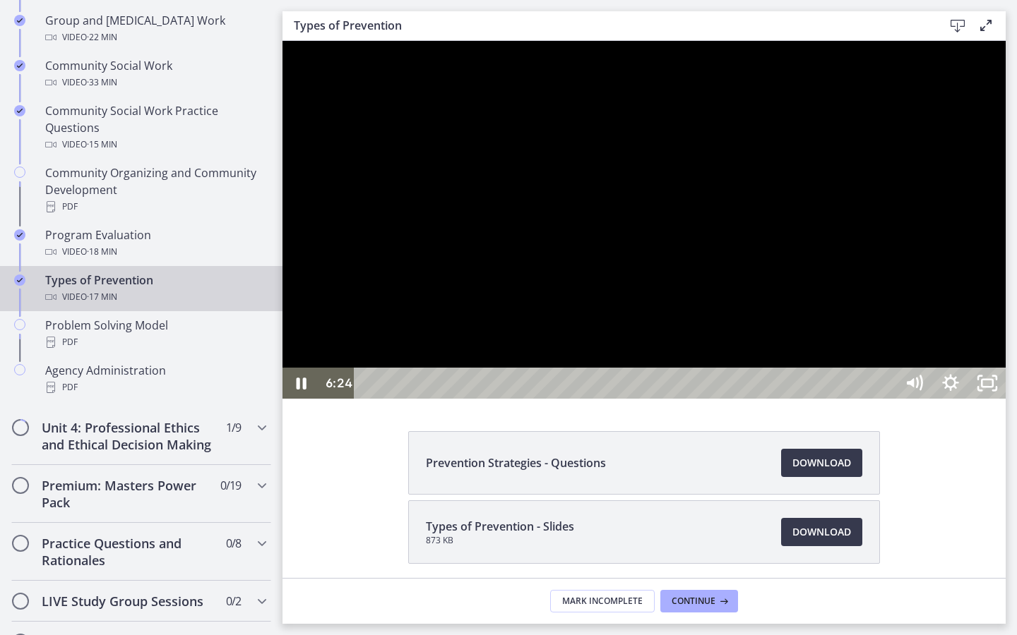
click at [949, 280] on div at bounding box center [643, 220] width 723 height 358
click at [282, 41] on button "Play Video: cbe60hpt4o1cl02sih20.mp4" at bounding box center [282, 41] width 1 height 1
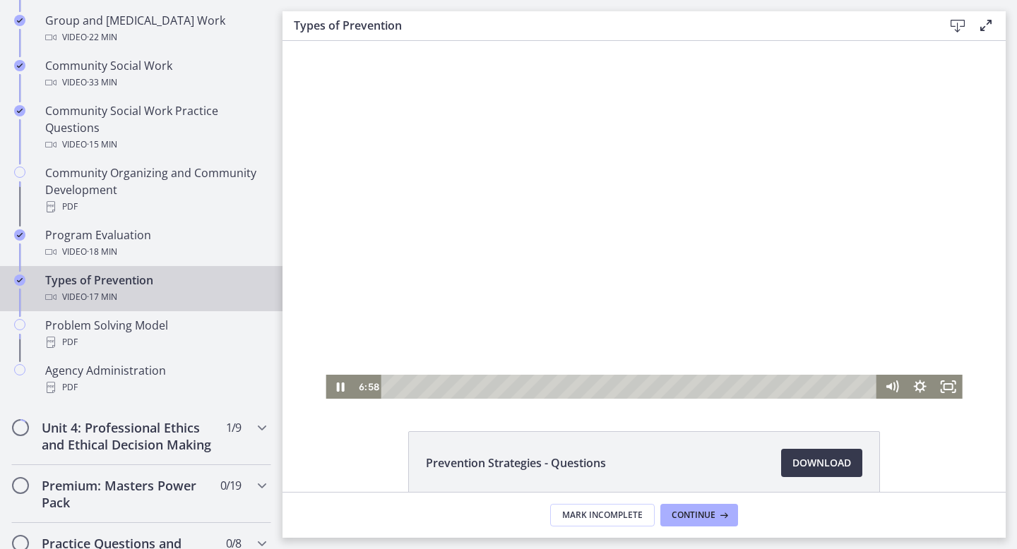
click at [548, 219] on div at bounding box center [643, 220] width 636 height 358
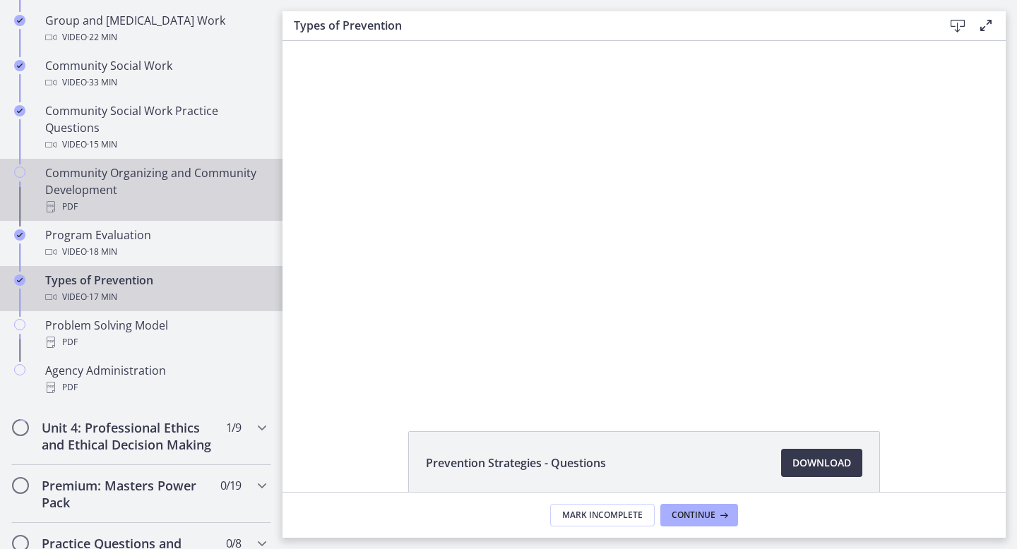
click at [130, 169] on div "Community Organizing and Community Development PDF" at bounding box center [155, 190] width 220 height 51
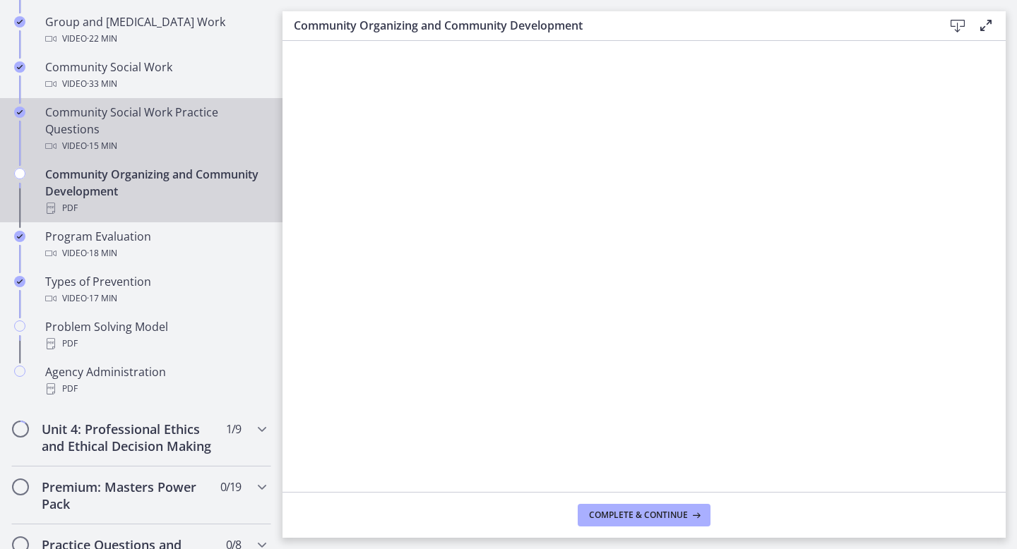
scroll to position [784, 0]
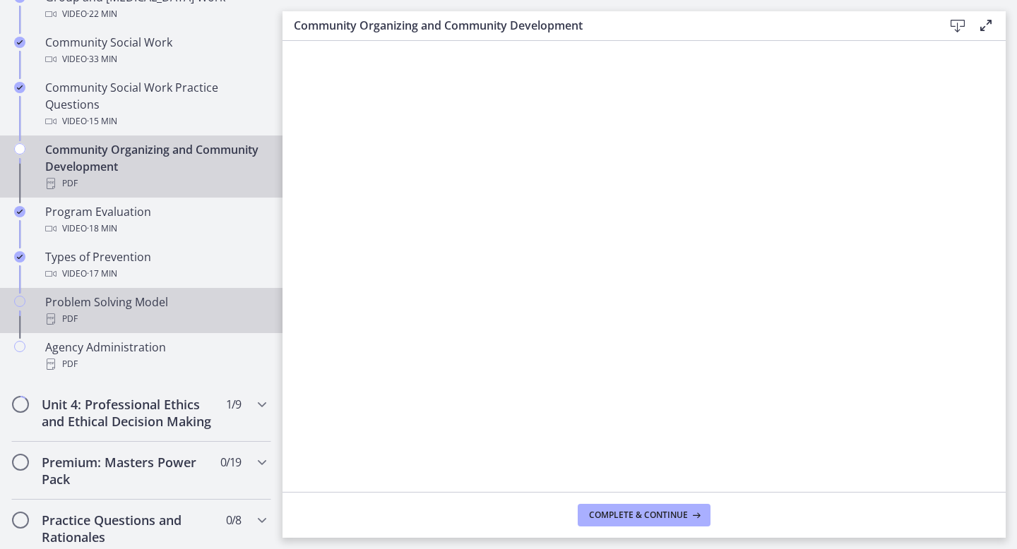
click at [110, 311] on div "PDF" at bounding box center [155, 319] width 220 height 17
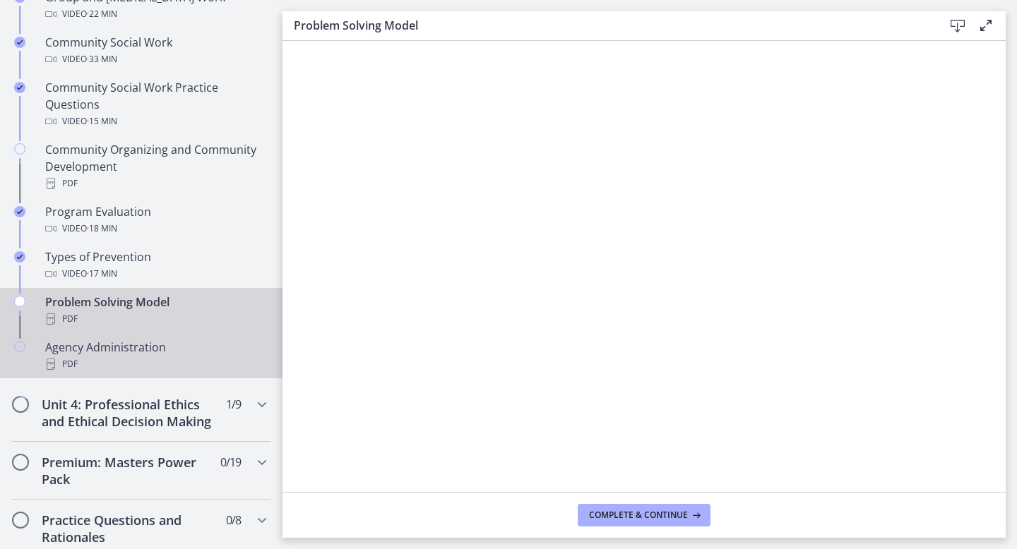
click at [78, 367] on div "PDF" at bounding box center [155, 364] width 220 height 17
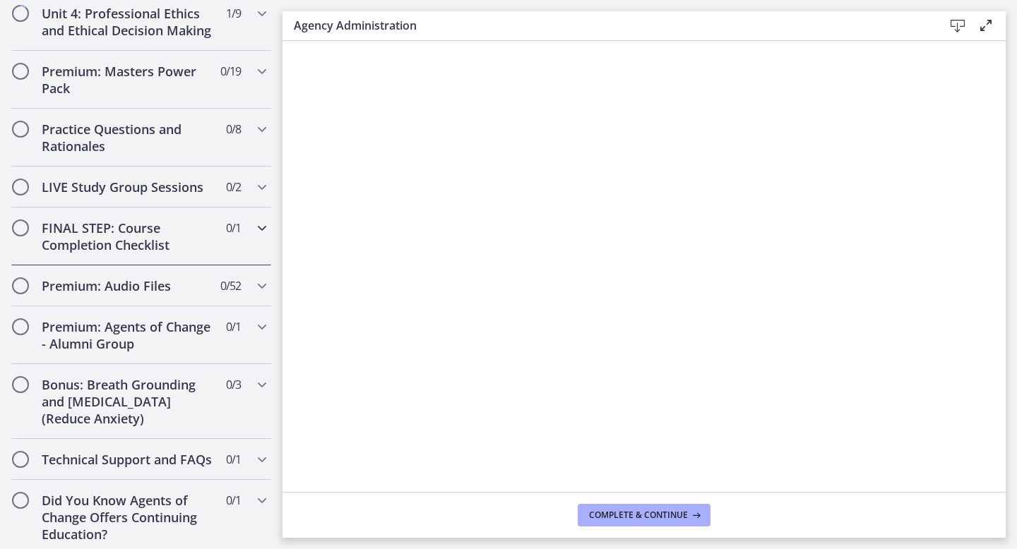
scroll to position [1174, 0]
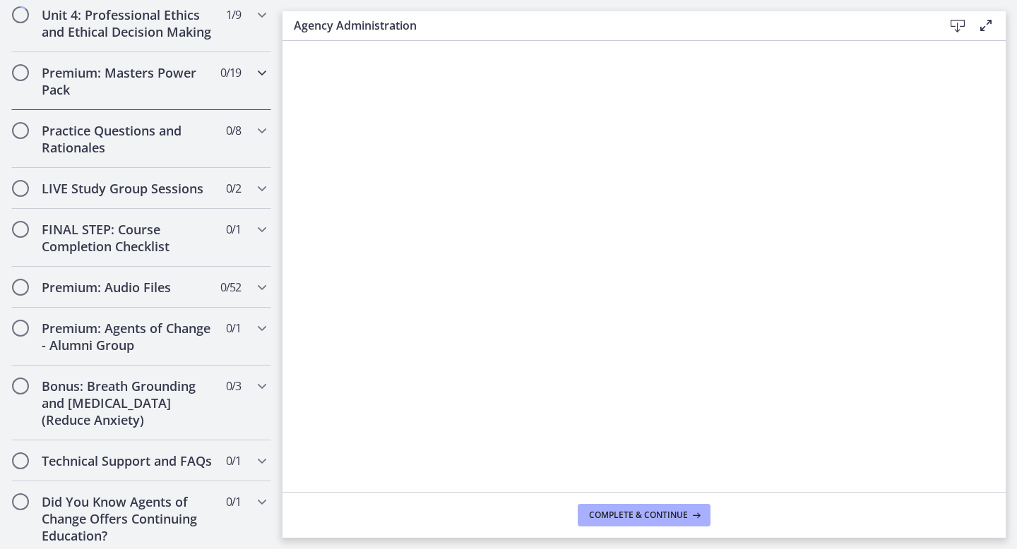
click at [210, 68] on h2 "Premium: Masters Power Pack" at bounding box center [128, 81] width 172 height 34
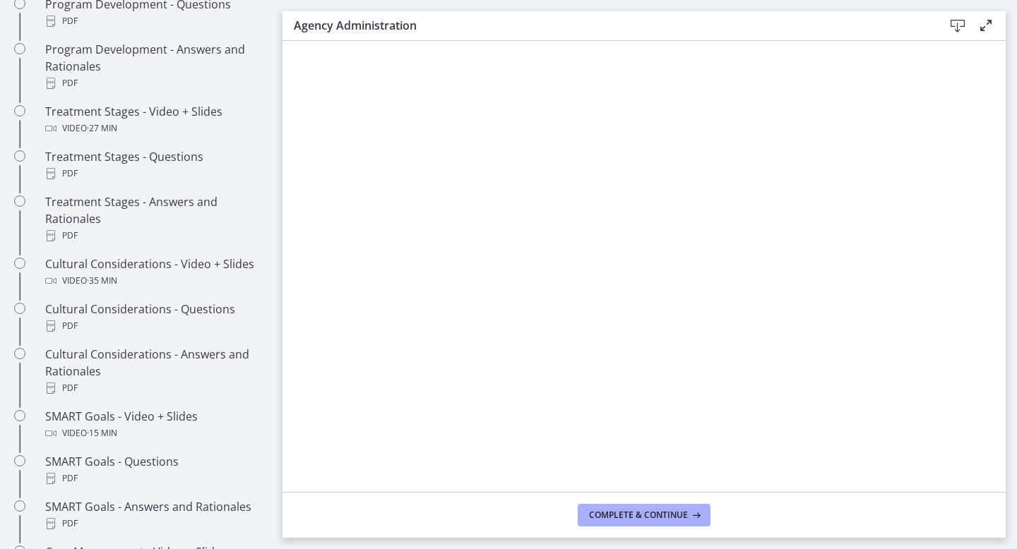
scroll to position [632, 0]
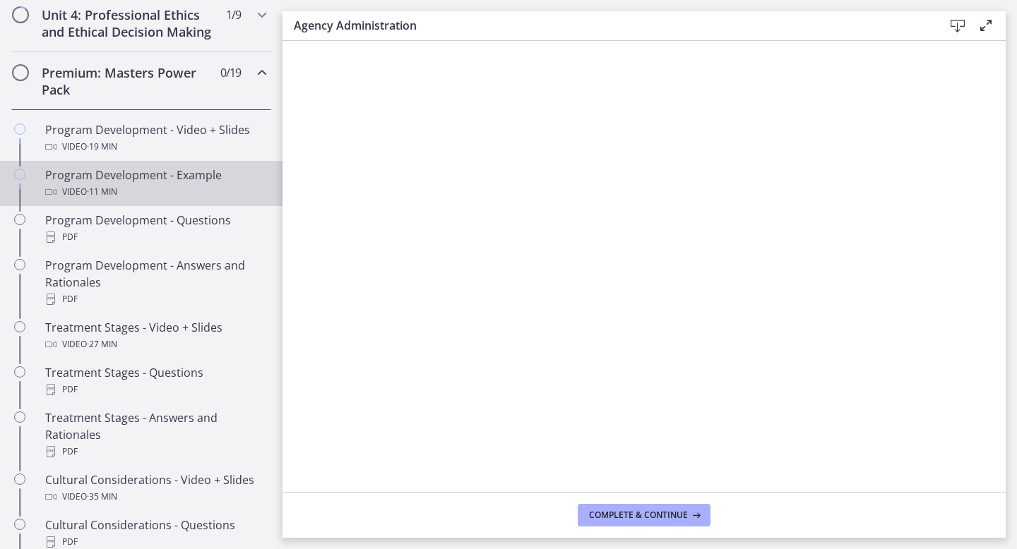
click at [172, 177] on div "Program Development - Example Video · 11 min" at bounding box center [155, 184] width 220 height 34
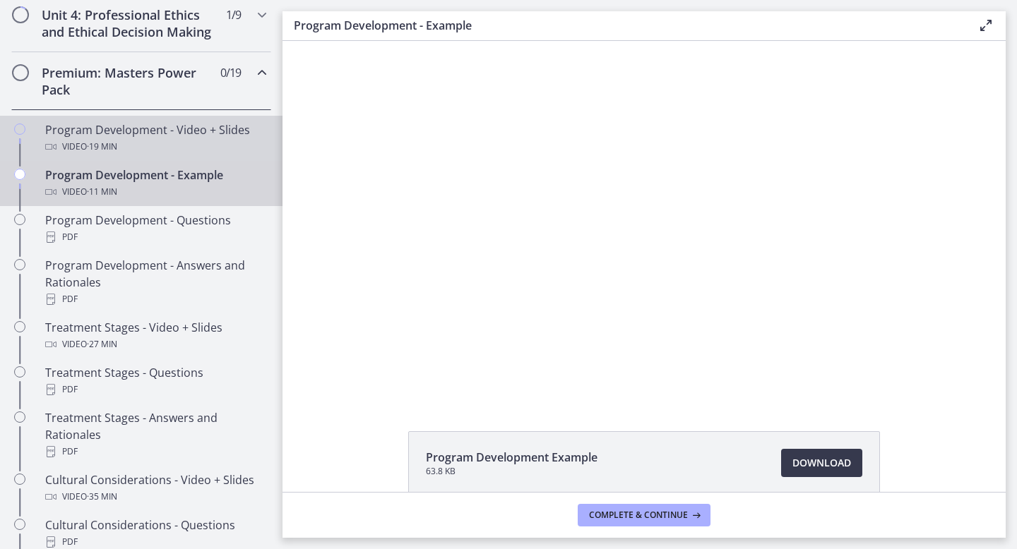
click at [214, 134] on div "Program Development - Video + Slides Video · 19 min" at bounding box center [155, 138] width 220 height 34
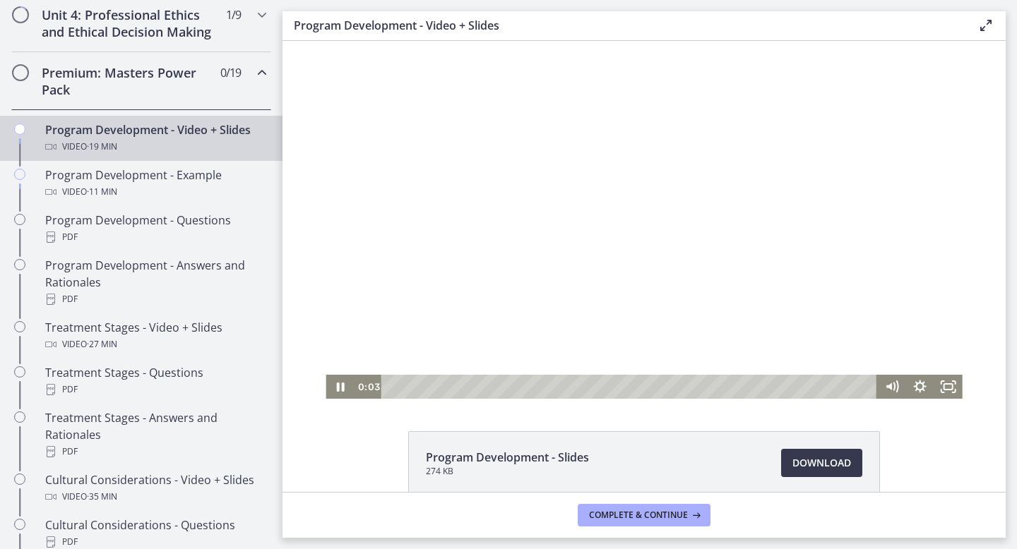
click at [393, 384] on div "Playbar" at bounding box center [631, 387] width 479 height 24
click at [532, 234] on div at bounding box center [643, 220] width 636 height 358
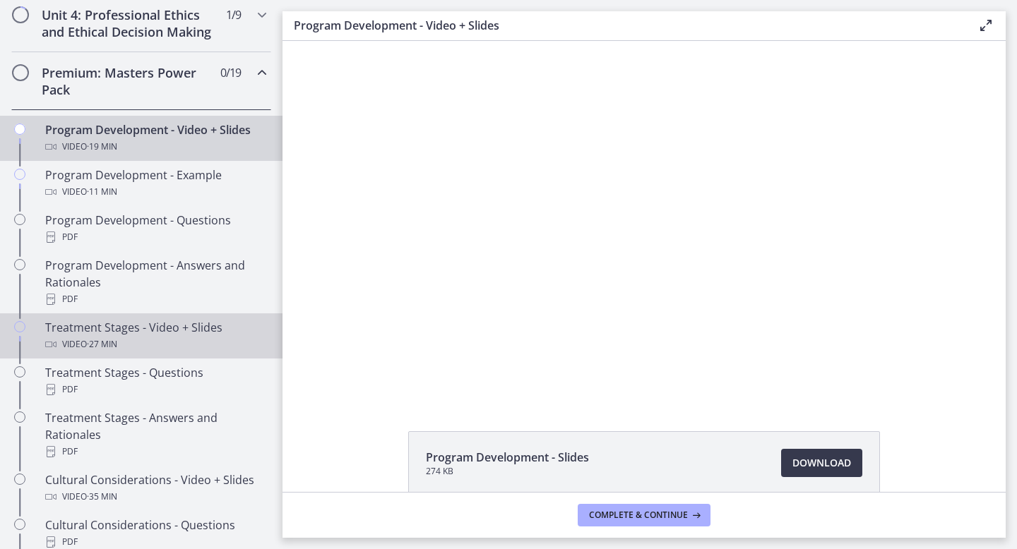
click at [167, 323] on div "Treatment Stages - Video + Slides Video · 27 min" at bounding box center [155, 336] width 220 height 34
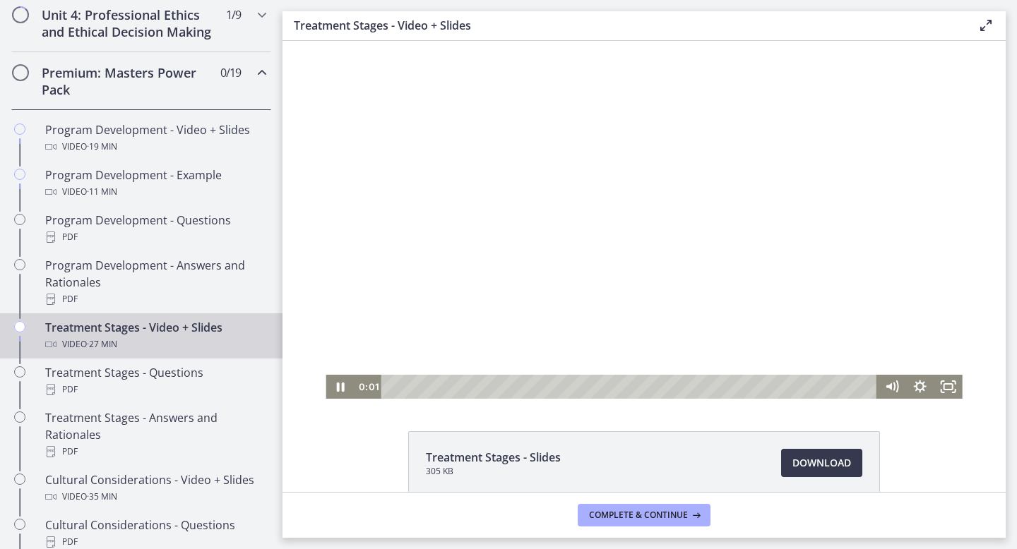
click at [408, 385] on div "Playbar" at bounding box center [631, 387] width 479 height 24
click at [436, 385] on div "Playbar" at bounding box center [631, 387] width 479 height 24
click at [510, 300] on div at bounding box center [643, 220] width 636 height 358
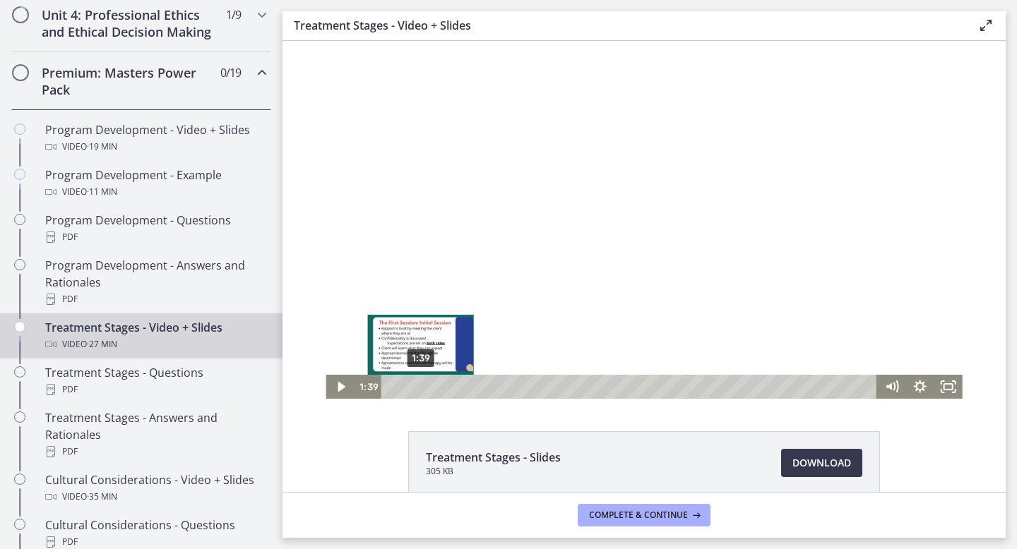
click at [421, 386] on div "1:39" at bounding box center [631, 387] width 479 height 24
click at [423, 385] on div "Playbar" at bounding box center [423, 387] width 8 height 8
click at [433, 385] on div "2:18" at bounding box center [631, 387] width 479 height 24
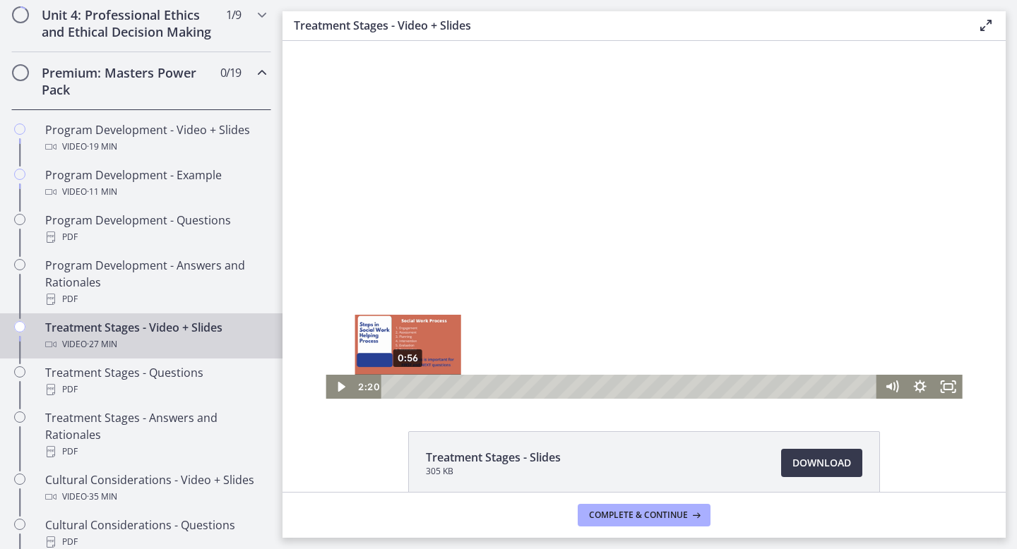
click at [407, 385] on div "0:56" at bounding box center [631, 387] width 479 height 24
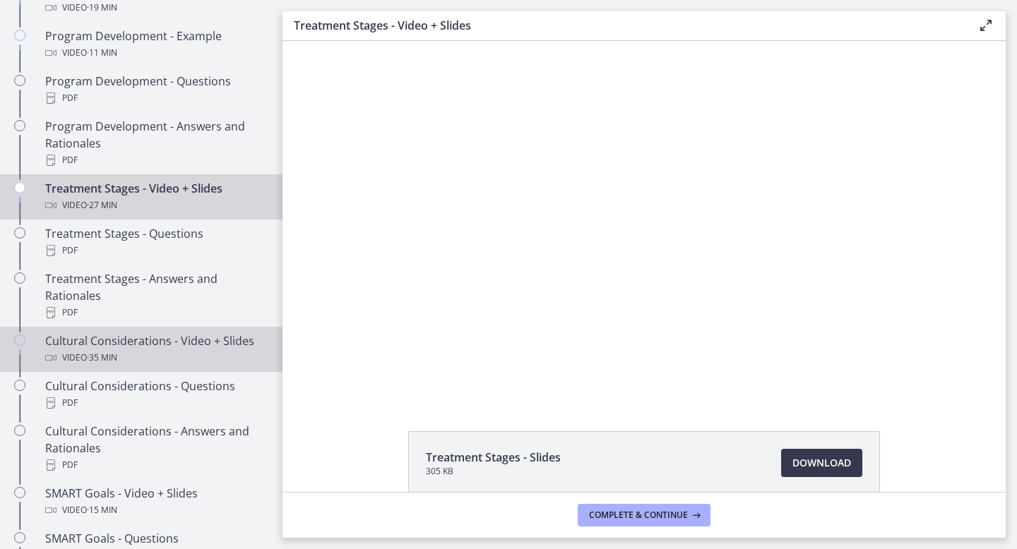
scroll to position [784, 0]
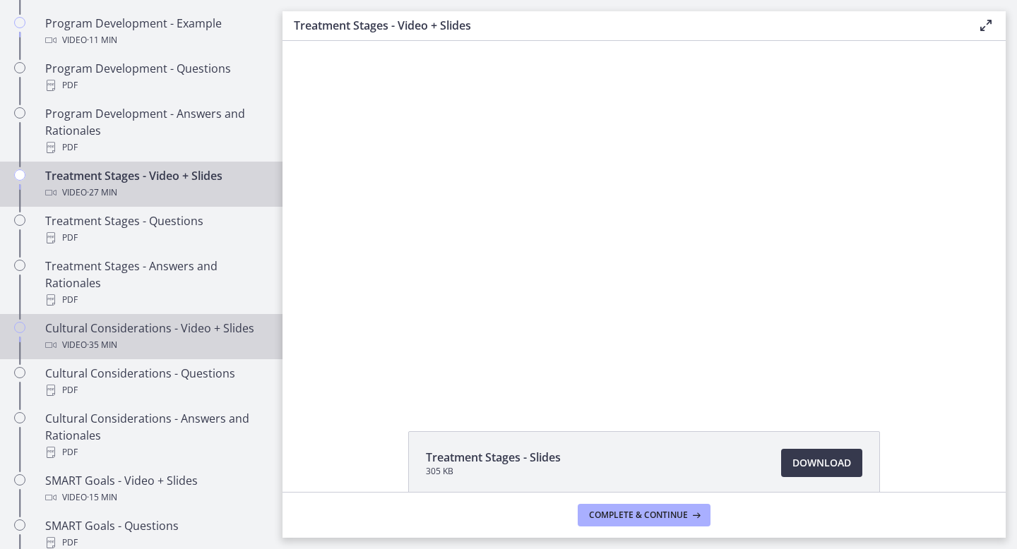
click at [202, 352] on div "Video · 35 min" at bounding box center [155, 345] width 220 height 17
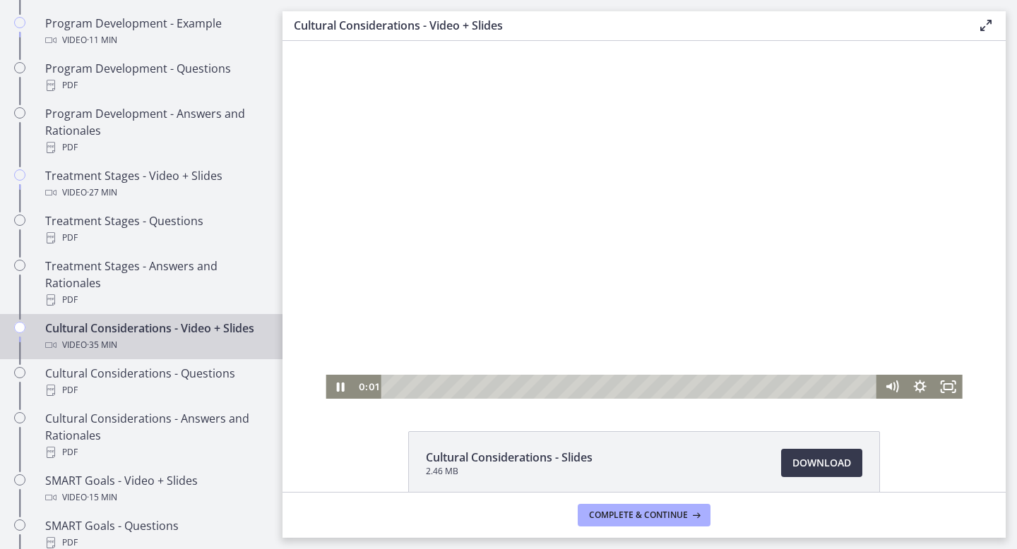
click at [450, 232] on div at bounding box center [643, 220] width 636 height 358
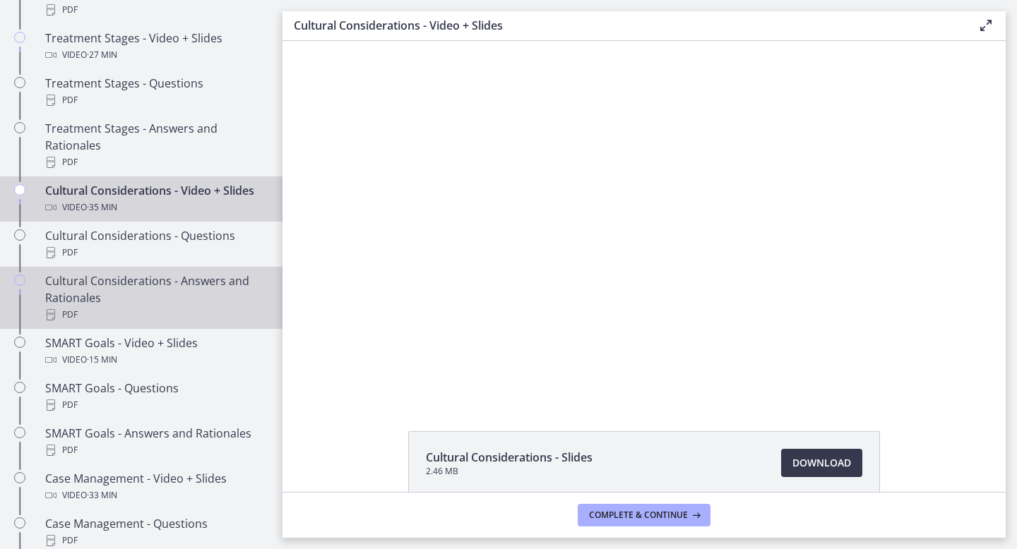
scroll to position [922, 0]
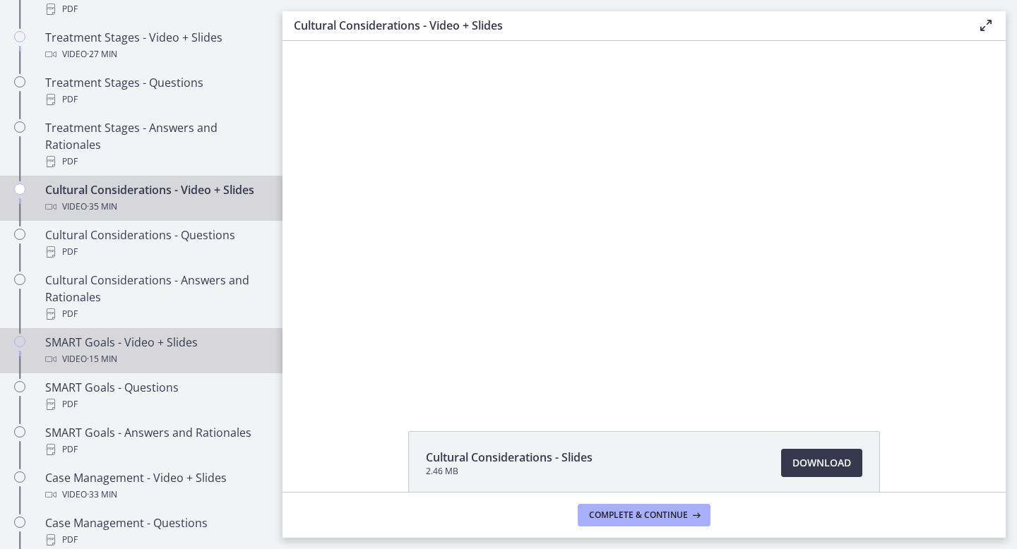
click at [129, 353] on div "Video · 15 min" at bounding box center [155, 359] width 220 height 17
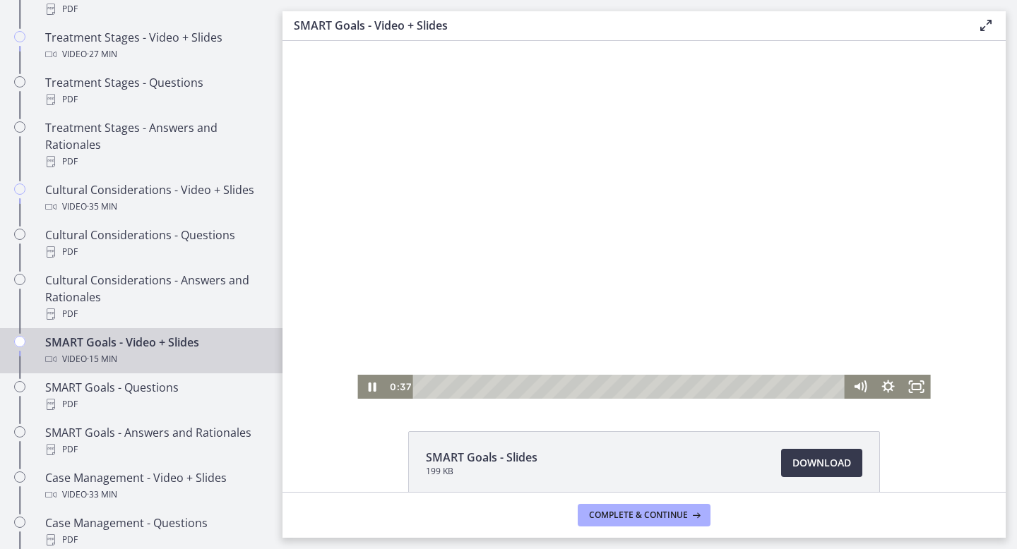
click at [441, 386] on div "Playbar" at bounding box center [630, 387] width 415 height 24
click at [442, 336] on div at bounding box center [643, 220] width 573 height 358
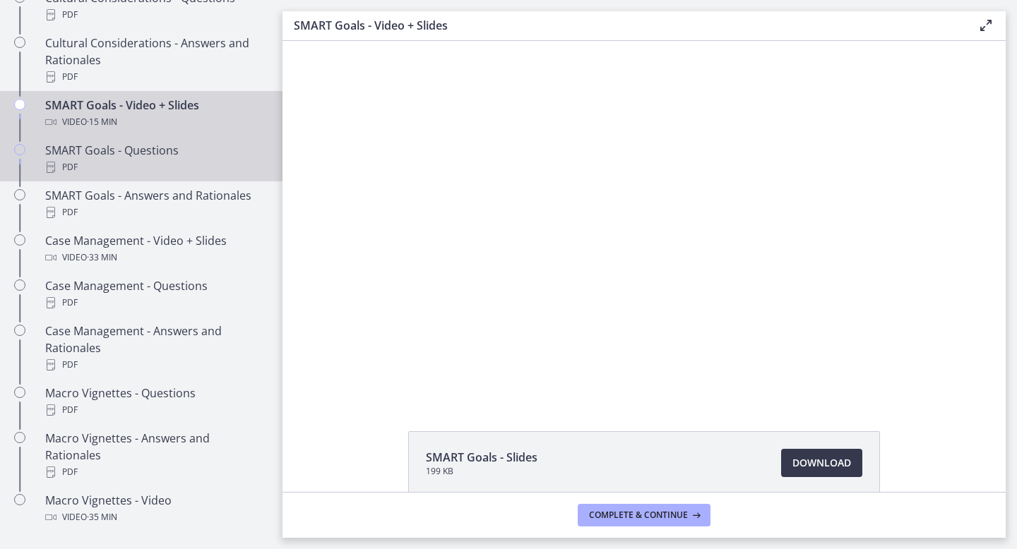
scroll to position [1161, 0]
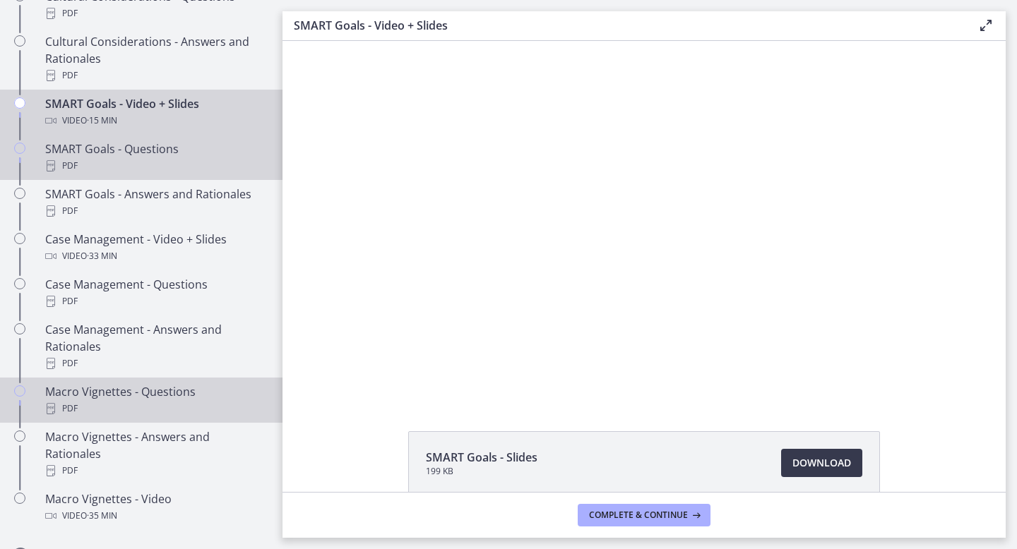
click at [205, 402] on div "PDF" at bounding box center [155, 408] width 220 height 17
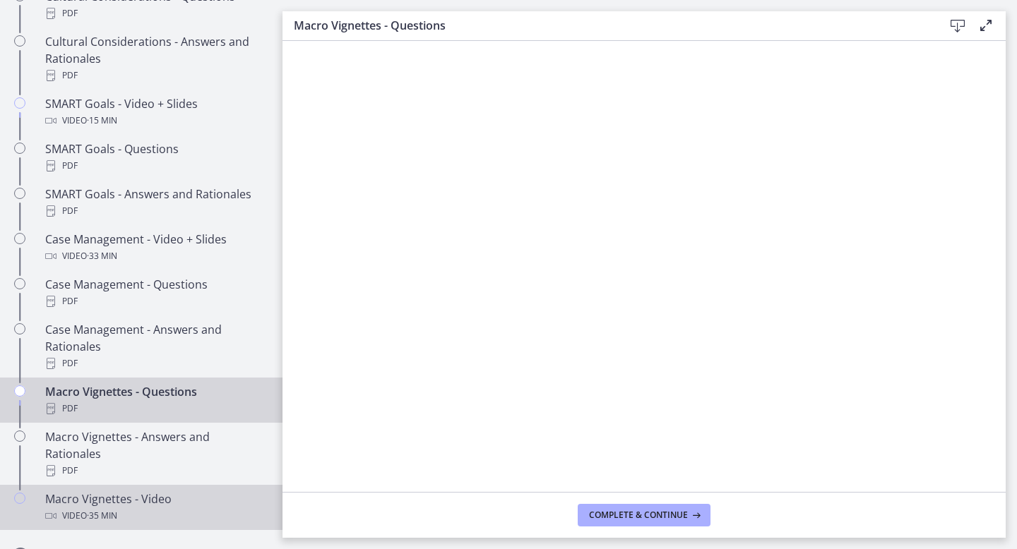
click at [172, 491] on div "Macro Vignettes - Video Video · 35 min" at bounding box center [155, 508] width 220 height 34
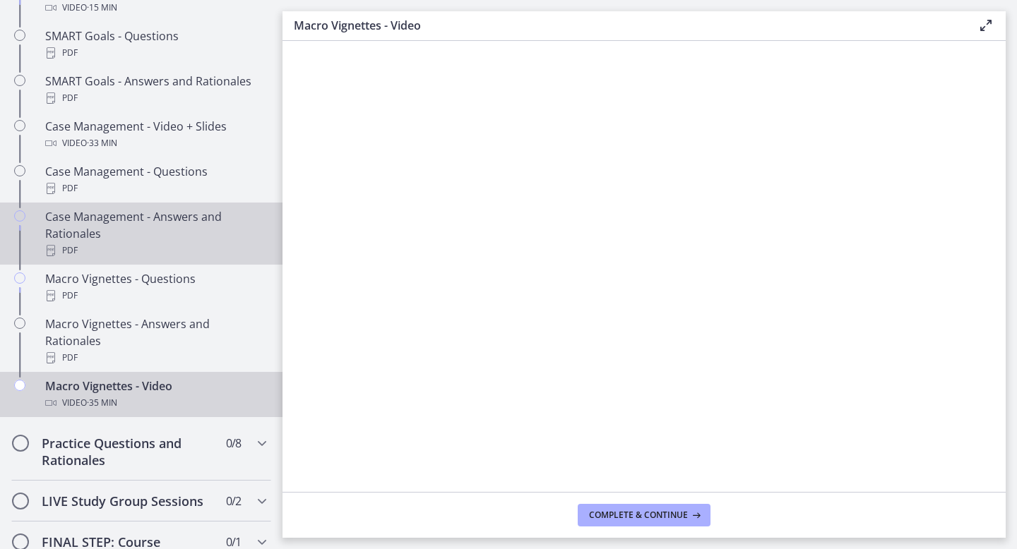
scroll to position [1275, 0]
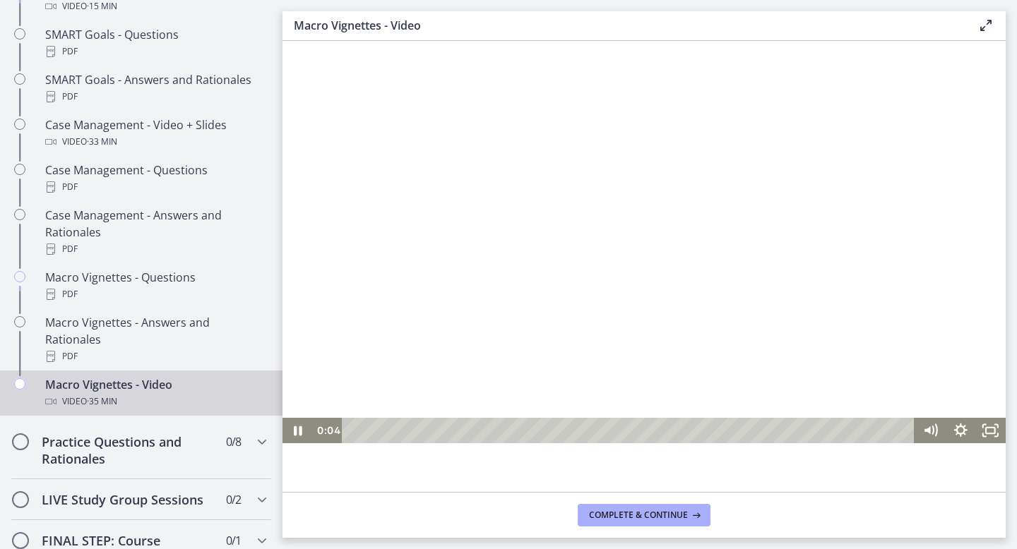
click at [548, 328] on div at bounding box center [643, 264] width 723 height 357
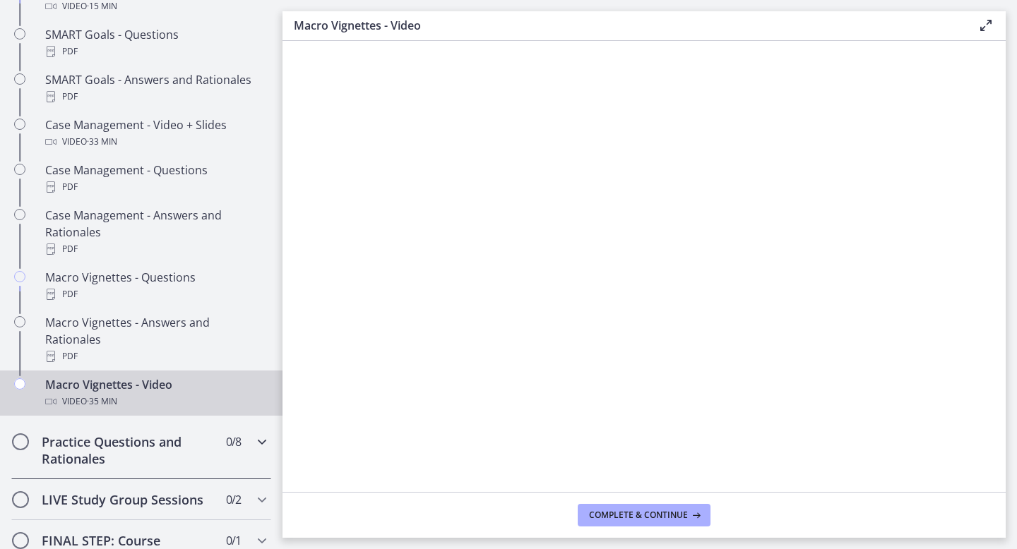
click at [186, 433] on h2 "Practice Questions and Rationales" at bounding box center [128, 450] width 172 height 34
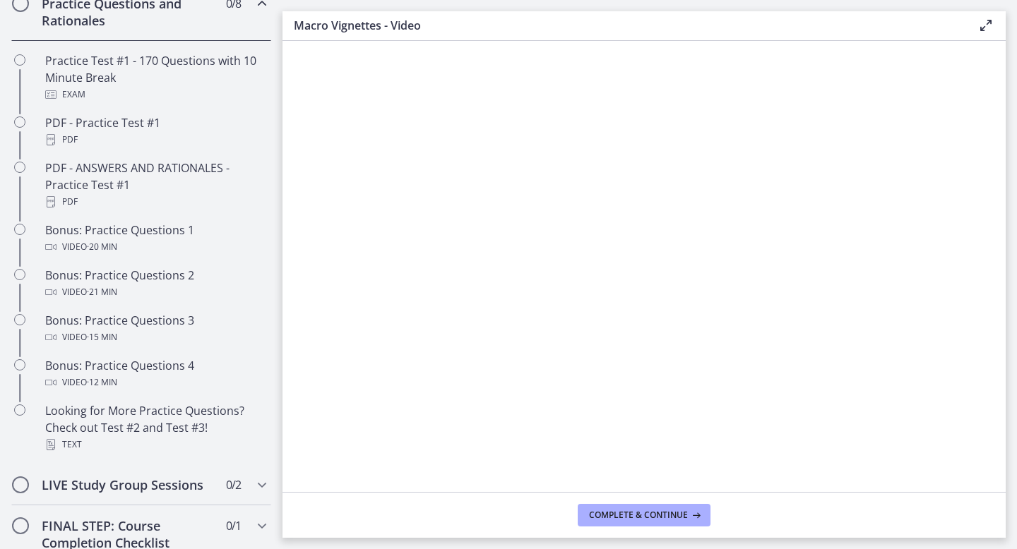
scroll to position [739, 0]
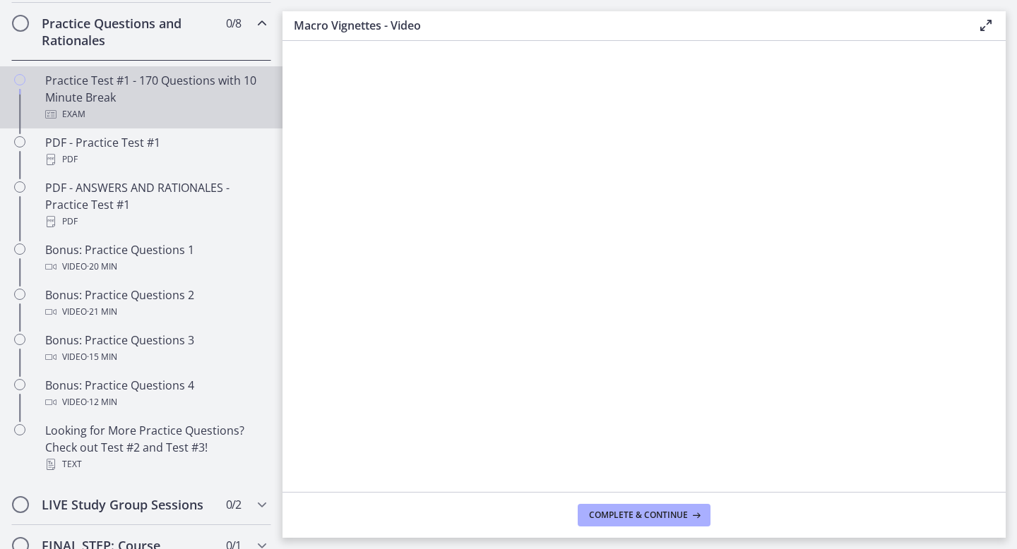
click at [181, 89] on div "Practice Test #1 - 170 Questions with 10 Minute Break Exam" at bounding box center [155, 97] width 220 height 51
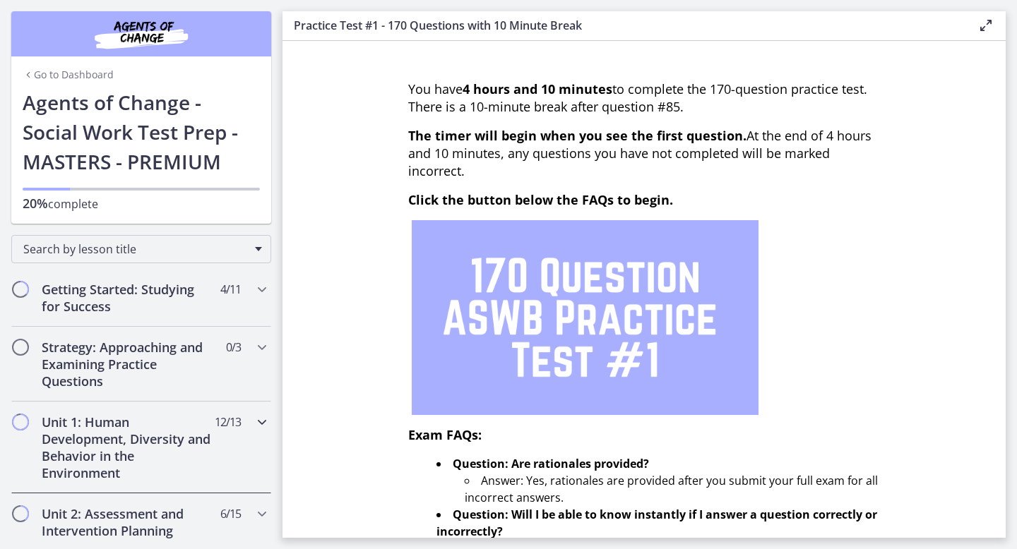
click at [109, 430] on h2 "Unit 1: Human Development, Diversity and Behavior in the Environment" at bounding box center [128, 448] width 172 height 68
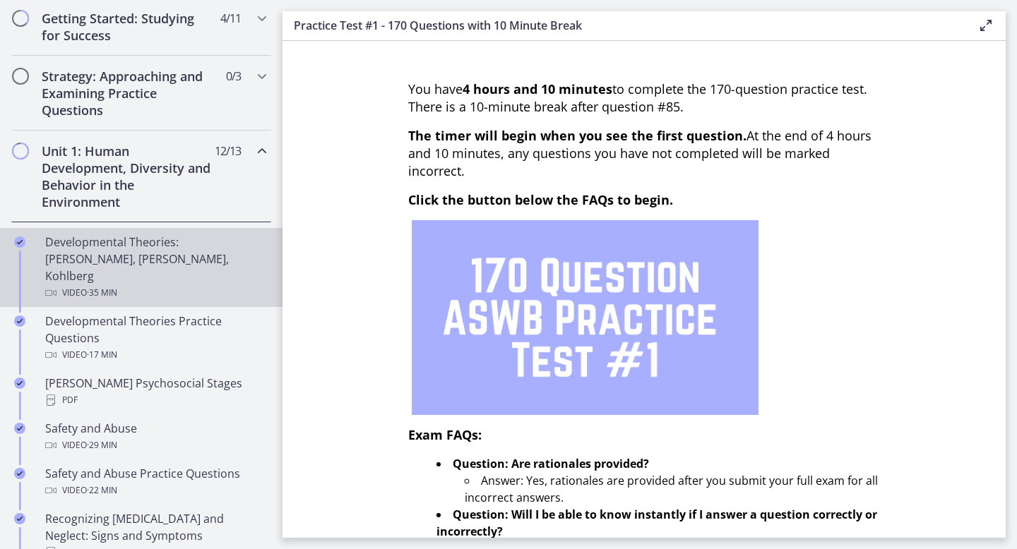
scroll to position [455, 0]
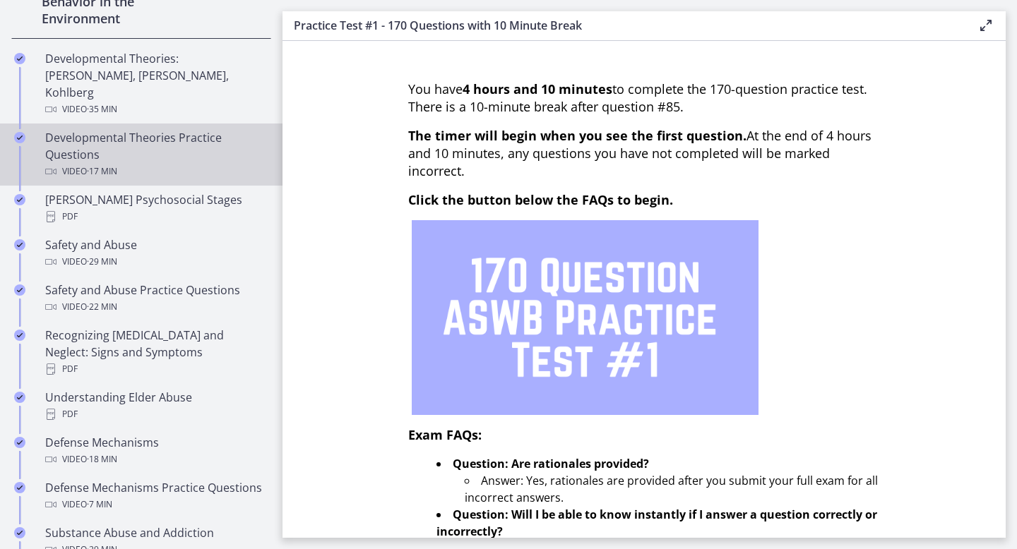
click at [145, 131] on div "Developmental Theories Practice Questions Video · 17 min" at bounding box center [155, 154] width 220 height 51
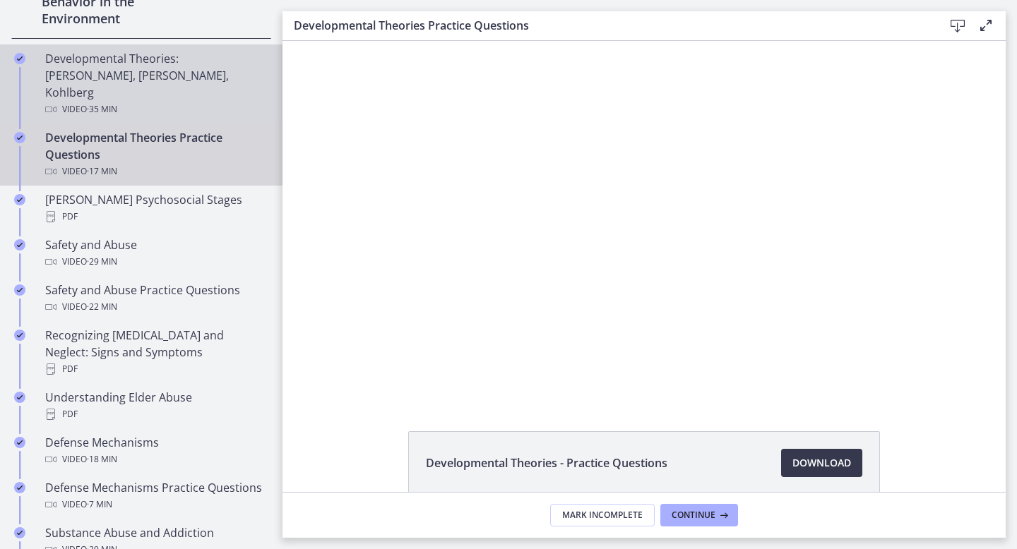
click at [208, 101] on div "Video · 35 min" at bounding box center [155, 109] width 220 height 17
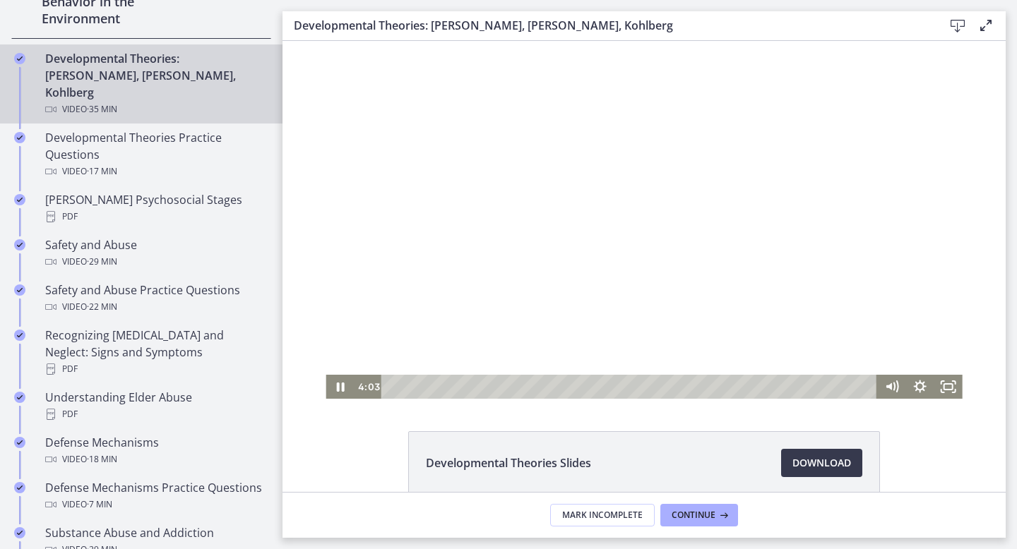
click at [648, 261] on div at bounding box center [643, 220] width 636 height 358
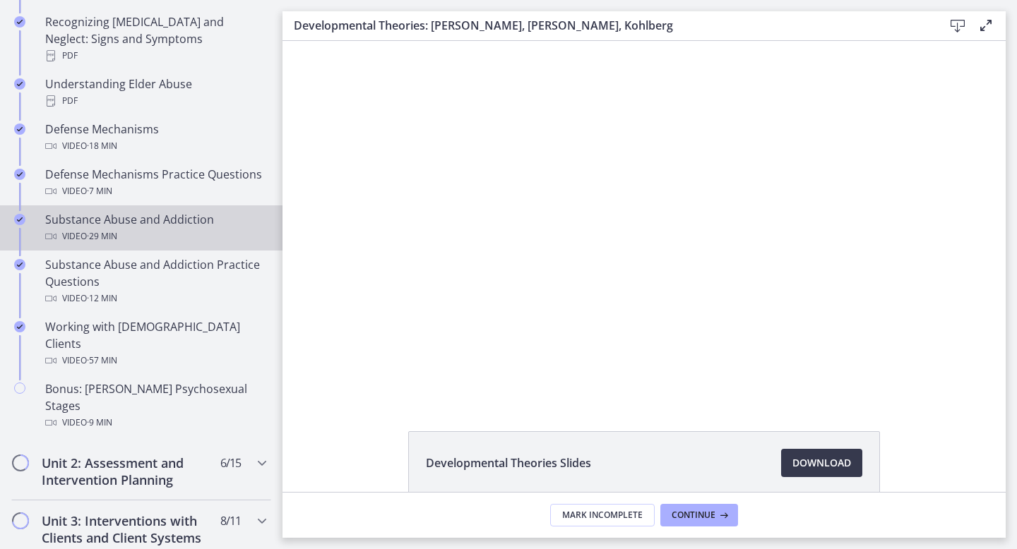
scroll to position [767, 0]
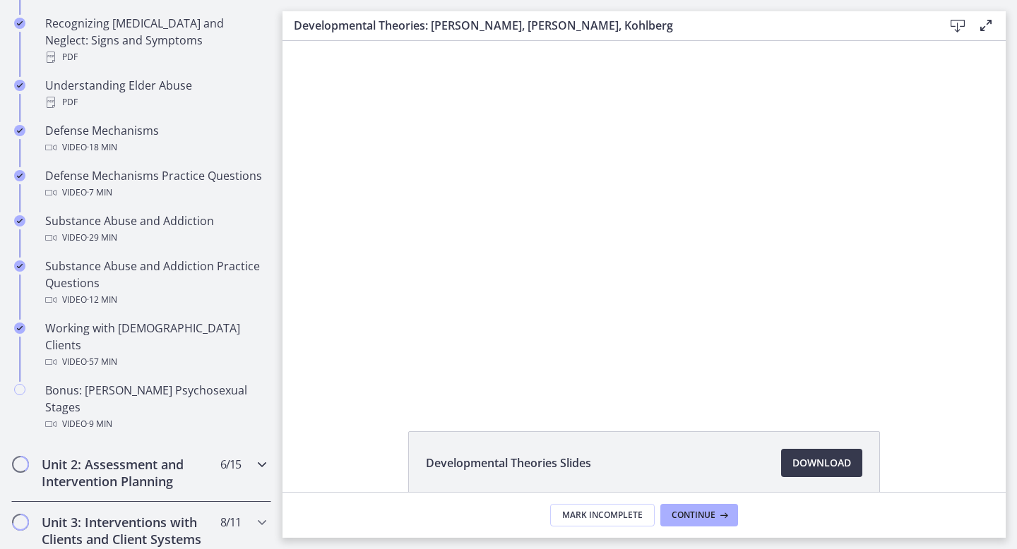
click at [119, 456] on h2 "Unit 2: Assessment and Intervention Planning" at bounding box center [128, 473] width 172 height 34
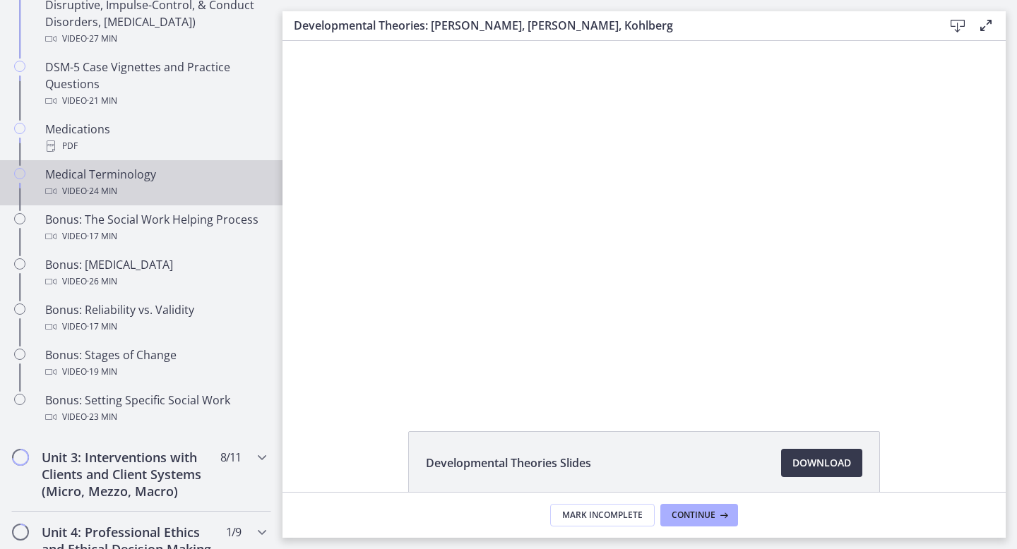
scroll to position [972, 0]
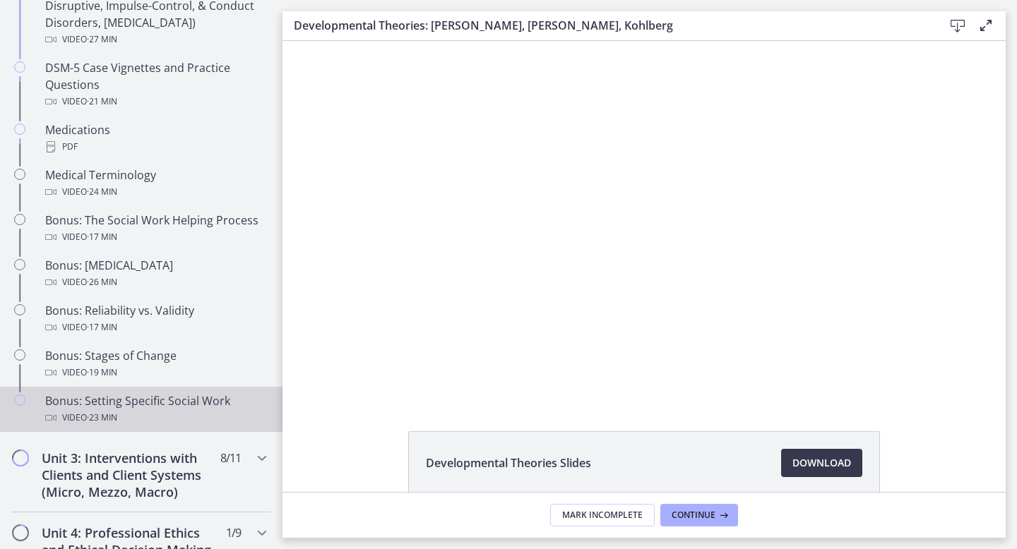
click at [187, 423] on div "Video · 23 min" at bounding box center [155, 417] width 220 height 17
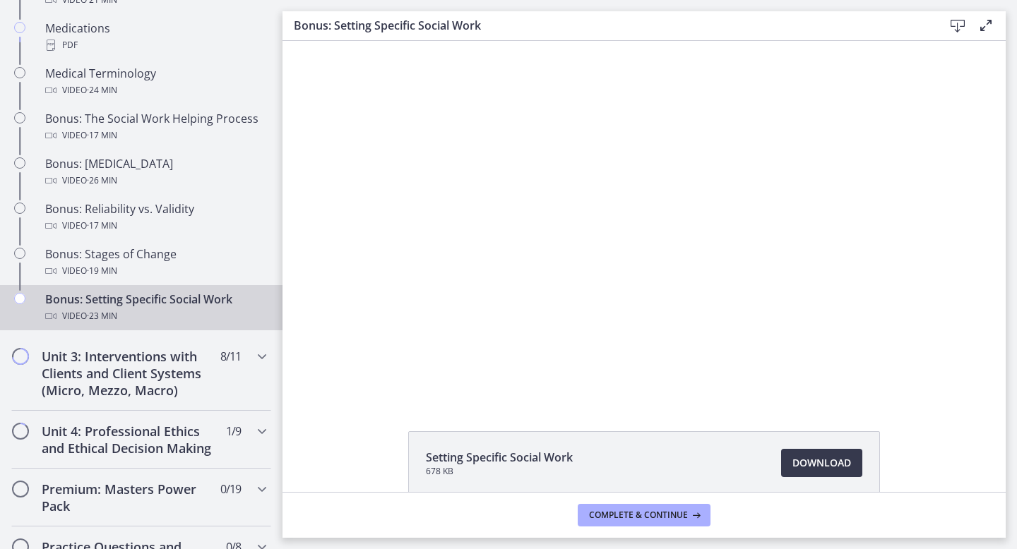
scroll to position [1081, 0]
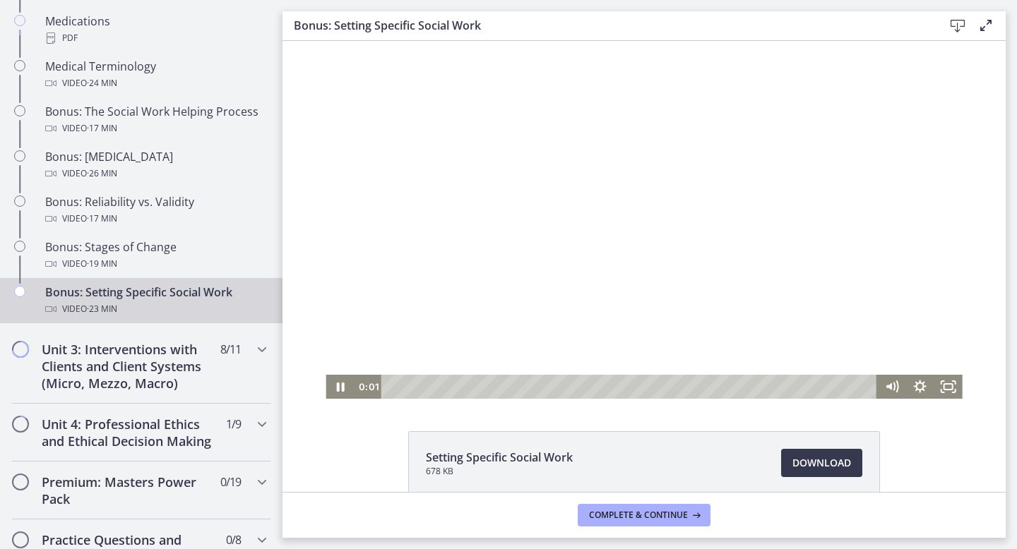
click at [507, 205] on div at bounding box center [643, 220] width 636 height 358
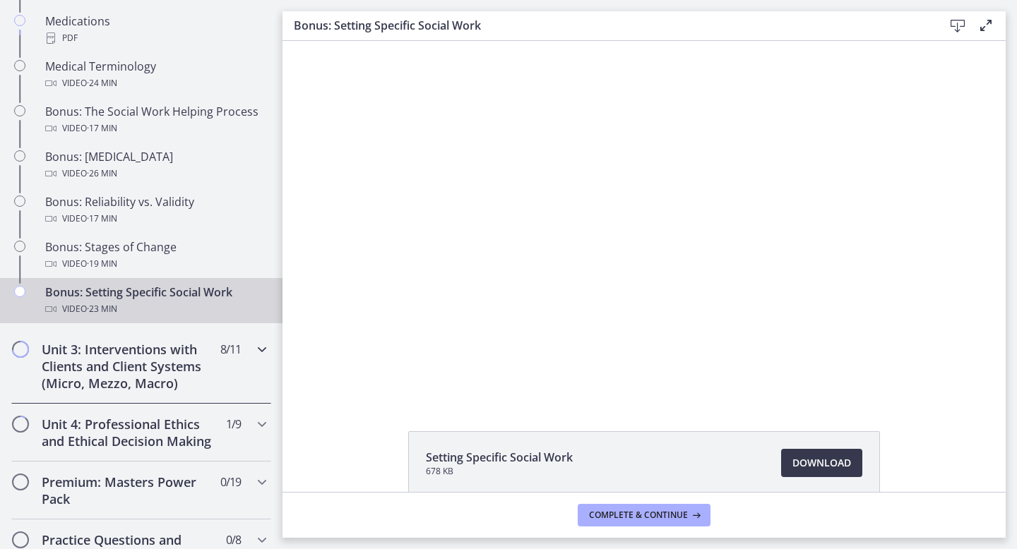
click at [161, 368] on h2 "Unit 3: Interventions with Clients and Client Systems (Micro, Mezzo, Macro)" at bounding box center [128, 366] width 172 height 51
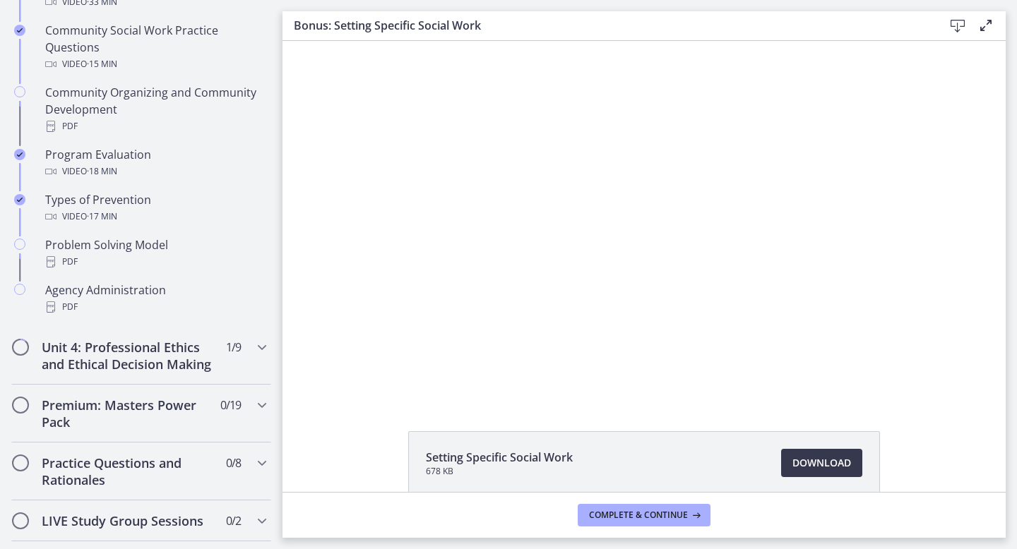
scroll to position [840, 0]
click at [168, 360] on h2 "Unit 4: Professional Ethics and Ethical Decision Making" at bounding box center [128, 357] width 172 height 34
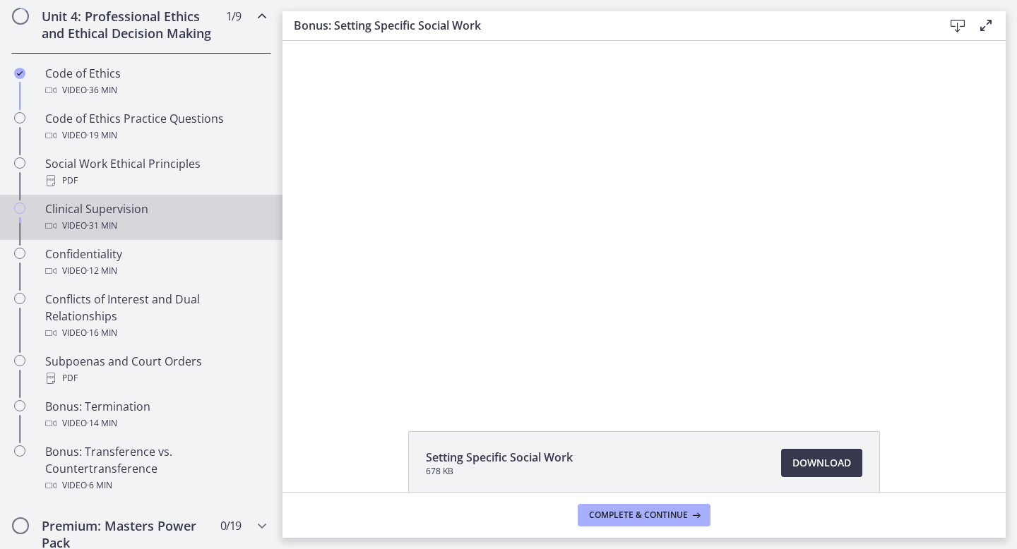
scroll to position [647, 0]
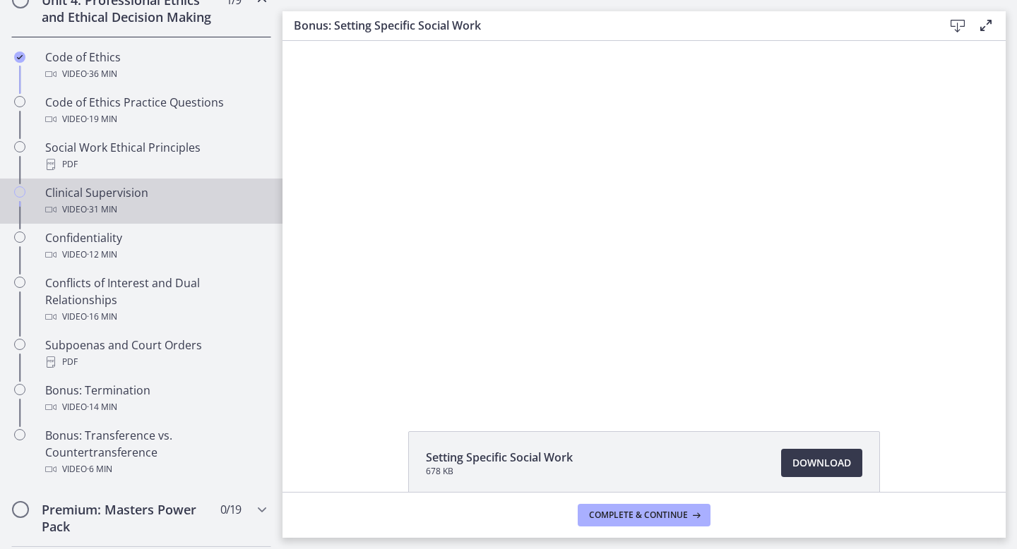
click at [164, 220] on link "Clinical Supervision Video · 31 min" at bounding box center [141, 201] width 282 height 45
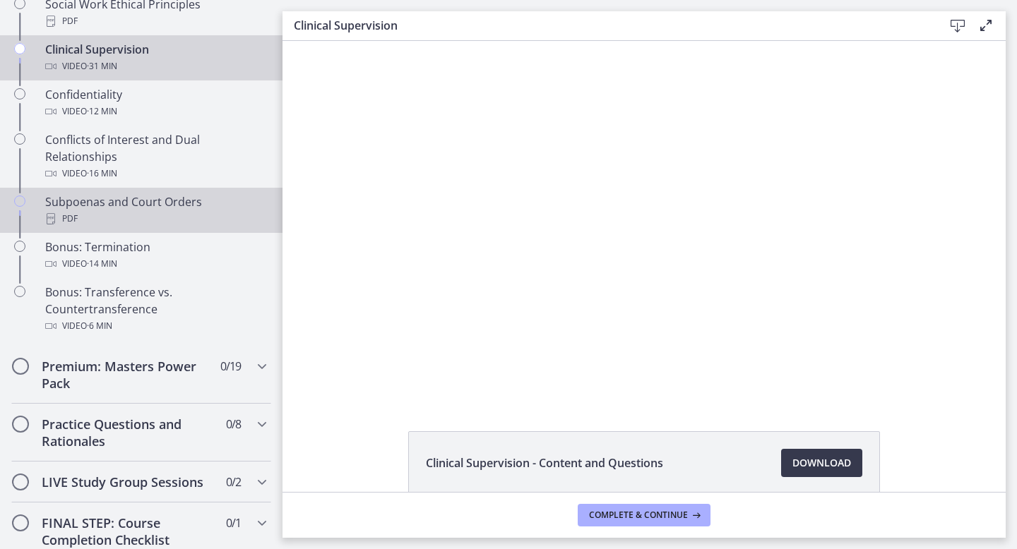
scroll to position [789, 0]
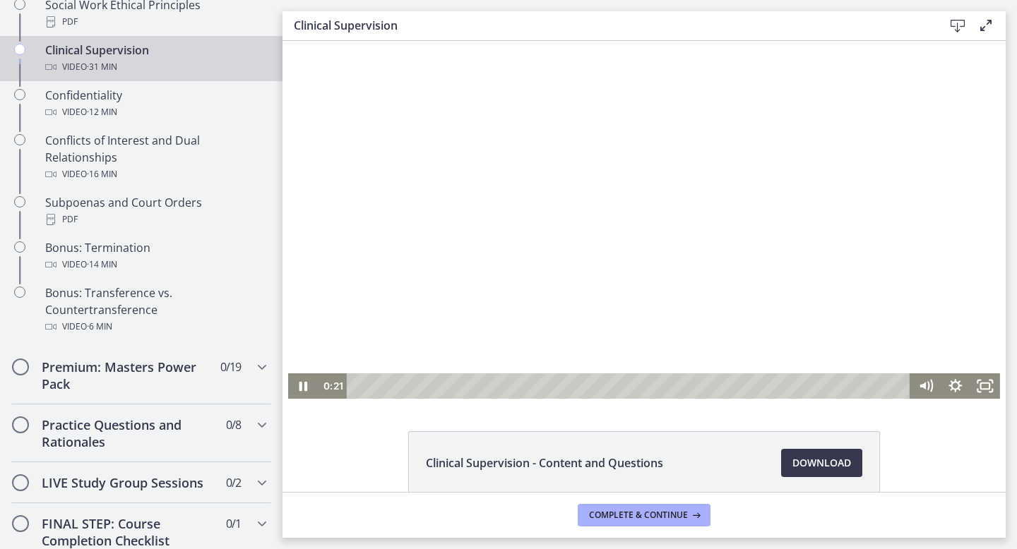
click at [626, 218] on div at bounding box center [644, 220] width 712 height 358
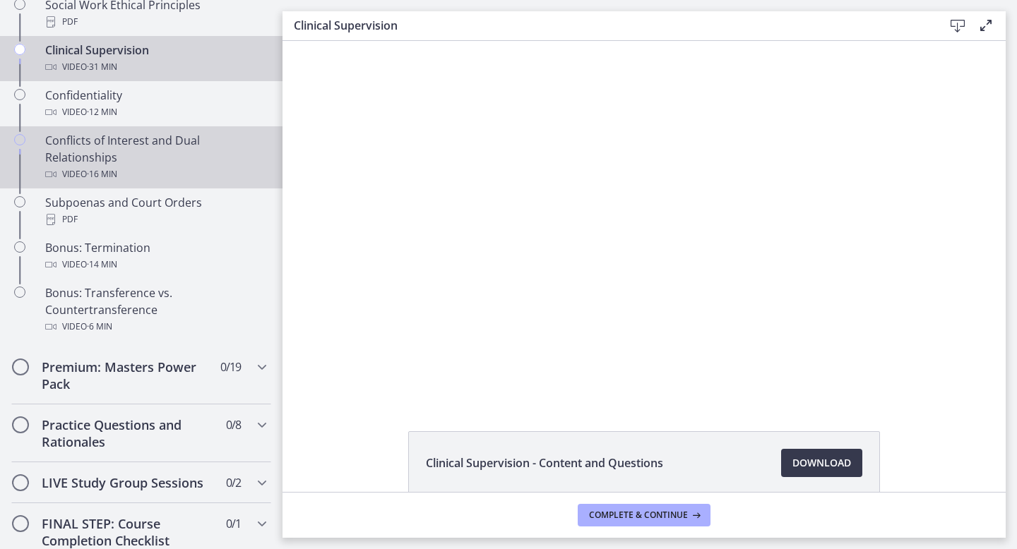
scroll to position [0, 0]
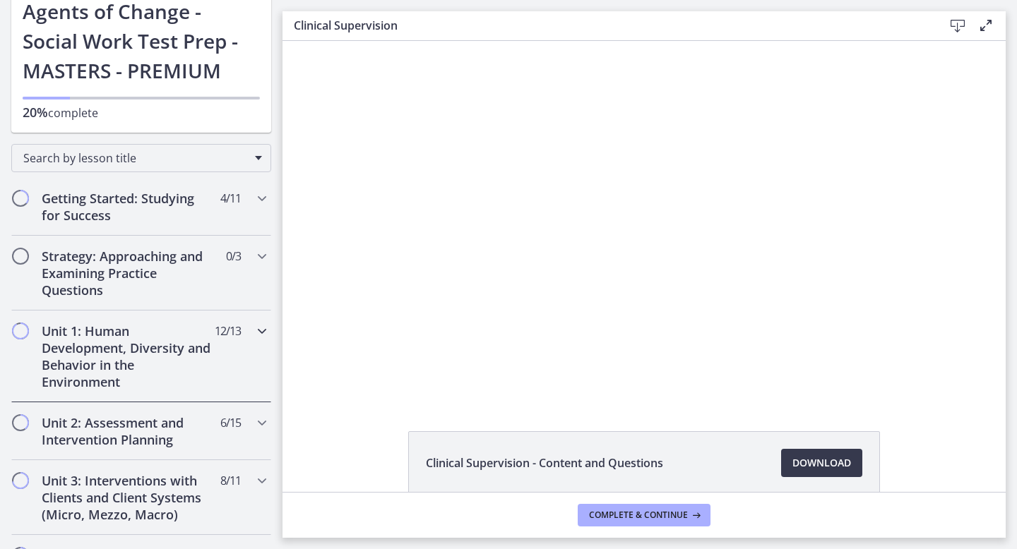
click at [154, 387] on h2 "Unit 1: Human Development, Diversity and Behavior in the Environment" at bounding box center [128, 357] width 172 height 68
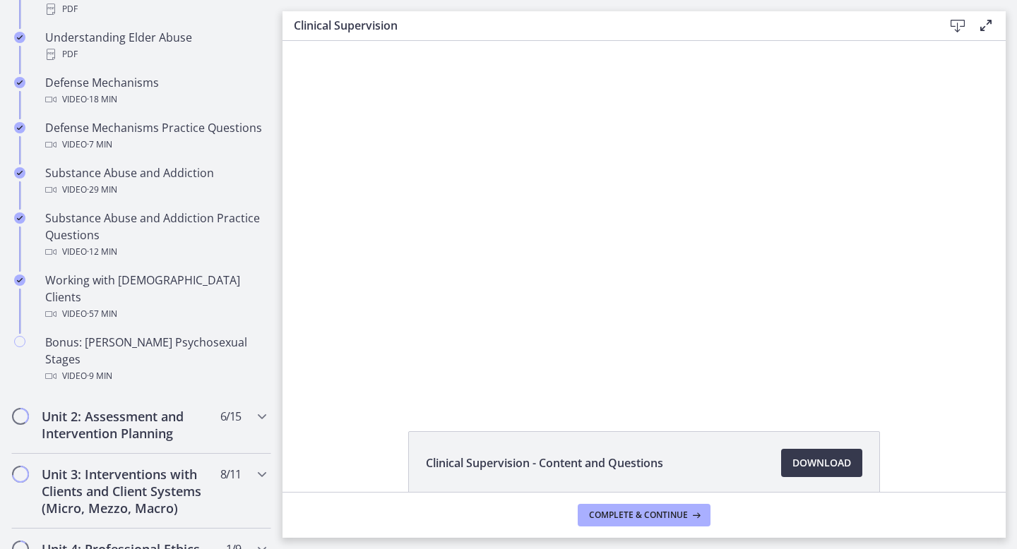
scroll to position [826, 0]
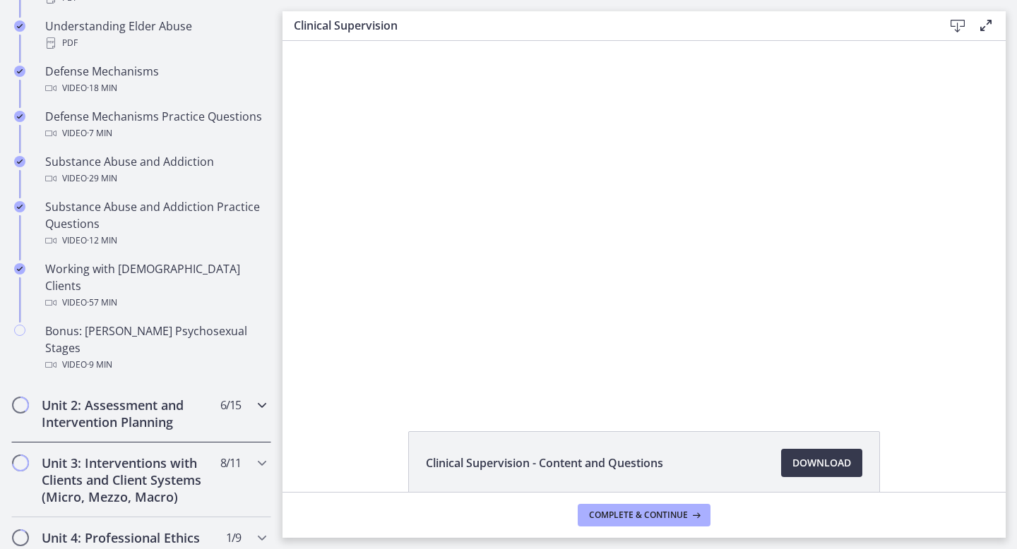
click at [157, 397] on h2 "Unit 2: Assessment and Intervention Planning" at bounding box center [128, 414] width 172 height 34
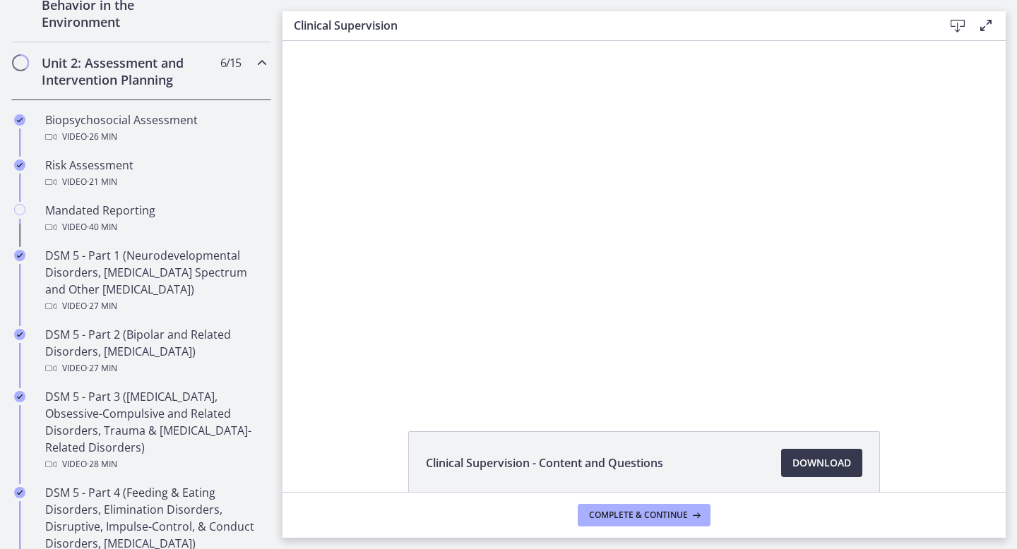
scroll to position [450, 0]
click at [177, 71] on h2 "Unit 2: Assessment and Intervention Planning" at bounding box center [128, 73] width 172 height 34
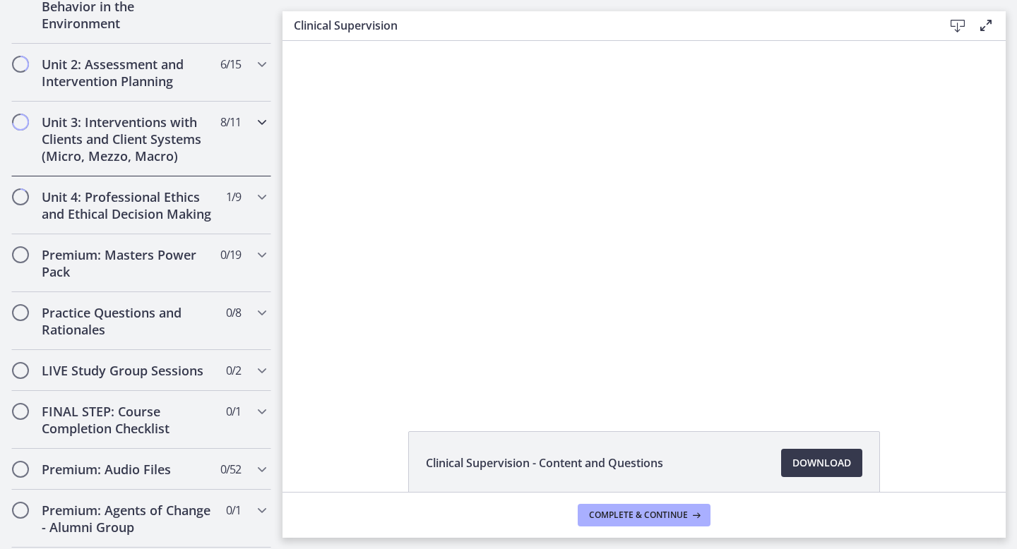
click at [154, 143] on h2 "Unit 3: Interventions with Clients and Client Systems (Micro, Mezzo, Macro)" at bounding box center [128, 139] width 172 height 51
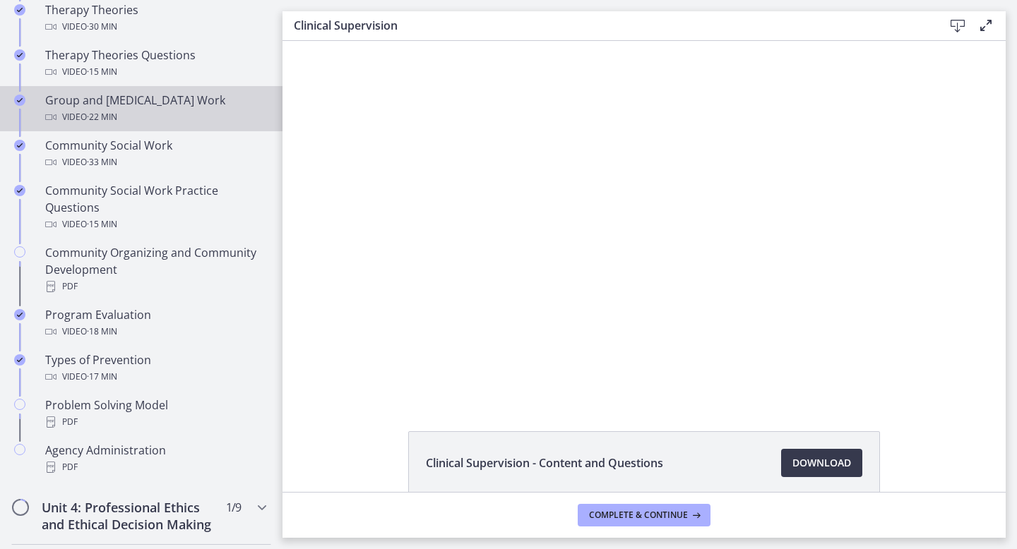
scroll to position [921, 0]
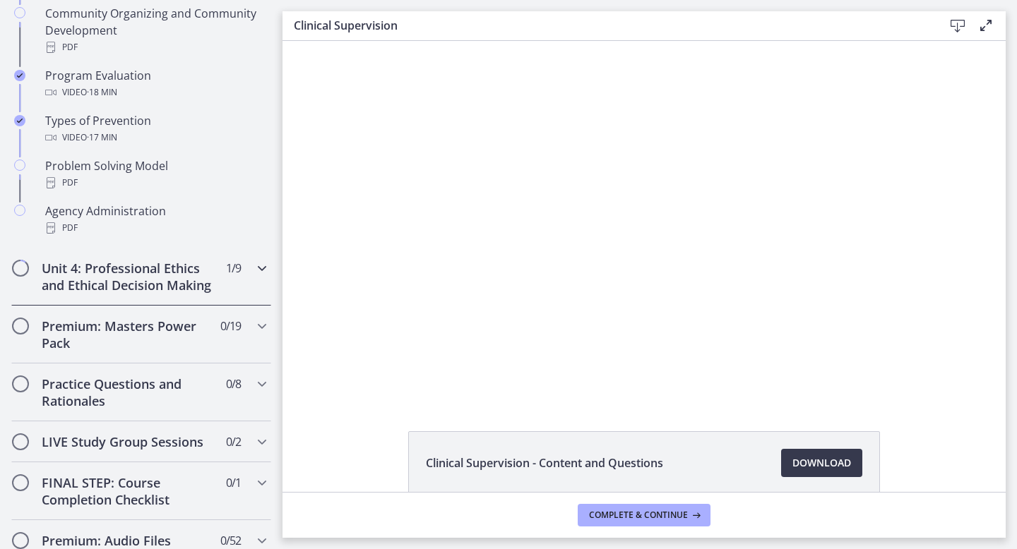
click at [150, 281] on h2 "Unit 4: Professional Ethics and Ethical Decision Making" at bounding box center [128, 277] width 172 height 34
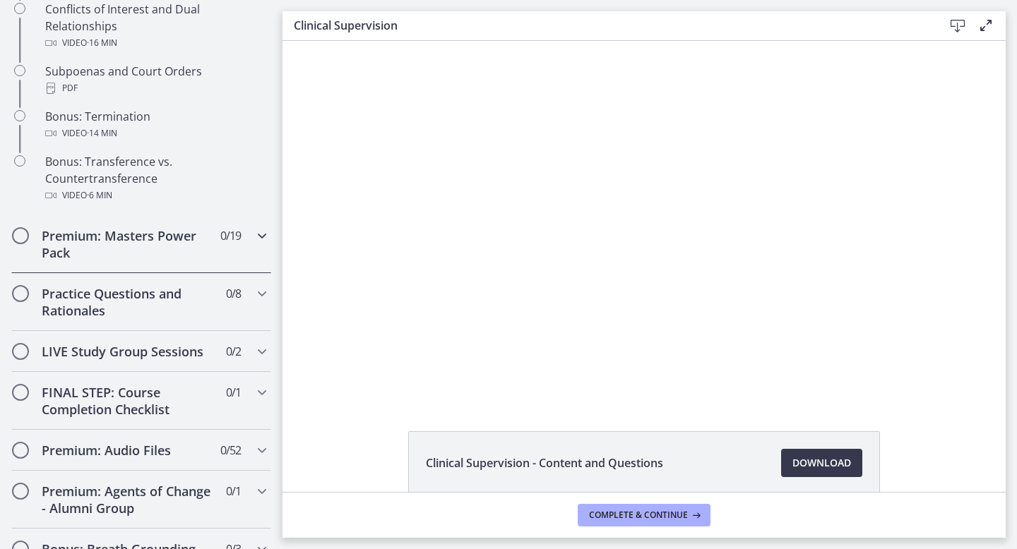
click at [156, 261] on div "Premium: Masters Power Pack 0 / 19 Completed" at bounding box center [141, 244] width 260 height 58
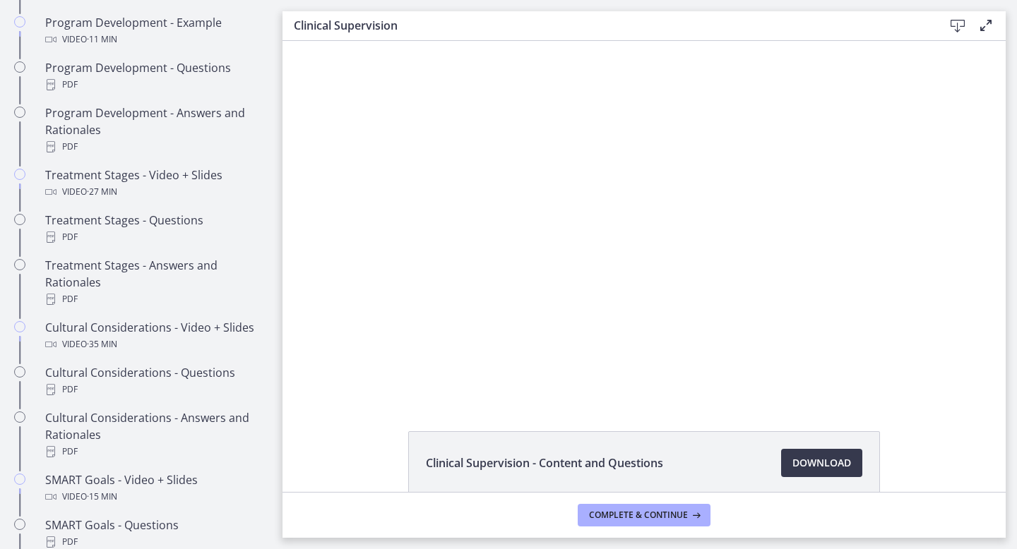
scroll to position [783, 0]
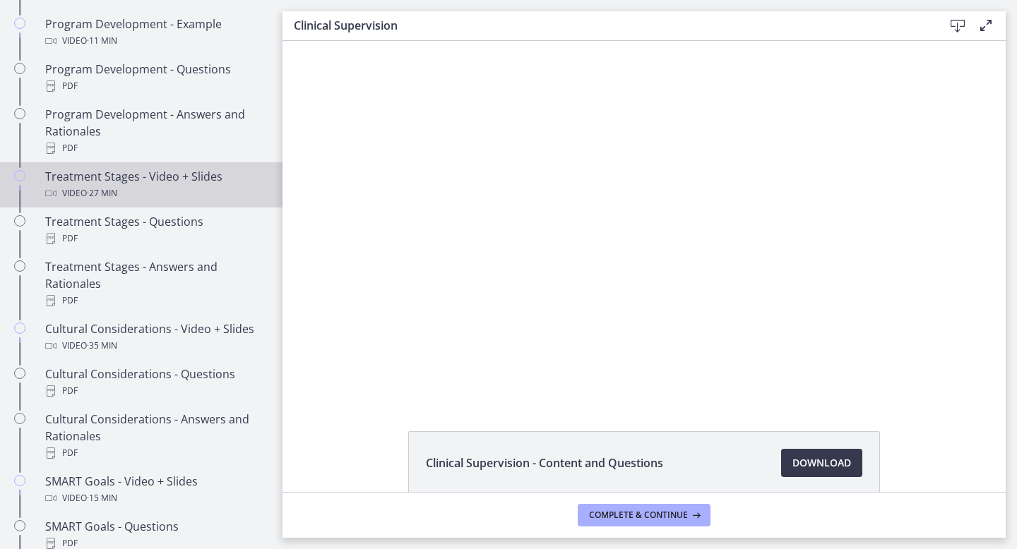
click at [168, 203] on link "Treatment Stages - Video + Slides Video · 27 min" at bounding box center [141, 184] width 282 height 45
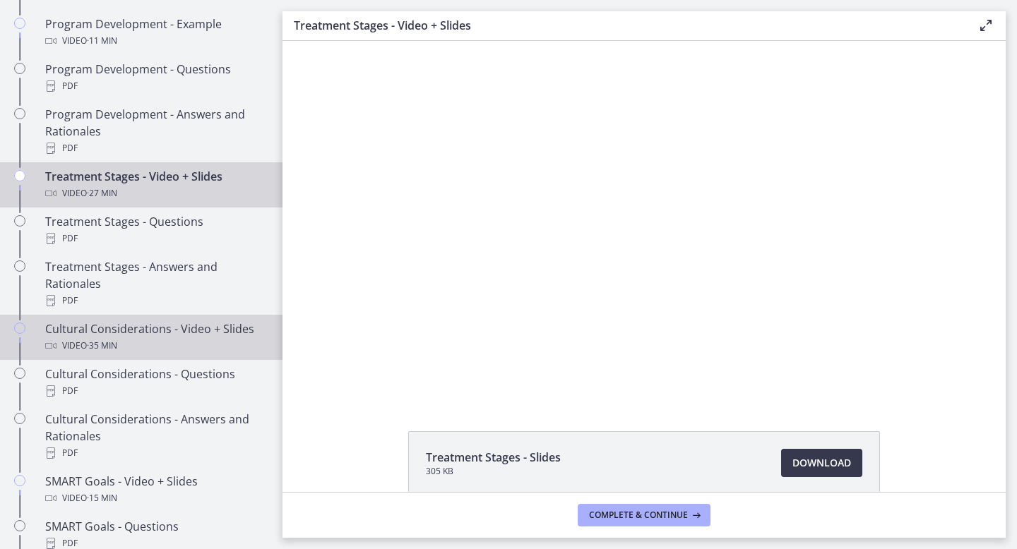
scroll to position [861, 0]
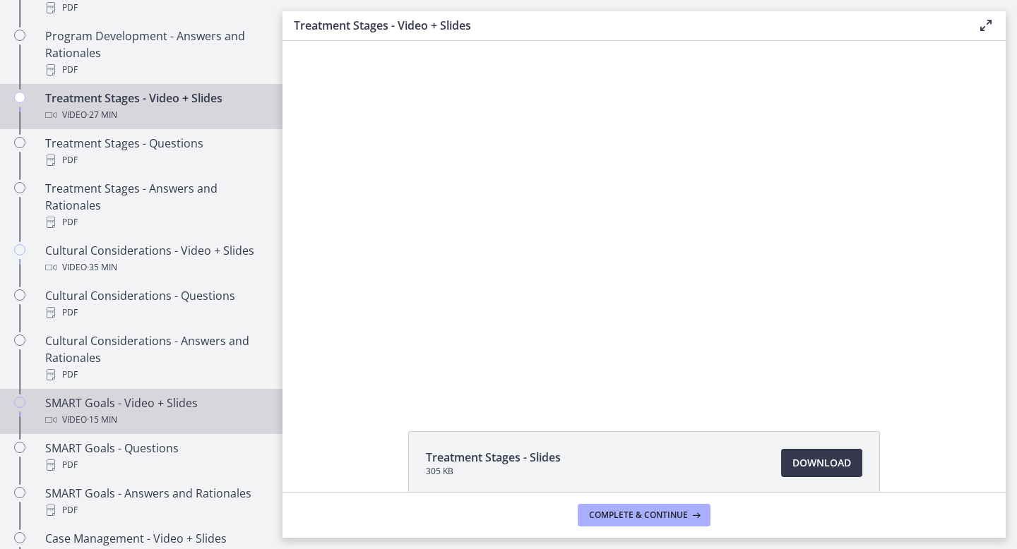
click at [115, 405] on div "SMART Goals - Video + Slides Video · 15 min" at bounding box center [155, 412] width 220 height 34
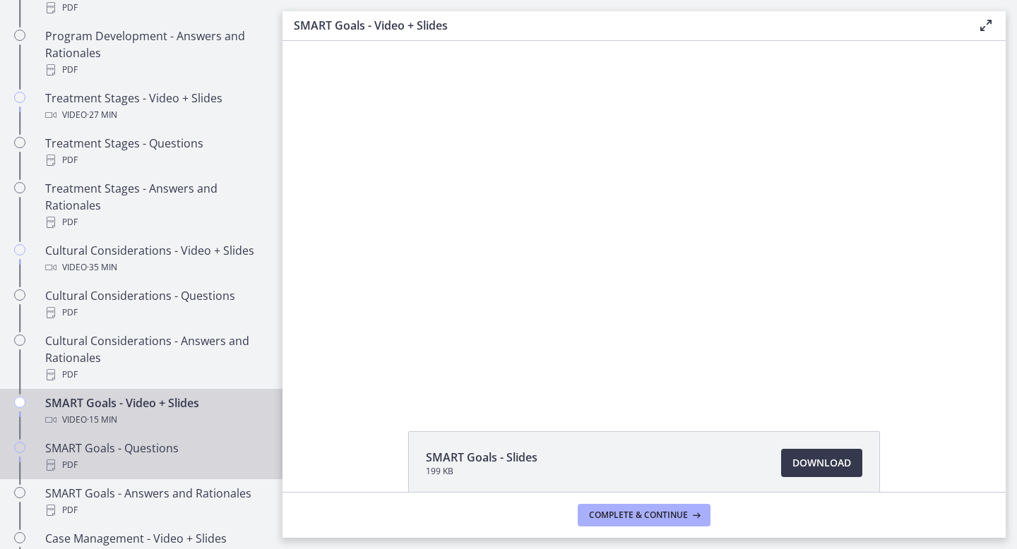
click at [160, 452] on div "SMART Goals - Questions PDF" at bounding box center [155, 457] width 220 height 34
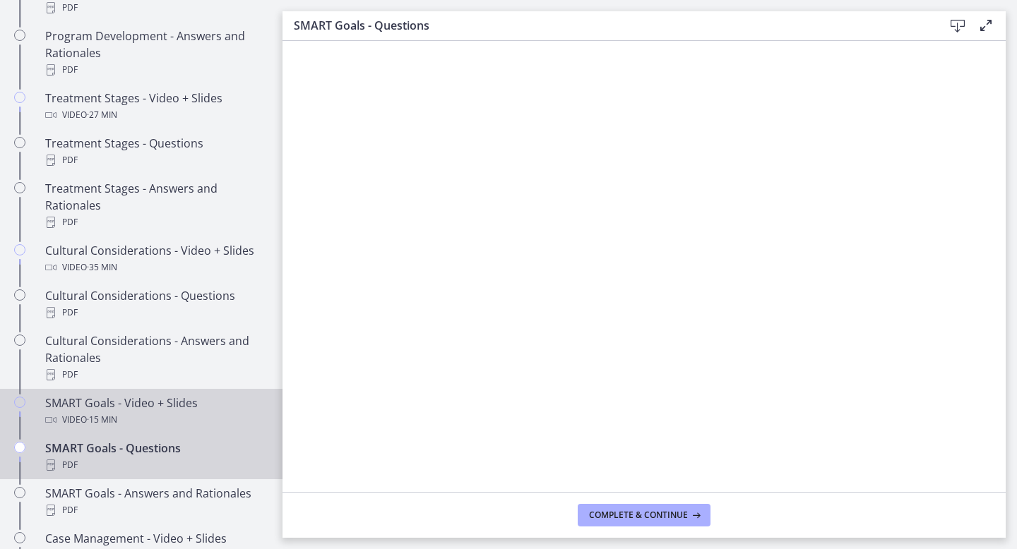
click at [184, 414] on div "Video · 15 min" at bounding box center [155, 420] width 220 height 17
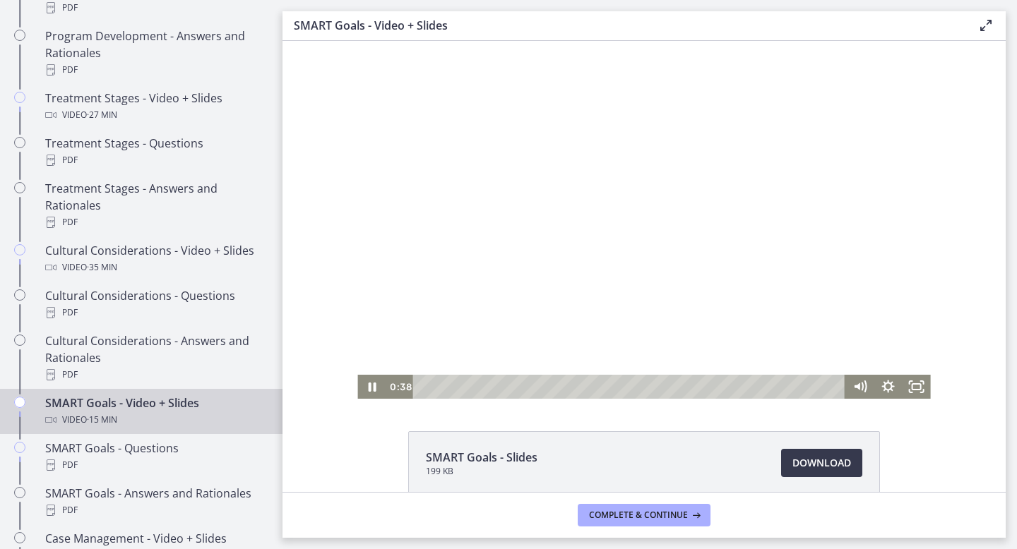
click at [580, 202] on div at bounding box center [643, 220] width 573 height 358
